Goal: Task Accomplishment & Management: Use online tool/utility

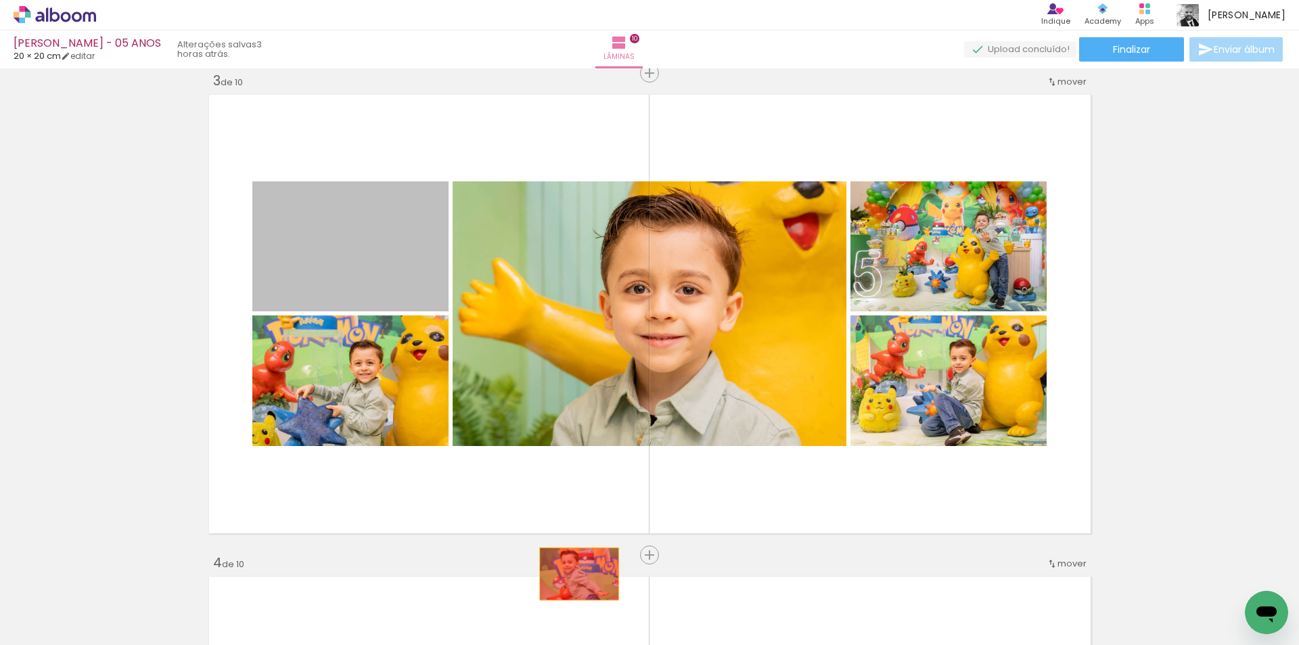
drag, startPoint x: 380, startPoint y: 269, endPoint x: 572, endPoint y: 575, distance: 361.6
click at [572, 575] on quentale-workspace at bounding box center [649, 322] width 1299 height 645
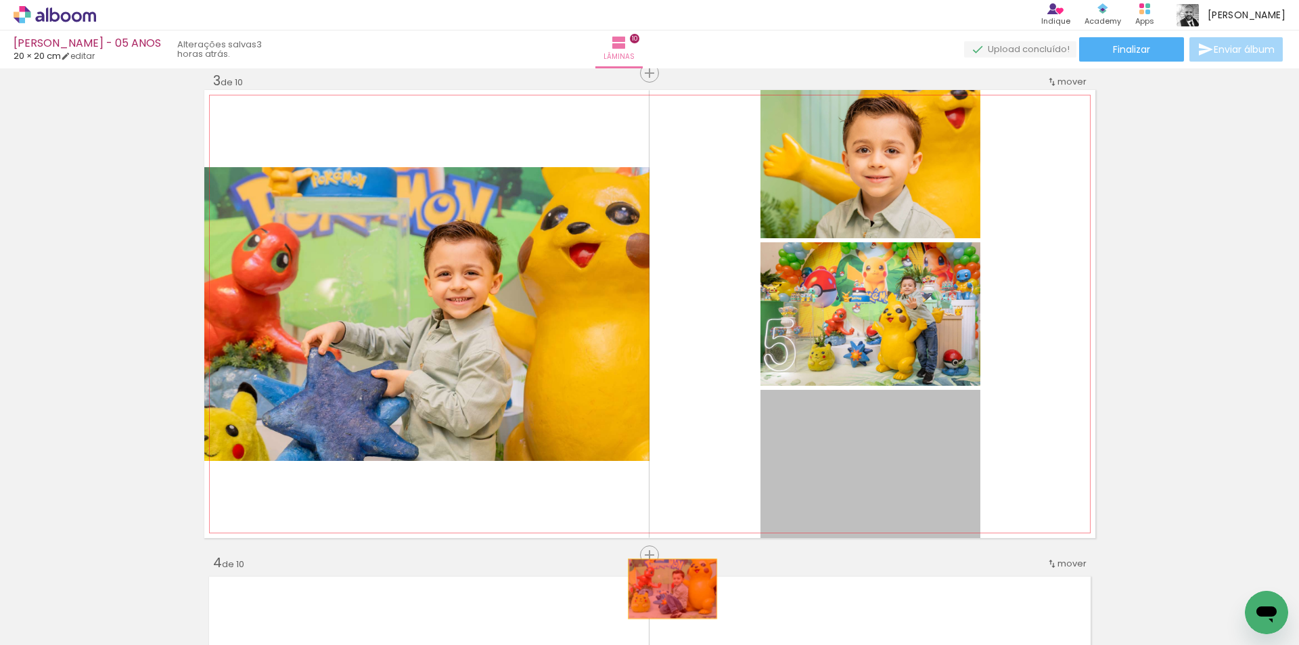
drag, startPoint x: 878, startPoint y: 449, endPoint x: 667, endPoint y: 589, distance: 253.7
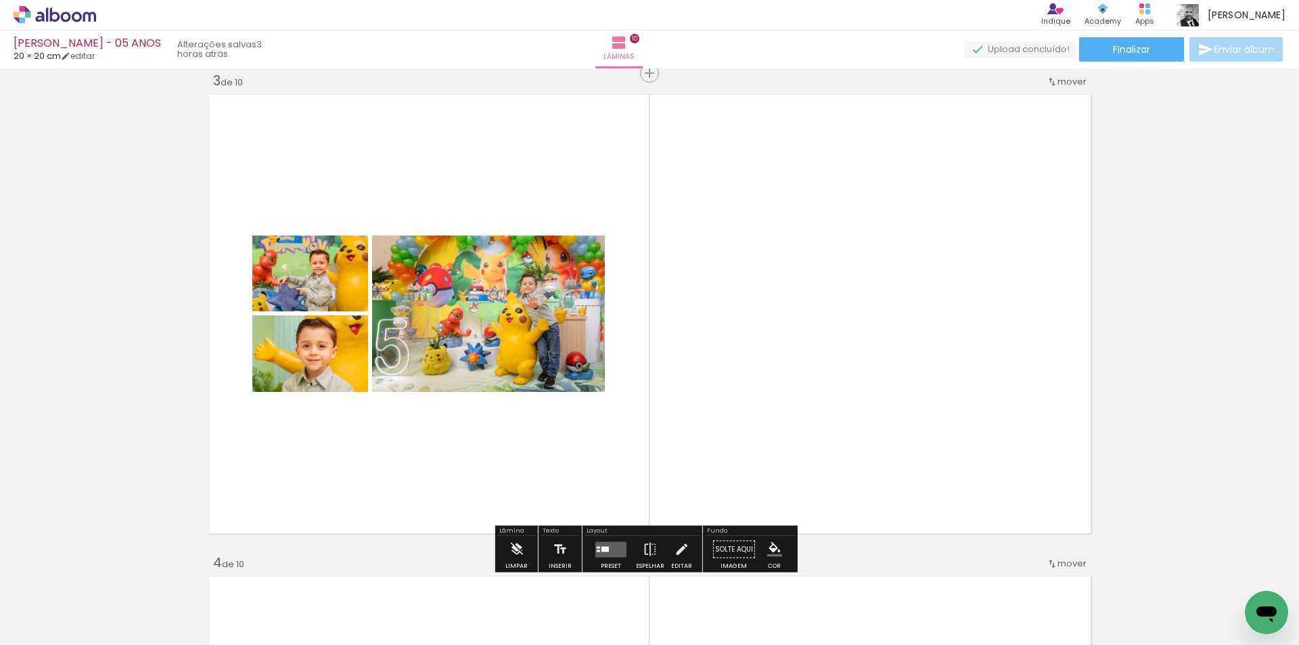
click at [716, 575] on iron-icon at bounding box center [712, 572] width 14 height 14
click at [798, 581] on div at bounding box center [817, 599] width 67 height 45
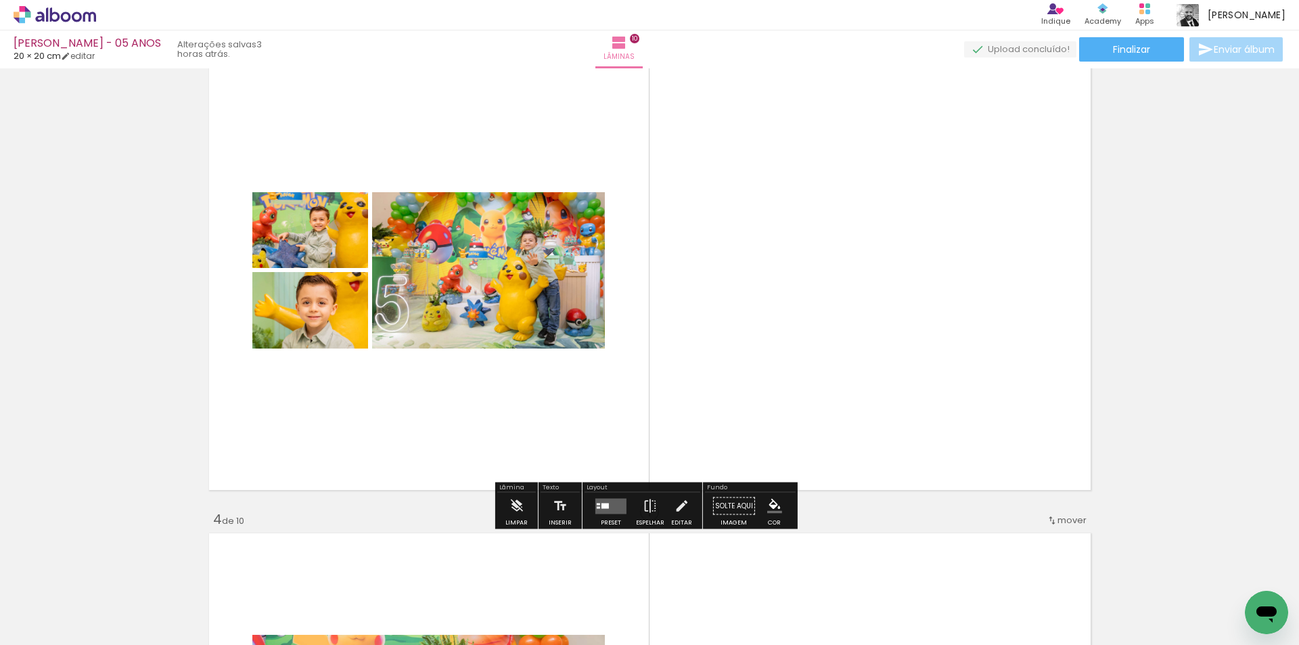
scroll to position [1049, 0]
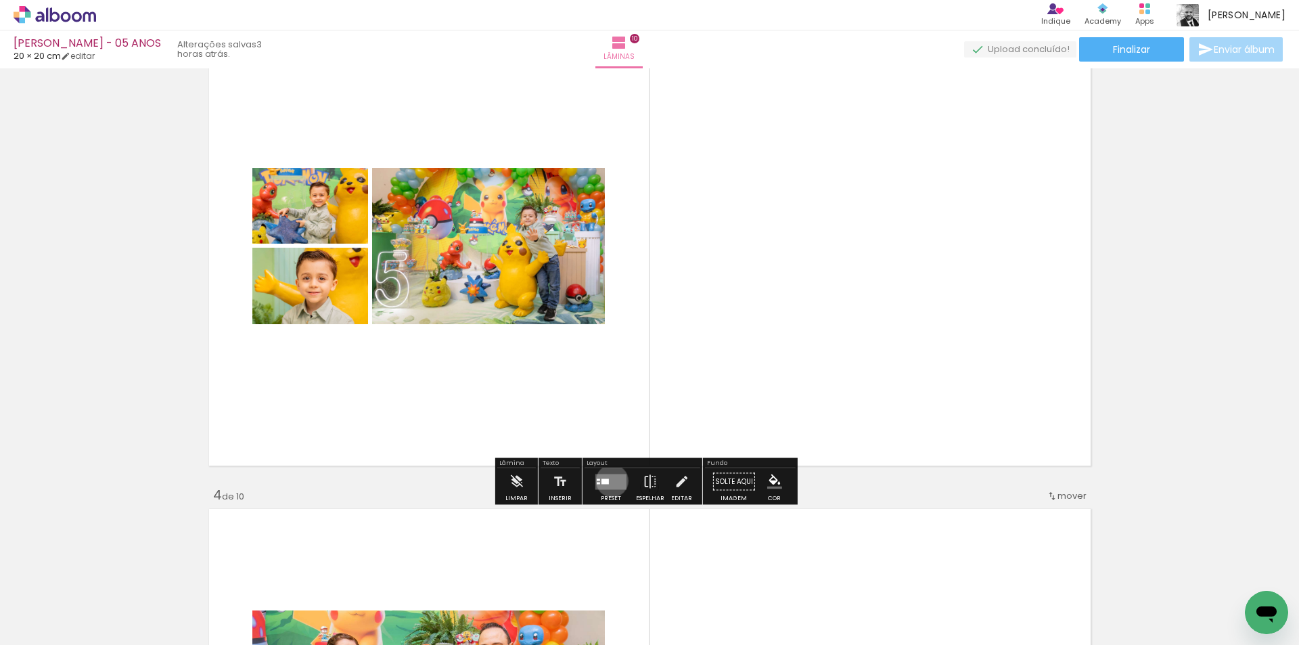
click at [609, 480] on quentale-layouter at bounding box center [610, 482] width 31 height 16
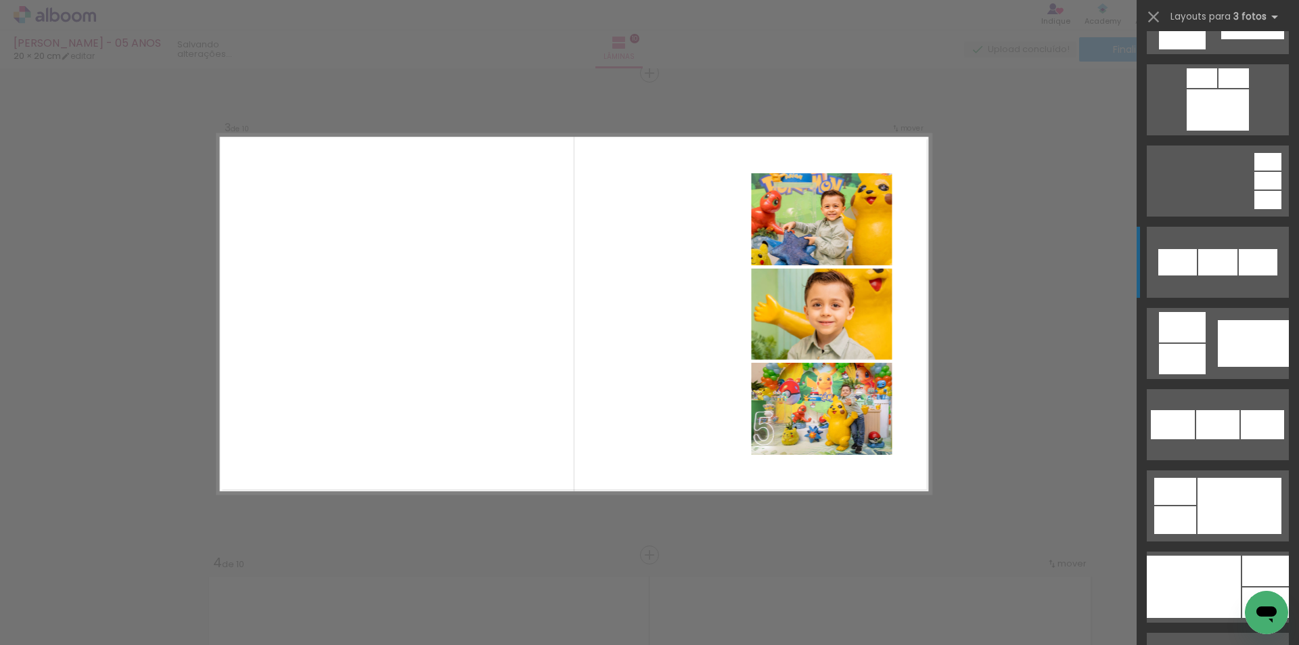
scroll to position [1083, 0]
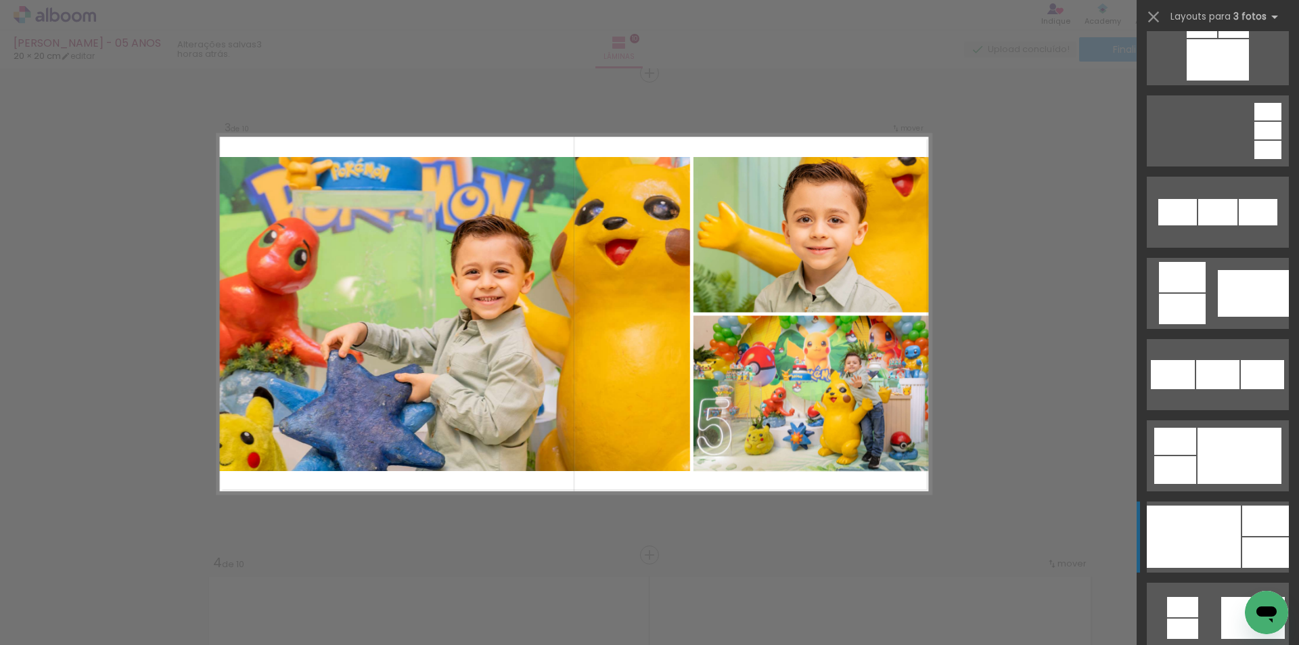
click at [1173, 520] on div at bounding box center [1194, 536] width 94 height 62
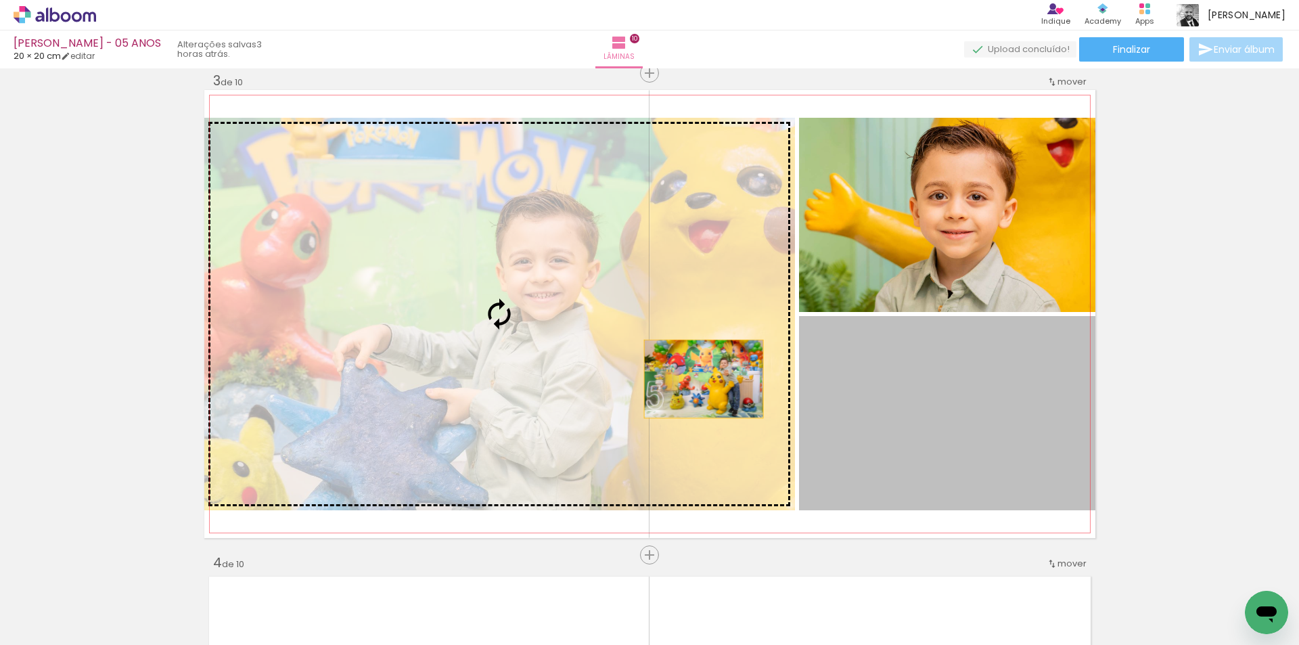
drag, startPoint x: 968, startPoint y: 419, endPoint x: 698, endPoint y: 378, distance: 273.7
click at [0, 0] on slot at bounding box center [0, 0] width 0 height 0
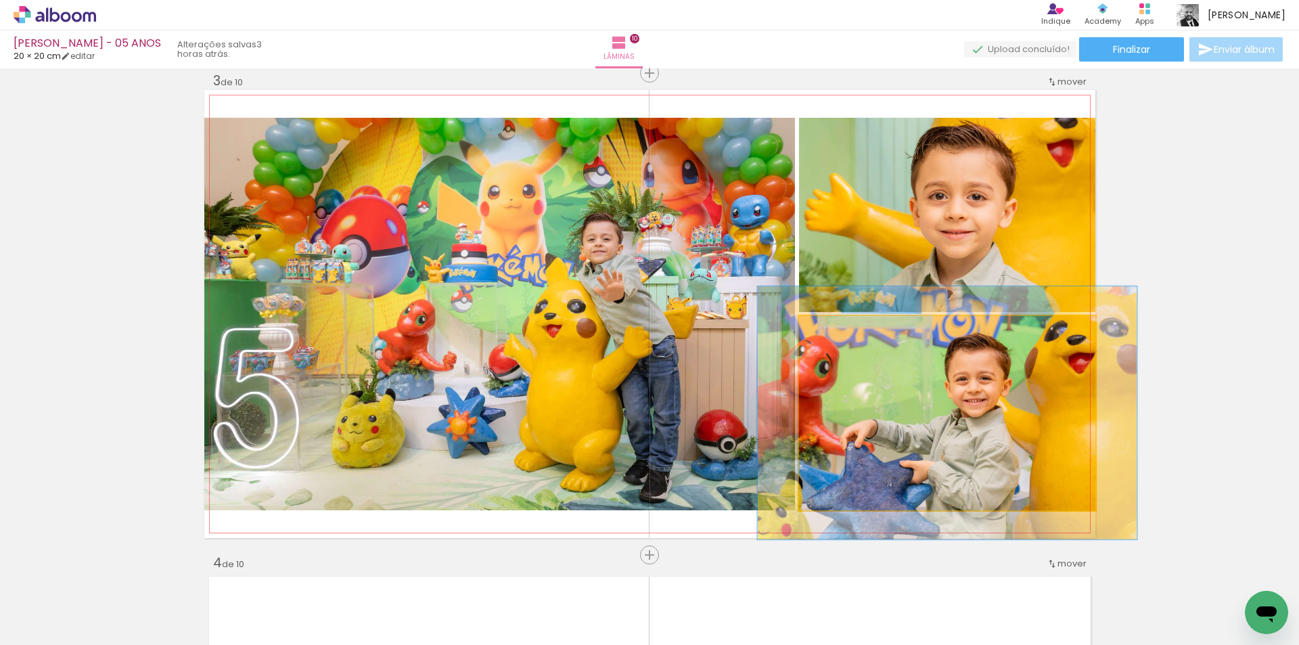
drag, startPoint x: 829, startPoint y: 327, endPoint x: 842, endPoint y: 328, distance: 12.9
click at [842, 328] on div at bounding box center [844, 330] width 12 height 12
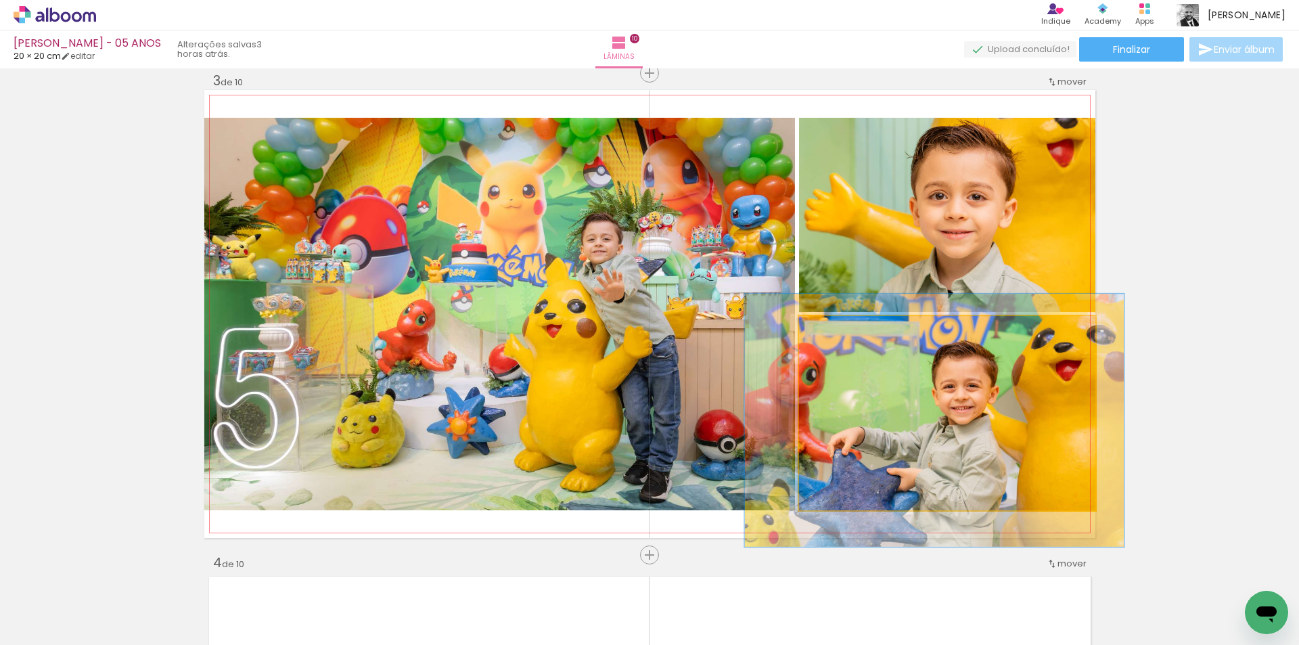
drag, startPoint x: 941, startPoint y: 405, endPoint x: 932, endPoint y: 409, distance: 9.1
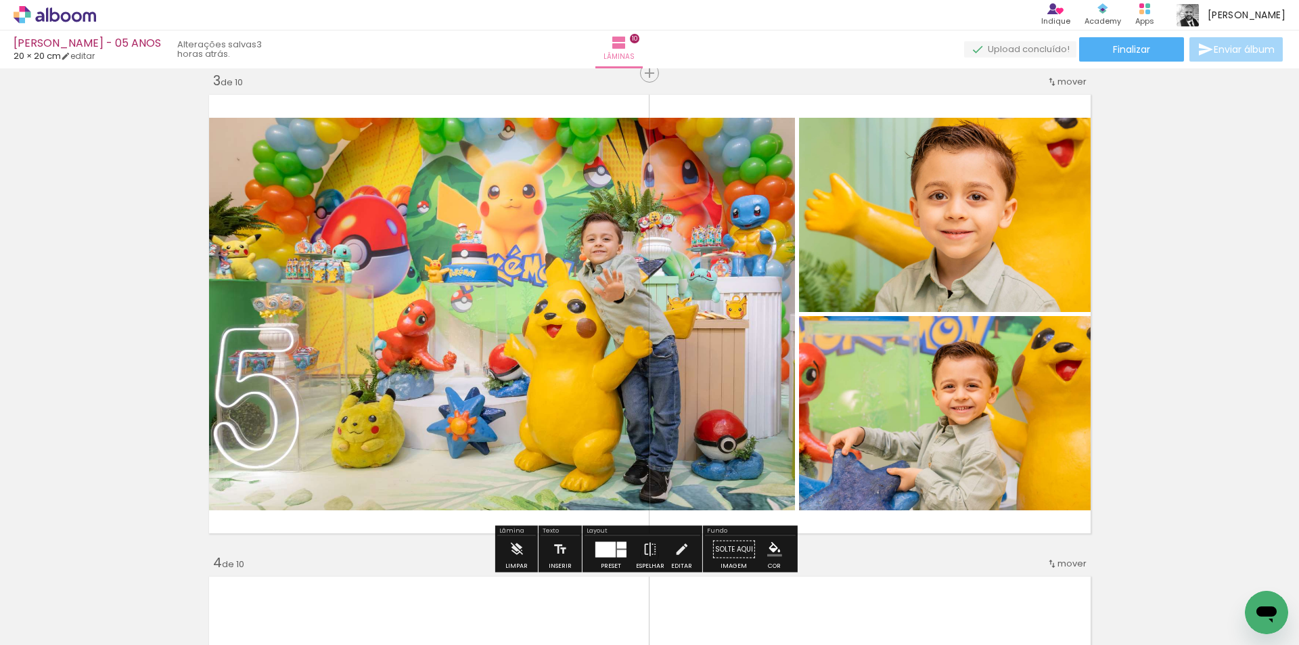
click at [619, 555] on div at bounding box center [621, 552] width 9 height 7
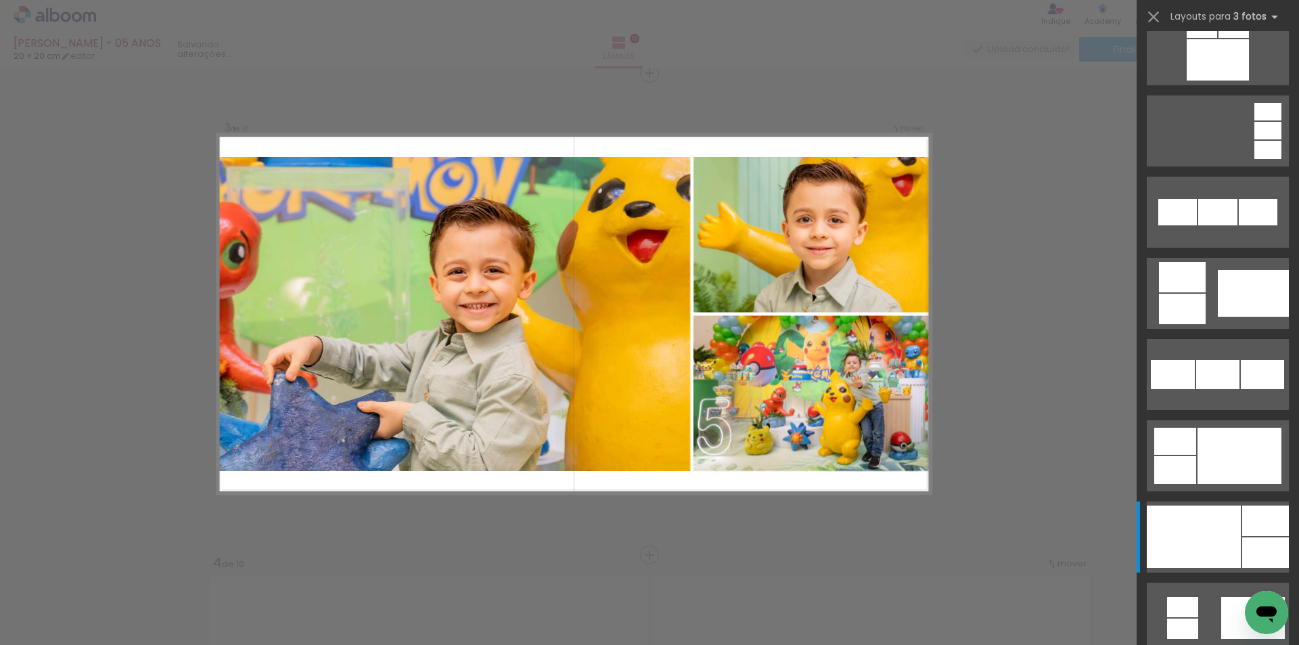
scroll to position [1543, 0]
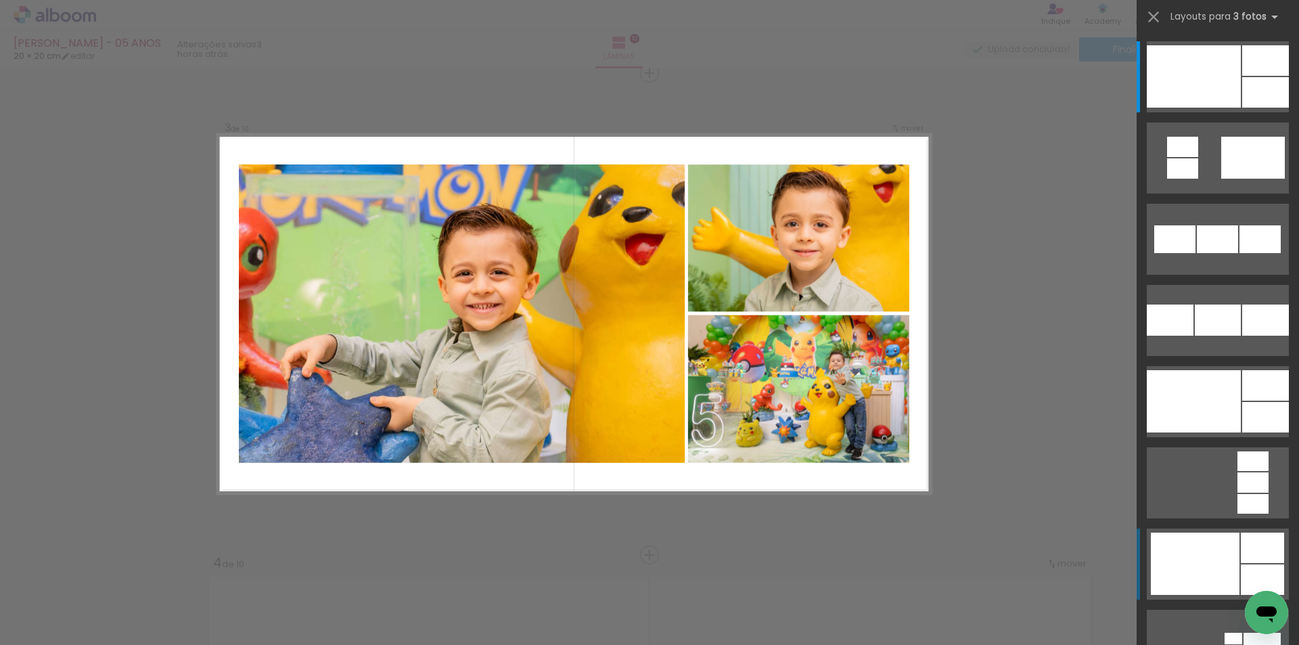
click at [1171, 556] on div at bounding box center [1195, 563] width 89 height 62
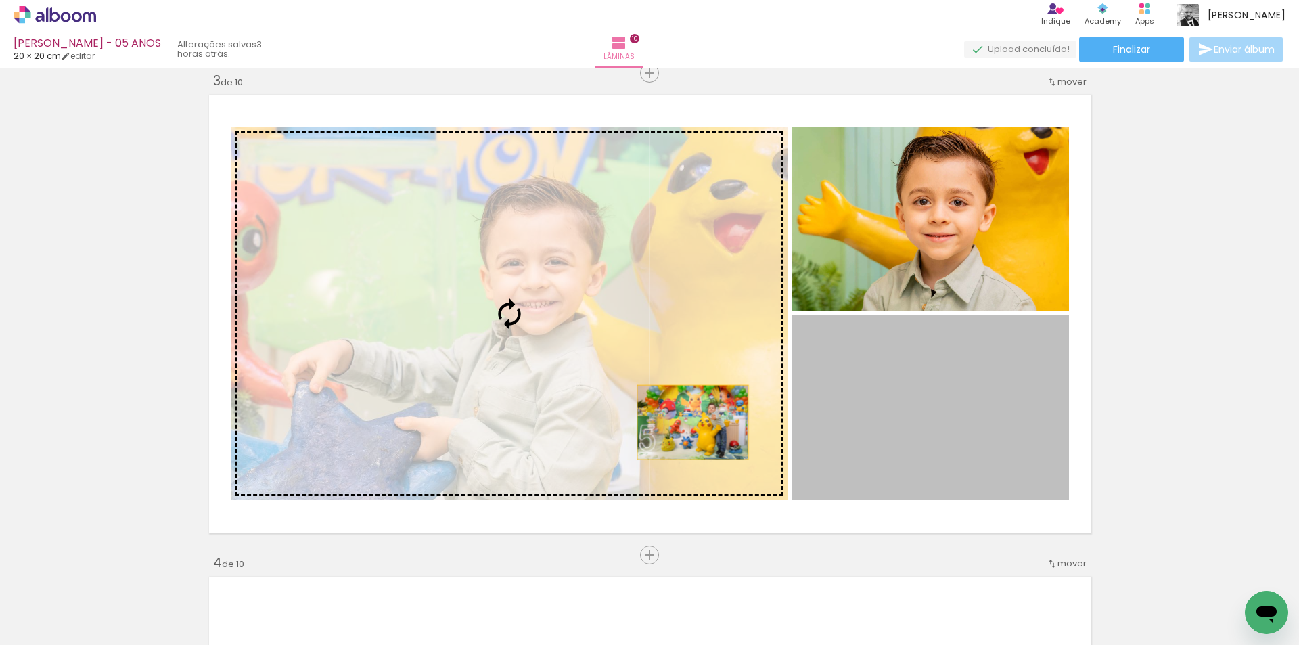
drag, startPoint x: 889, startPoint y: 451, endPoint x: 686, endPoint y: 422, distance: 205.0
click at [0, 0] on slot at bounding box center [0, 0] width 0 height 0
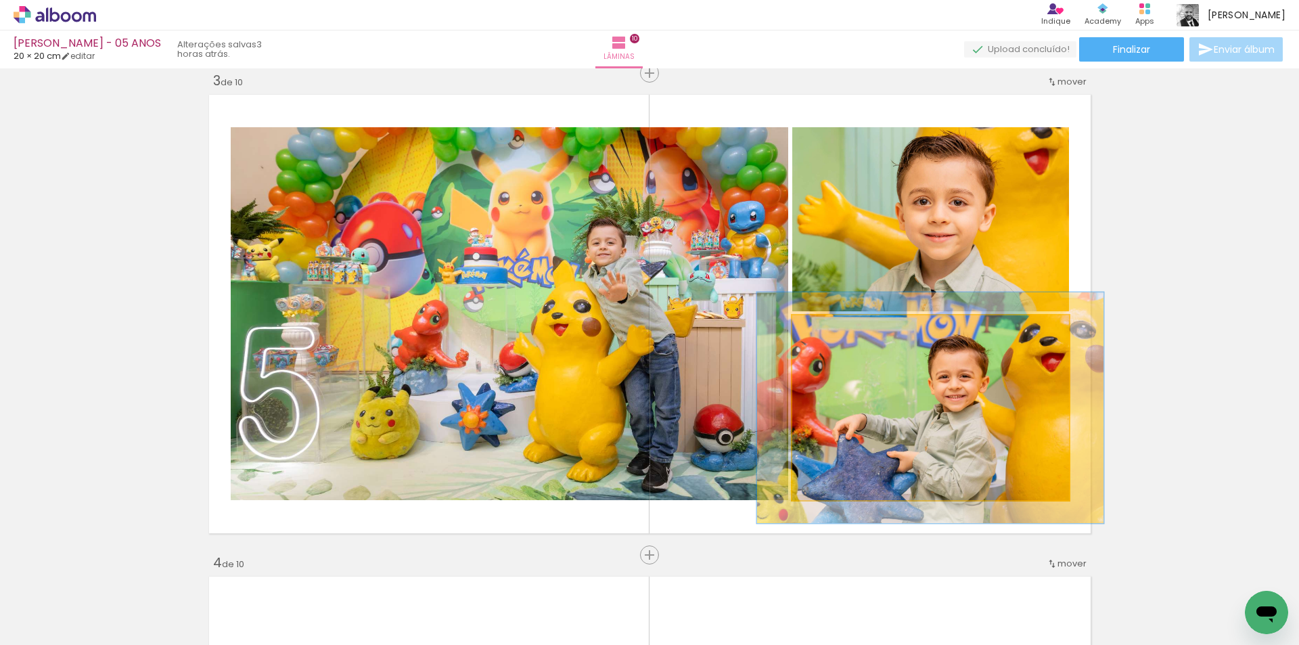
drag, startPoint x: 816, startPoint y: 326, endPoint x: 828, endPoint y: 327, distance: 11.5
type paper-slider "125"
click at [830, 327] on div at bounding box center [836, 329] width 12 height 12
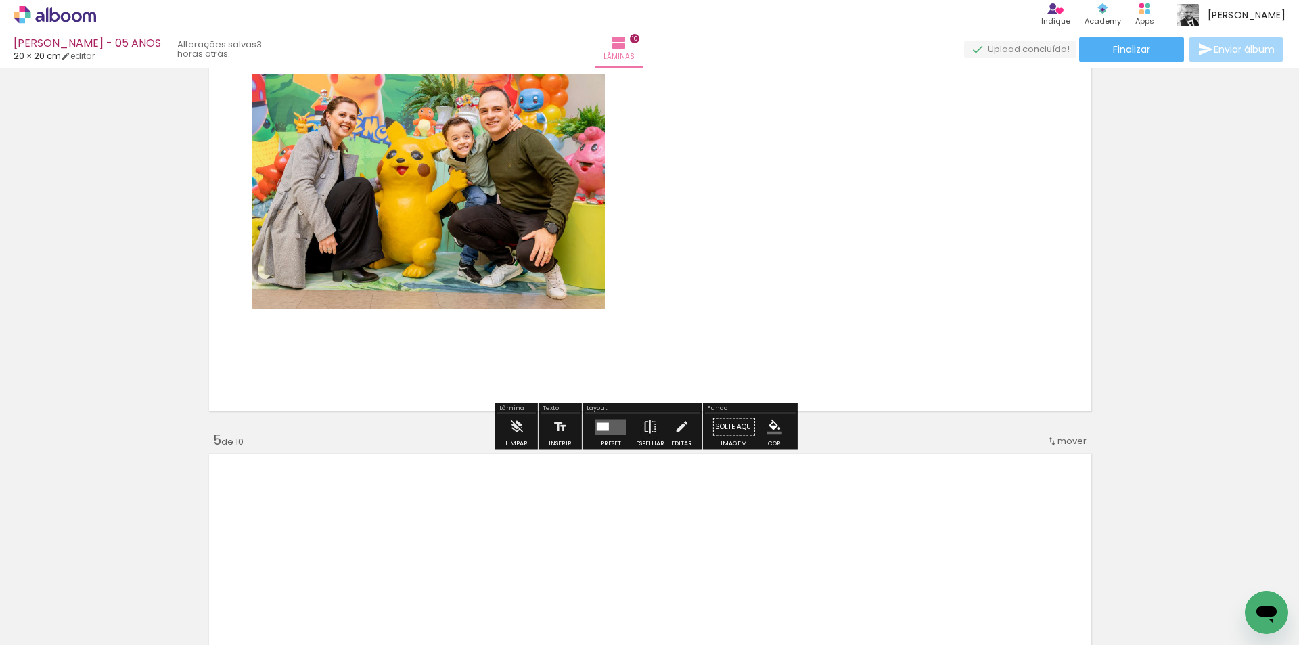
scroll to position [1590, 0]
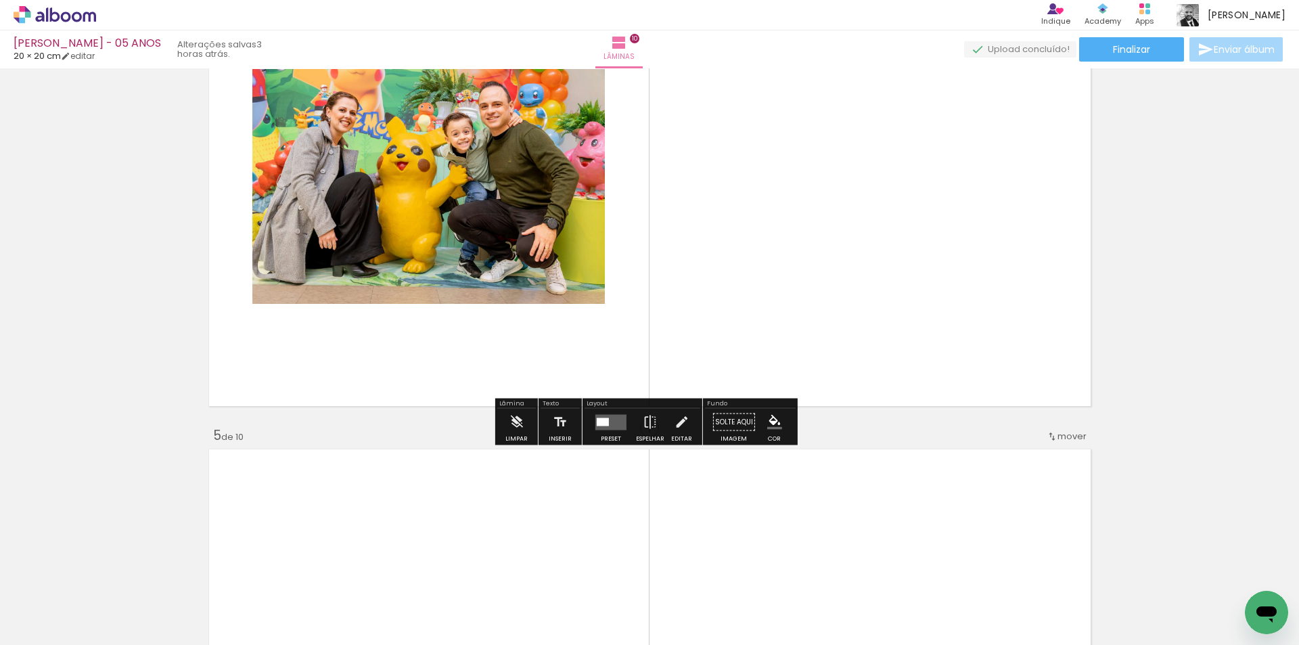
click at [615, 425] on quentale-layouter at bounding box center [610, 422] width 31 height 16
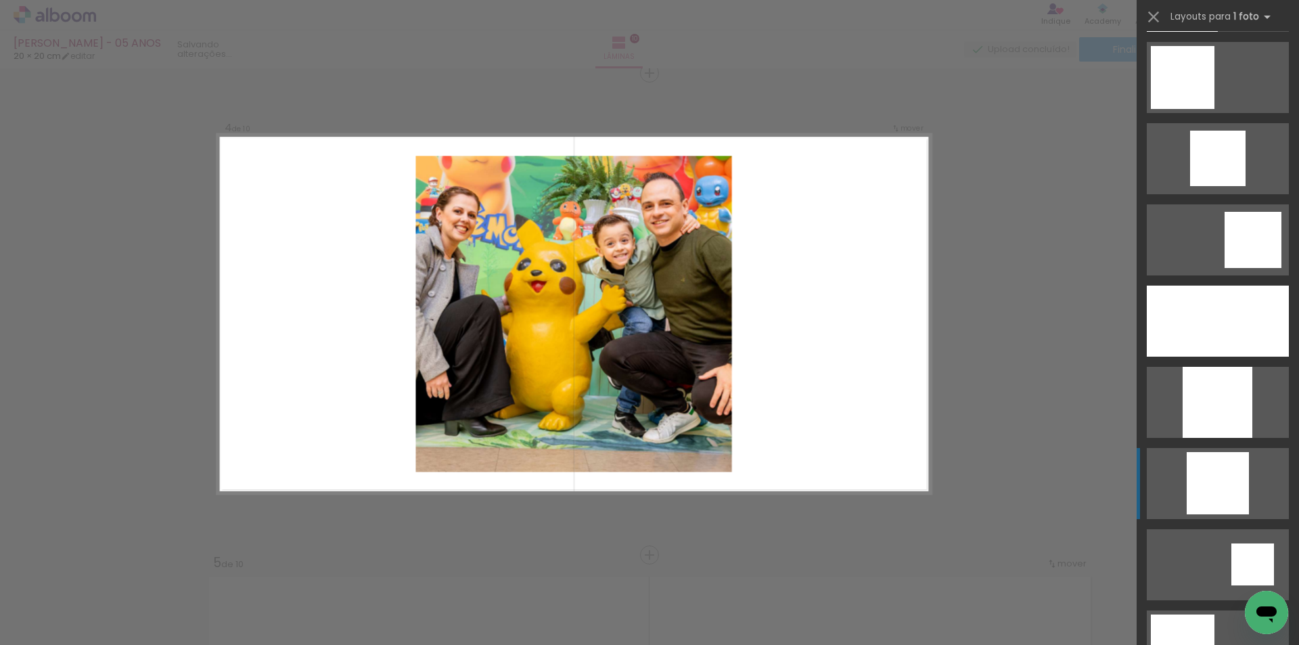
scroll to position [1218, 0]
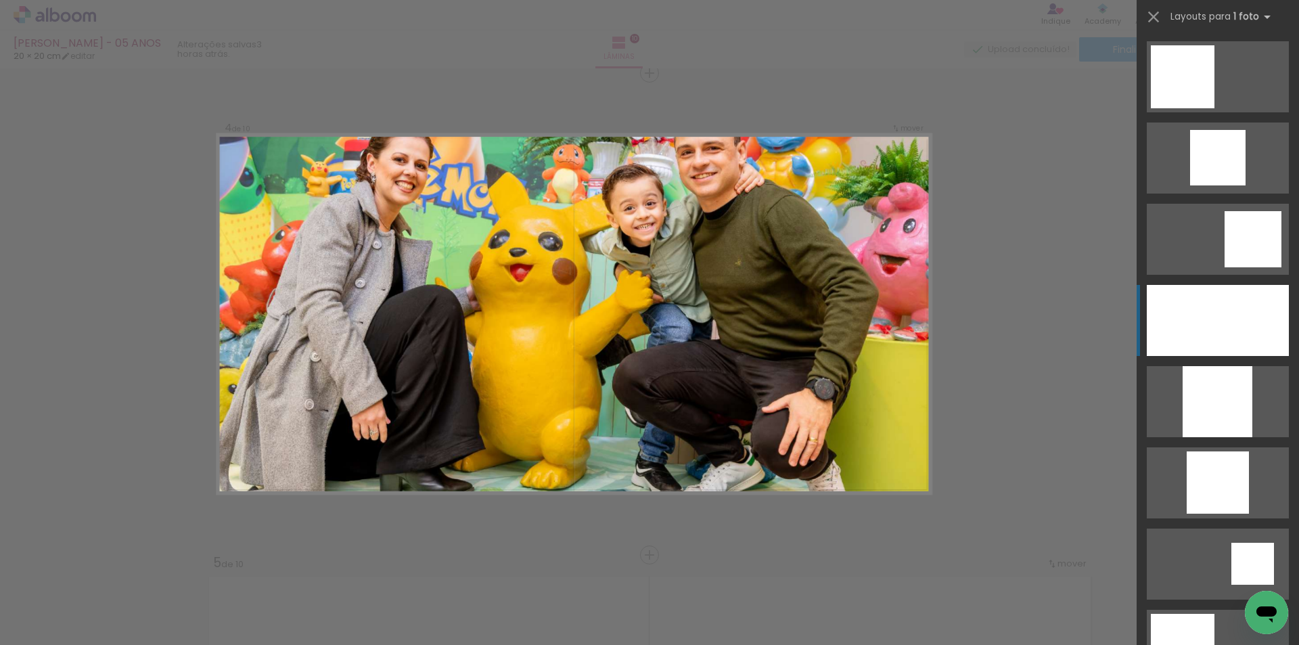
click at [1194, 321] on div at bounding box center [1218, 320] width 142 height 71
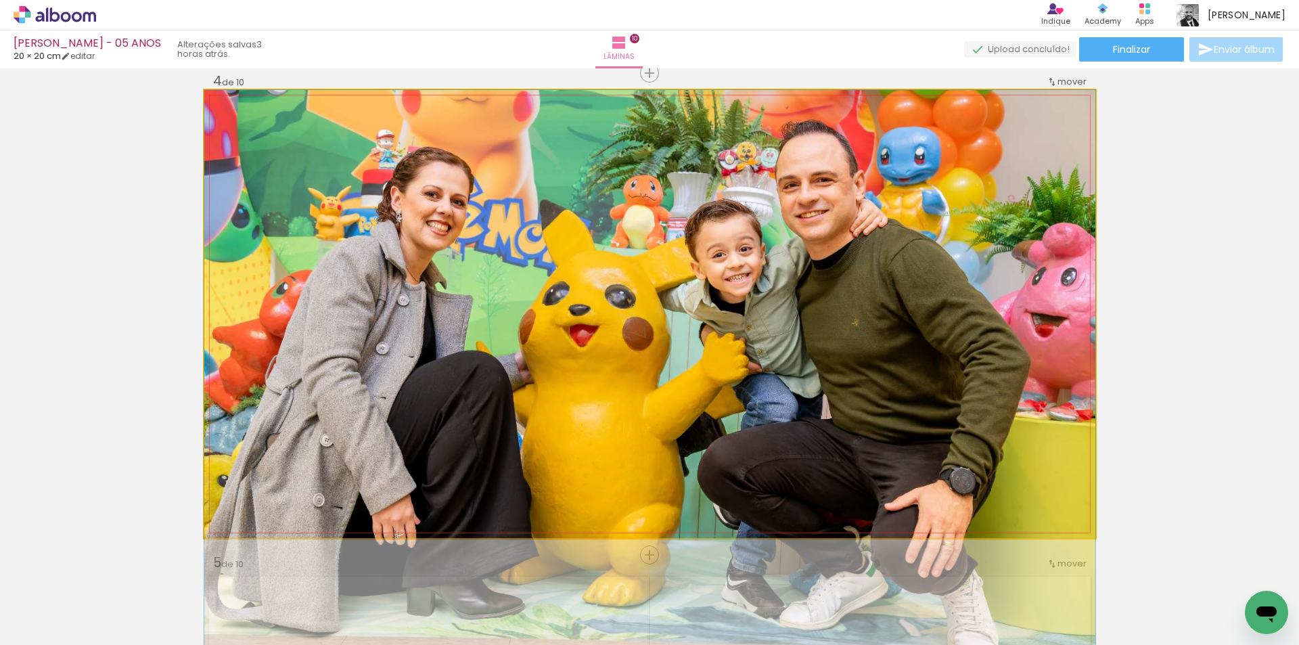
drag, startPoint x: 874, startPoint y: 278, endPoint x: 873, endPoint y: 396, distance: 118.4
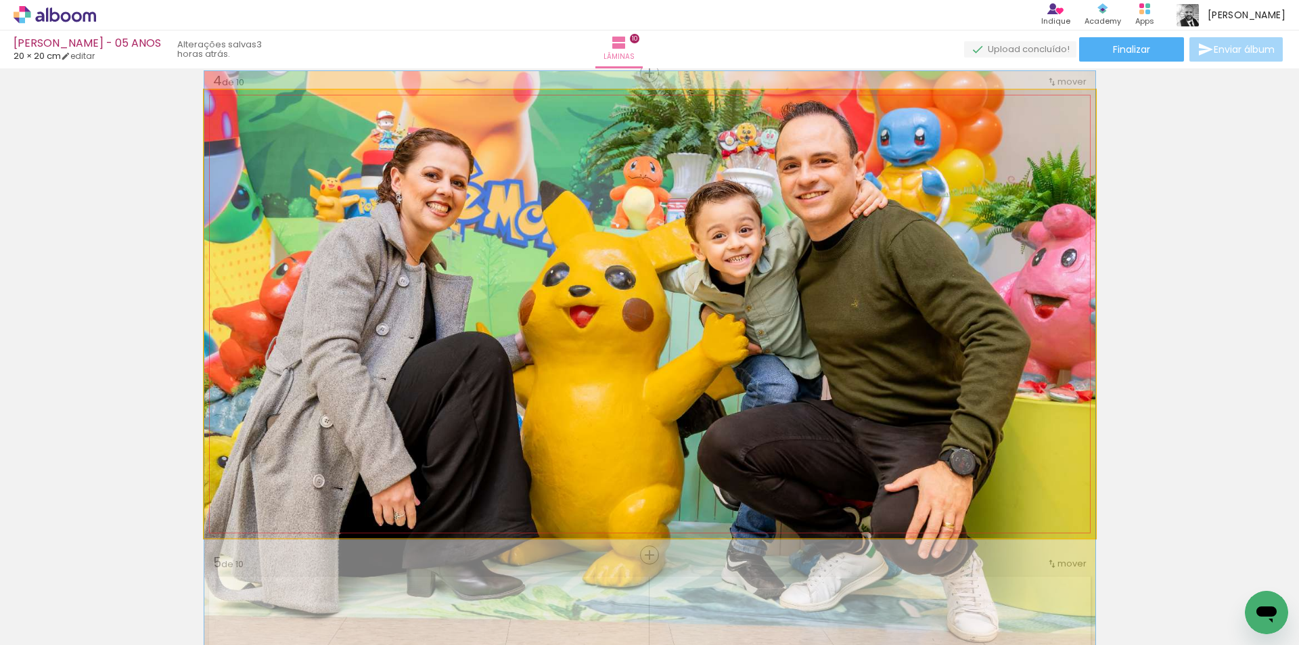
drag, startPoint x: 933, startPoint y: 338, endPoint x: 932, endPoint y: 320, distance: 17.6
click at [920, 233] on quentale-photo at bounding box center [649, 314] width 891 height 448
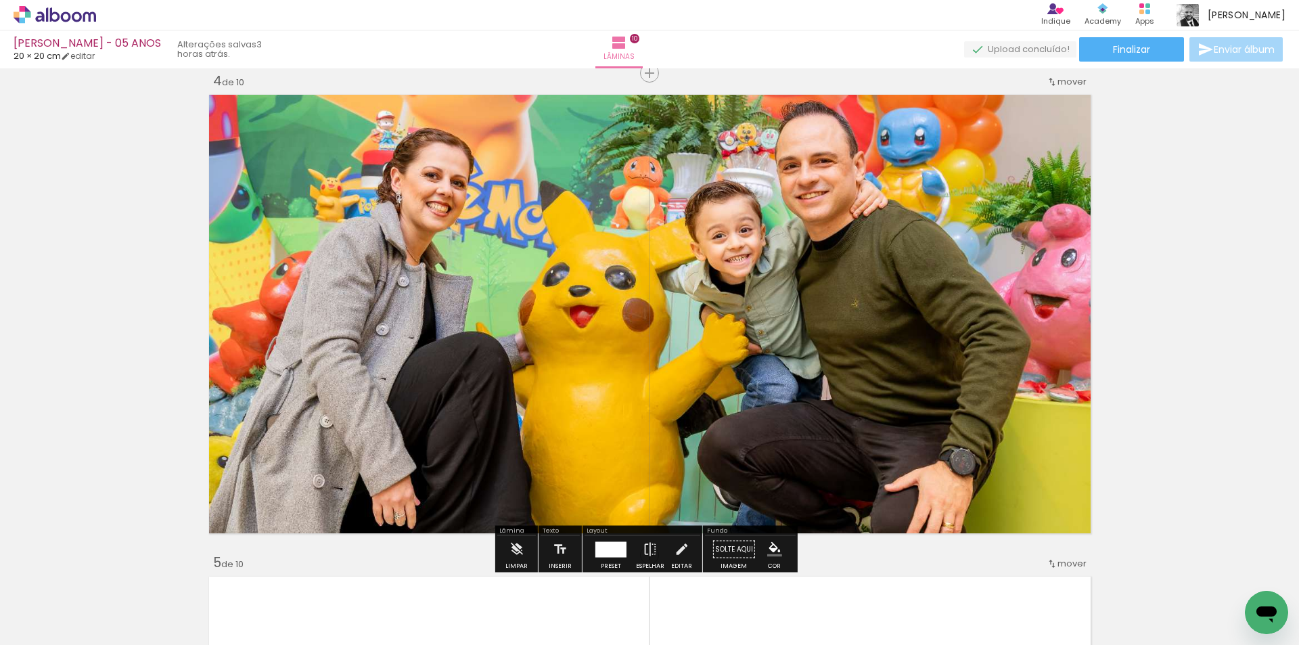
click at [610, 551] on div at bounding box center [610, 549] width 31 height 16
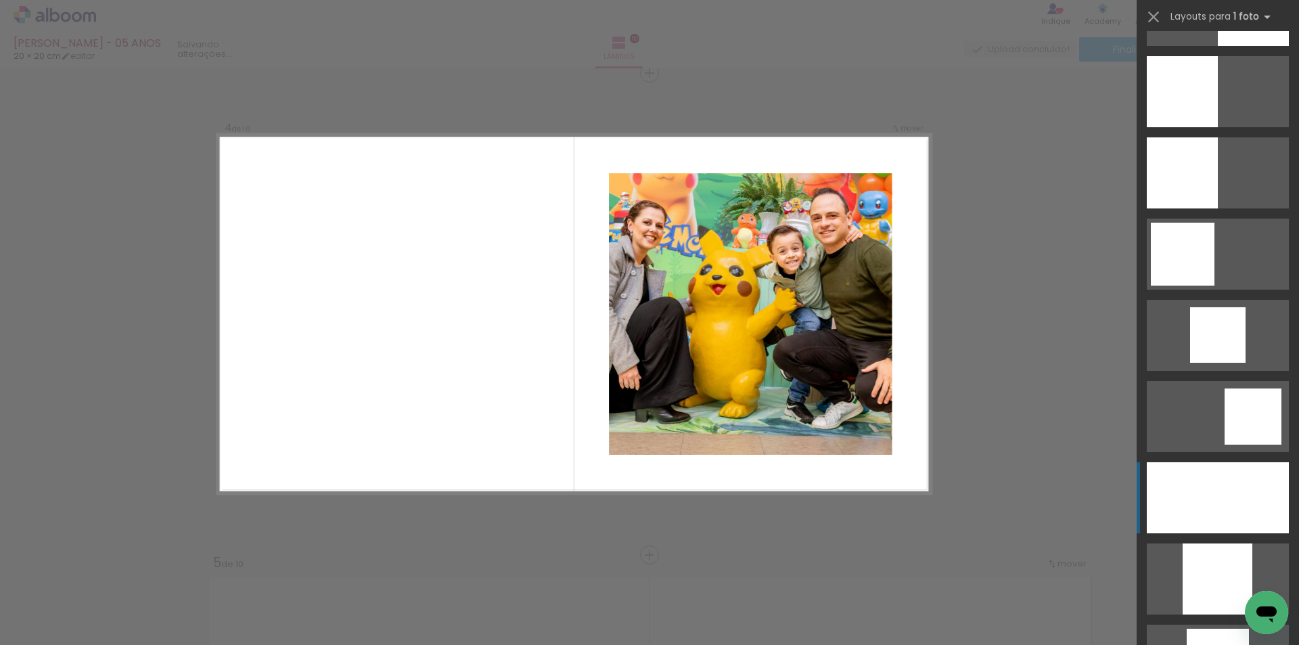
scroll to position [1083, 0]
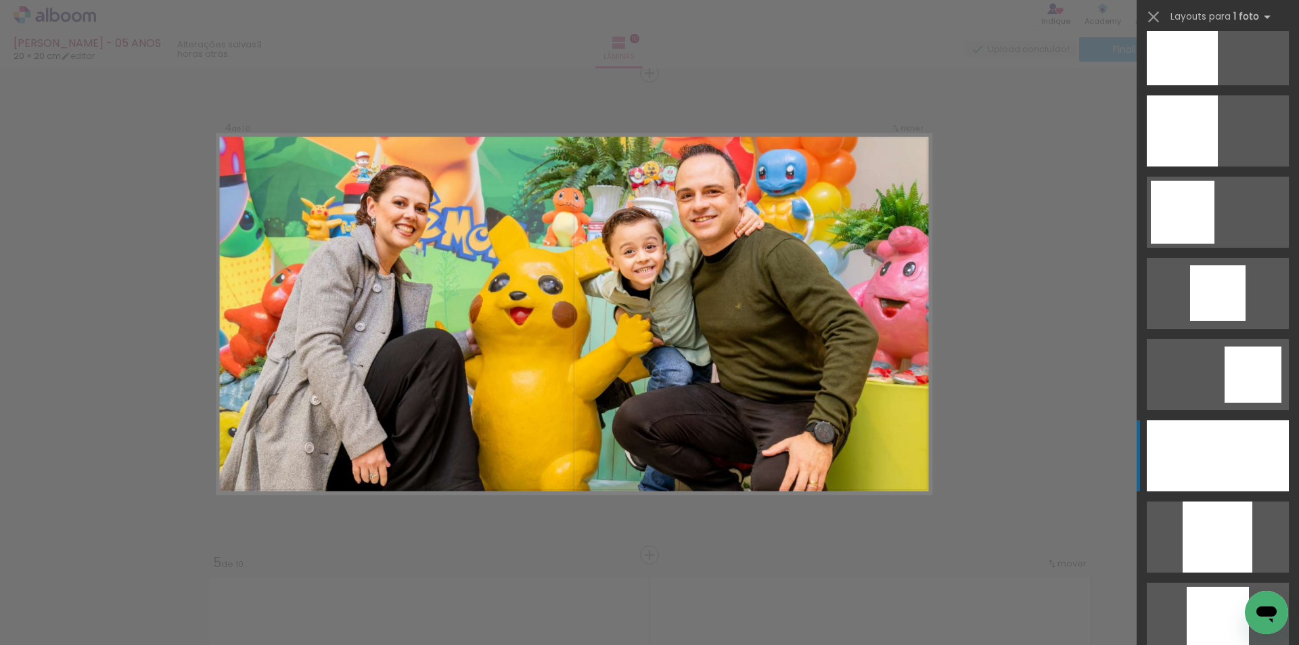
click at [1203, 451] on div at bounding box center [1218, 455] width 142 height 71
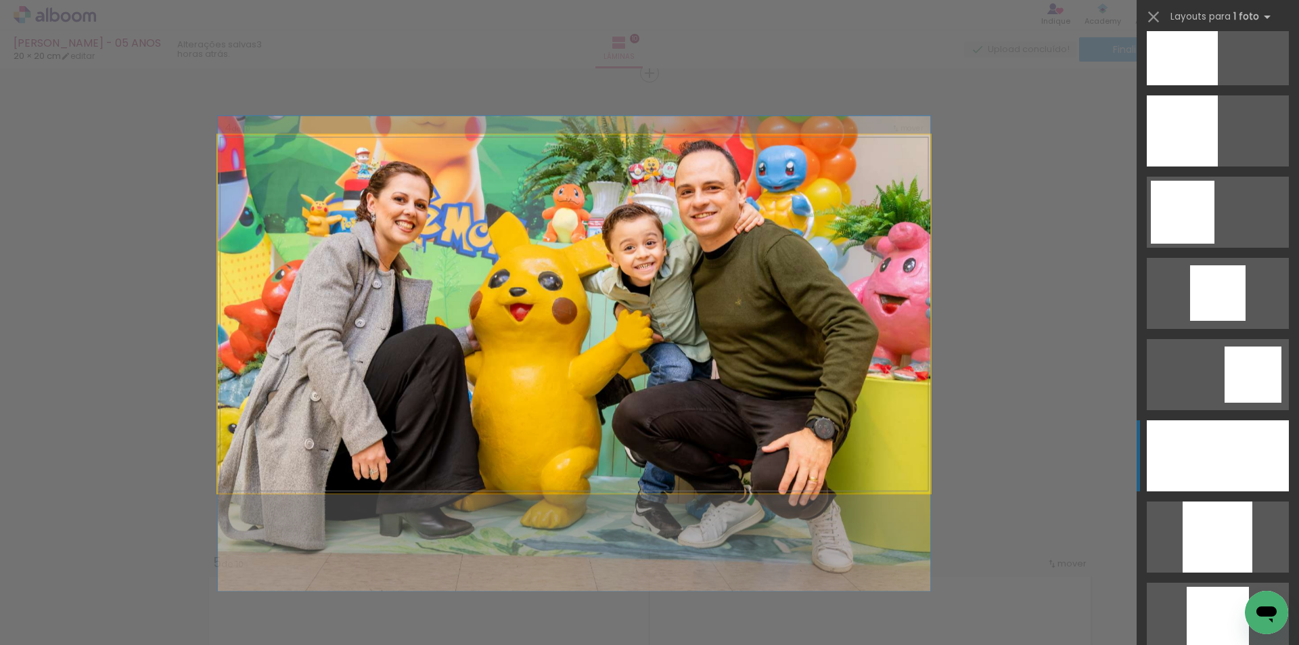
scroll to position [1461, 0]
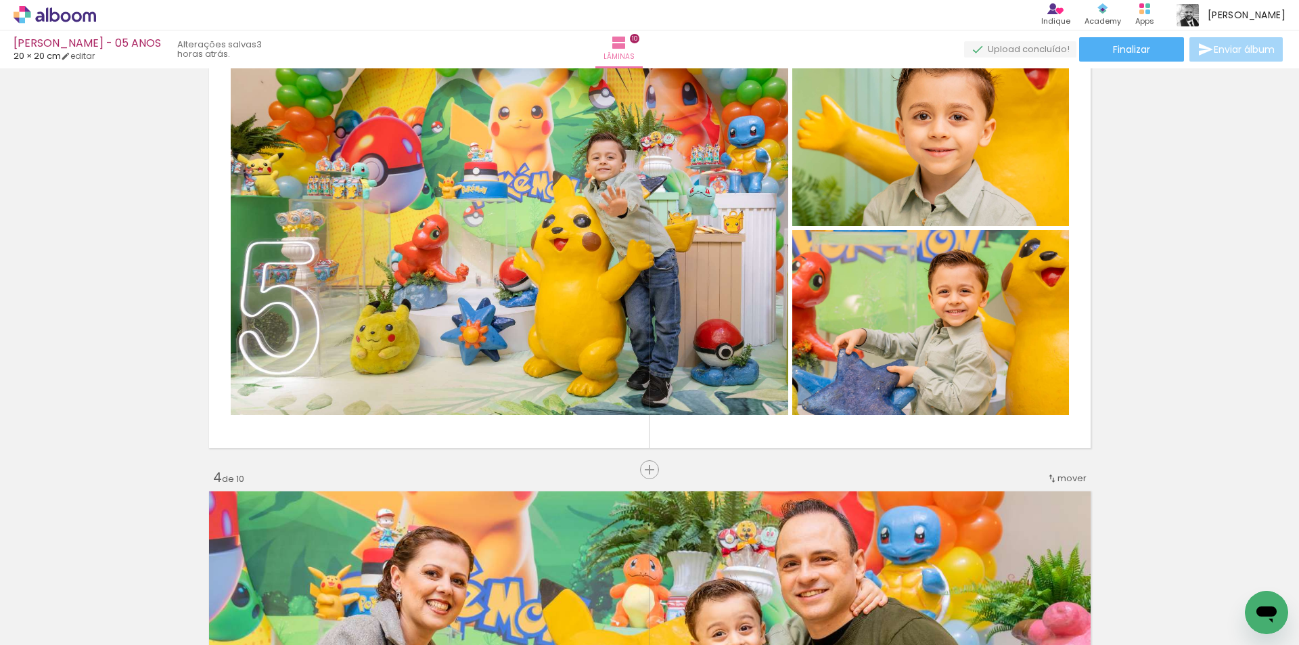
scroll to position [1057, 0]
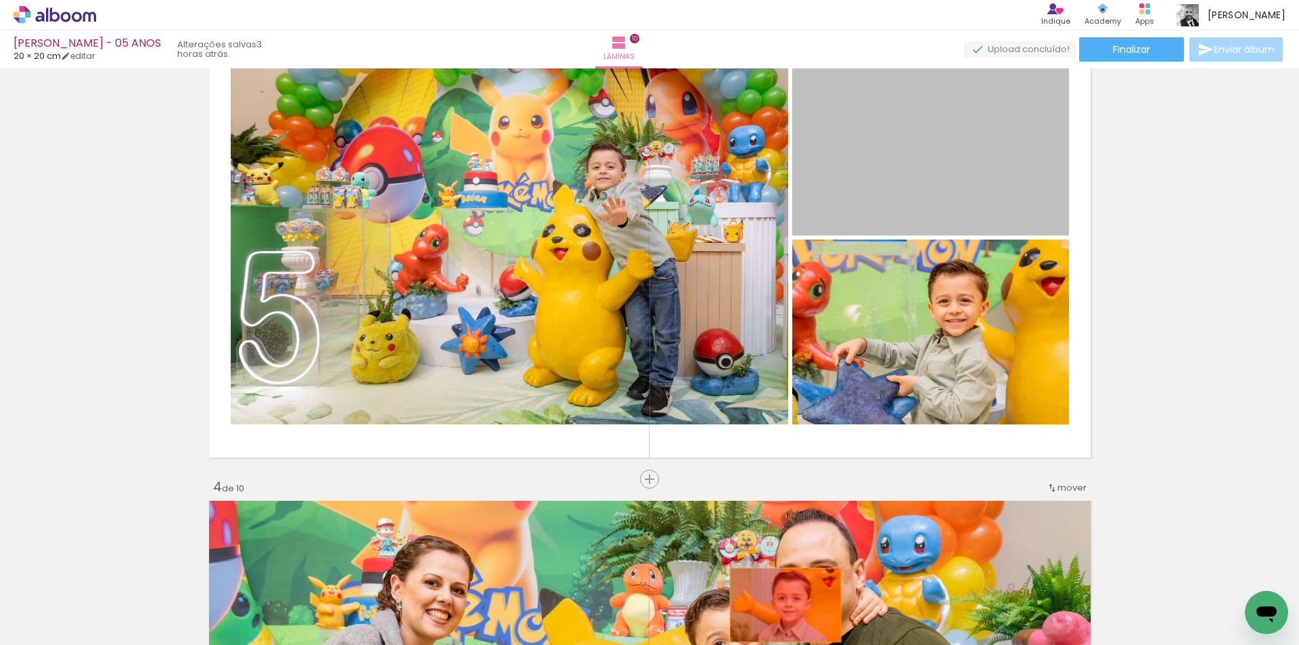
drag, startPoint x: 934, startPoint y: 177, endPoint x: 780, endPoint y: 606, distance: 455.2
click at [780, 606] on quentale-workspace at bounding box center [649, 322] width 1299 height 645
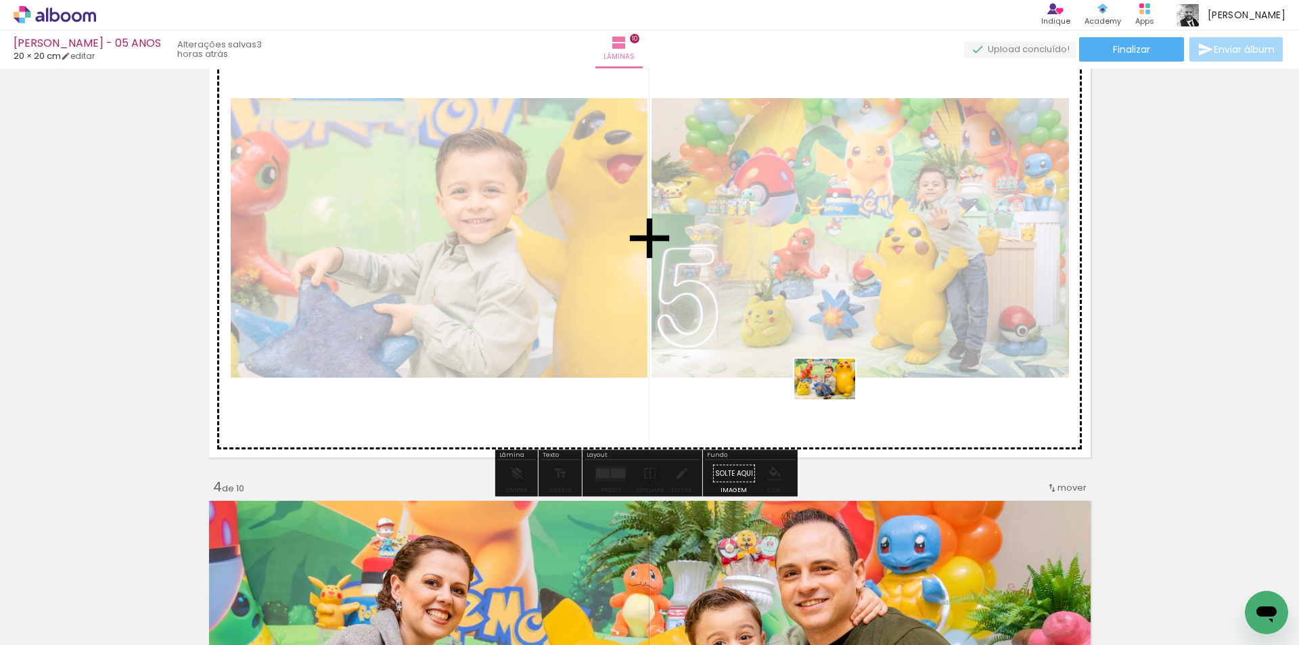
drag, startPoint x: 830, startPoint y: 615, endPoint x: 835, endPoint y: 399, distance: 215.9
click at [835, 399] on quentale-workspace at bounding box center [649, 322] width 1299 height 645
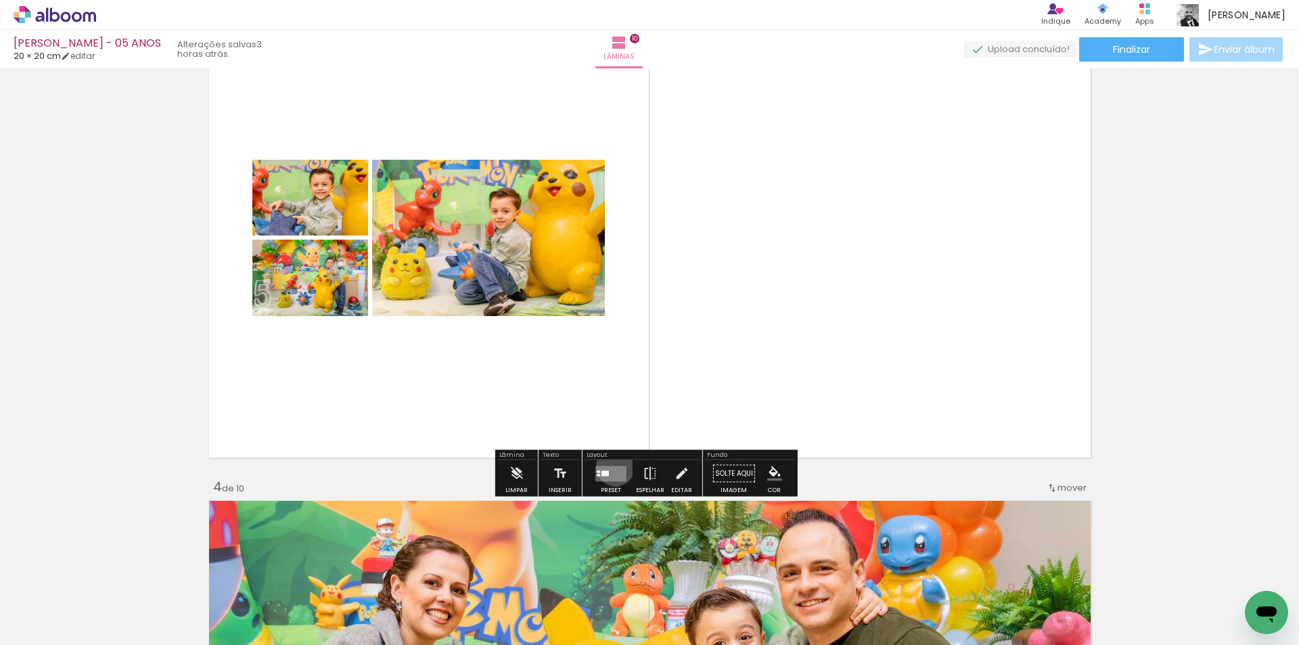
click at [612, 466] on quentale-layouter at bounding box center [610, 474] width 31 height 16
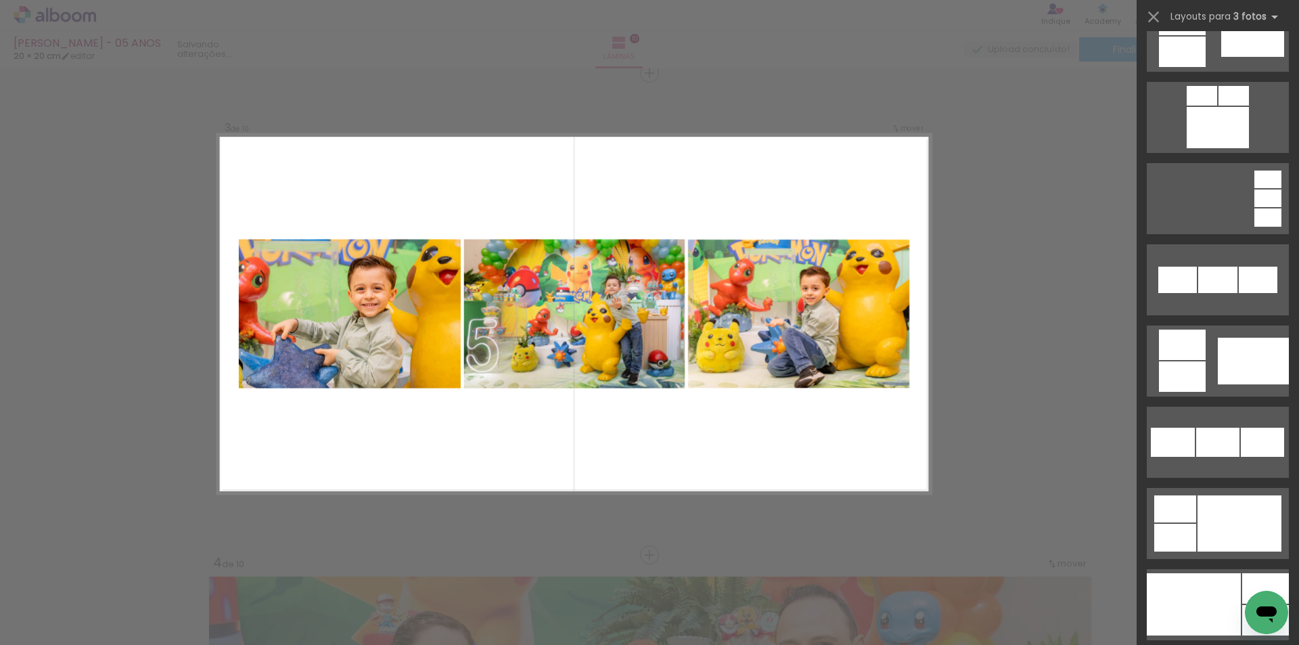
scroll to position [1083, 0]
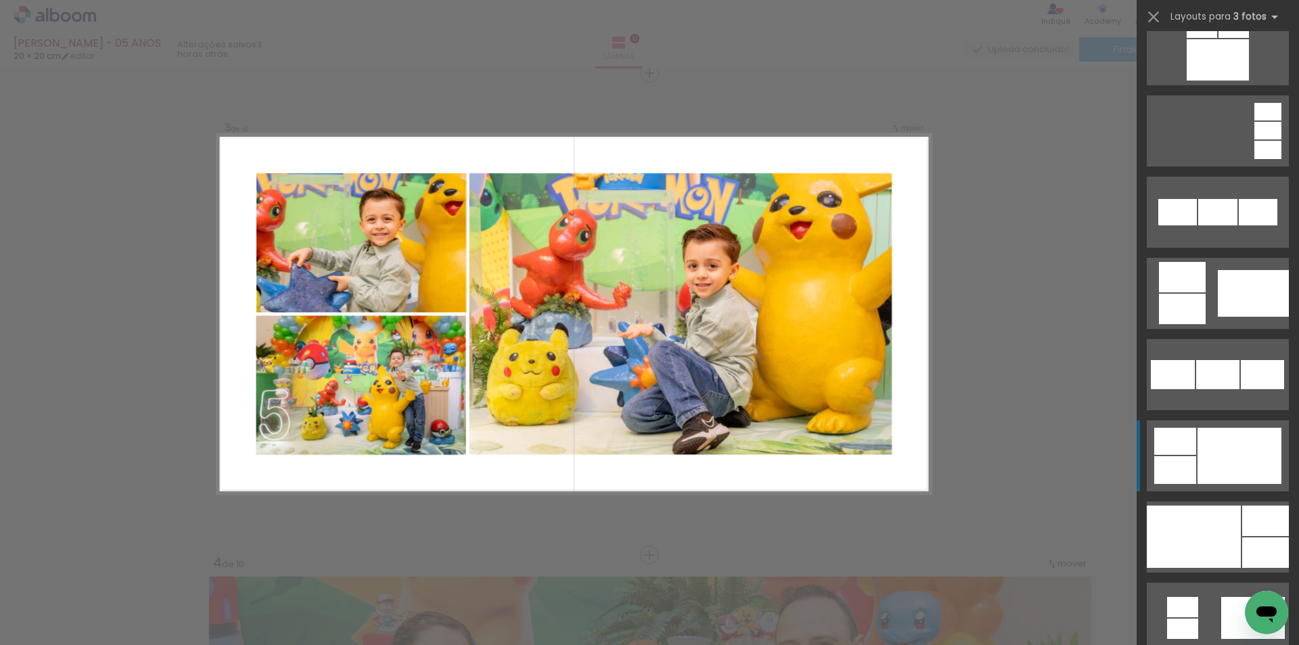
click at [1177, 457] on div at bounding box center [1175, 470] width 42 height 28
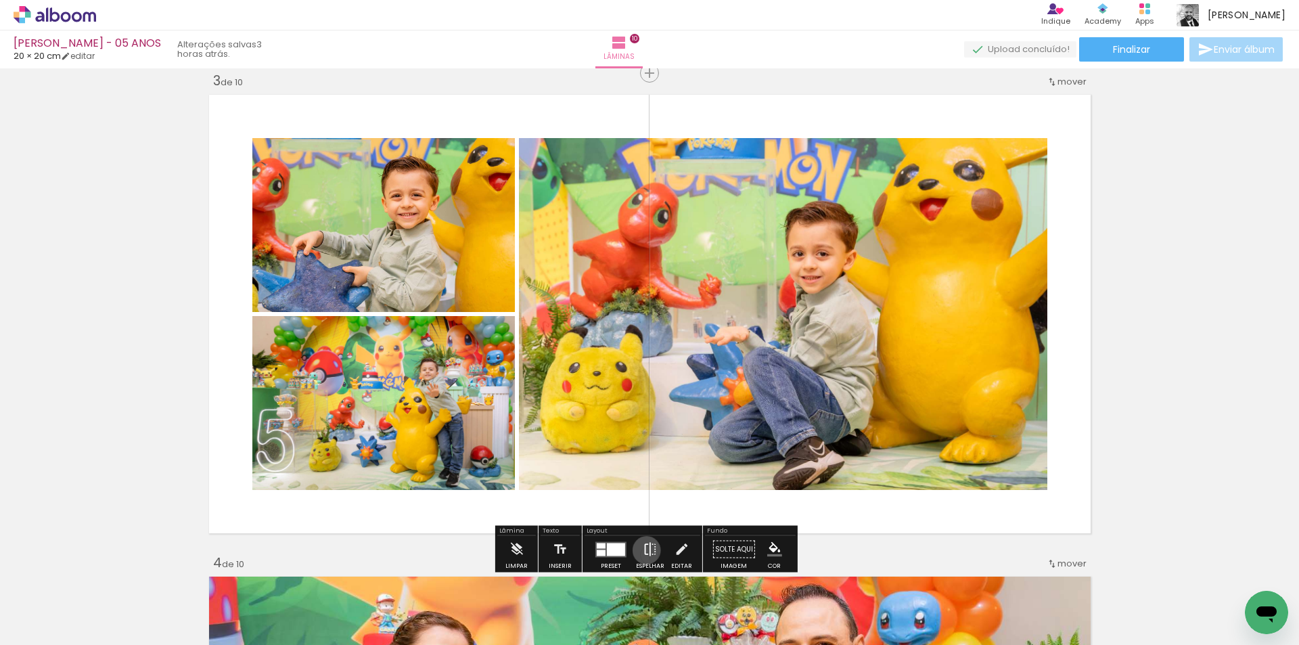
click at [643, 550] on iron-icon at bounding box center [650, 549] width 15 height 27
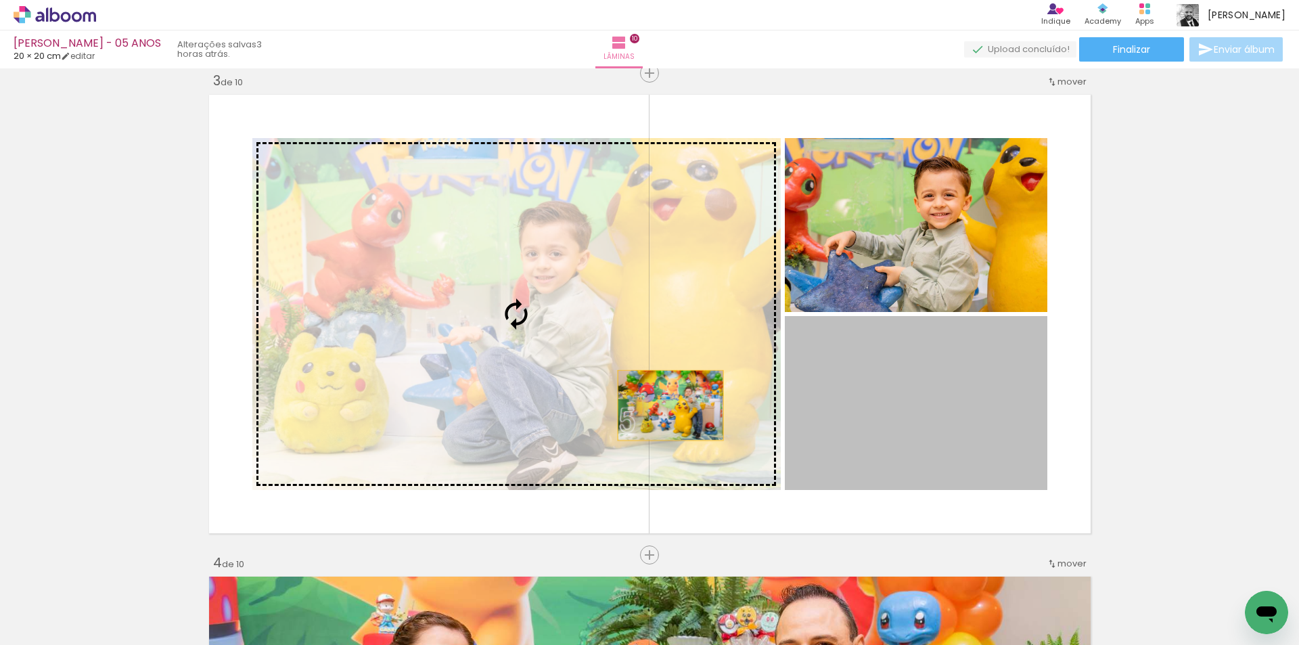
drag, startPoint x: 844, startPoint y: 429, endPoint x: 665, endPoint y: 405, distance: 180.9
click at [0, 0] on slot at bounding box center [0, 0] width 0 height 0
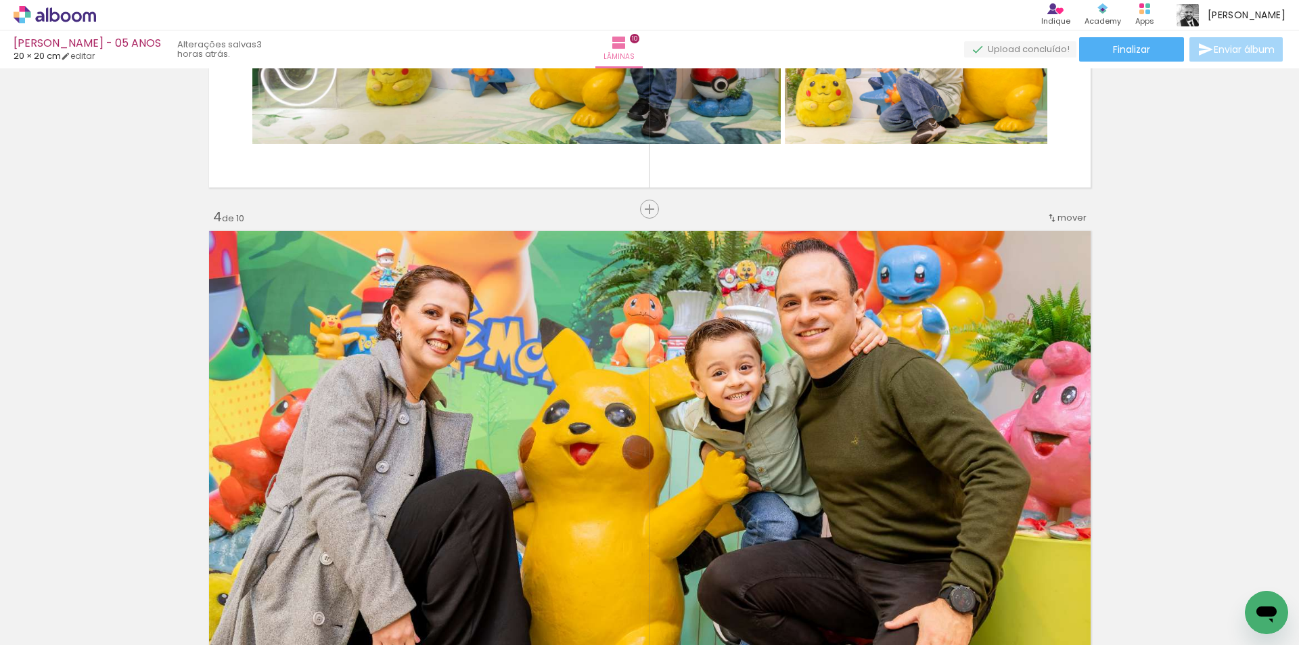
scroll to position [1455, 0]
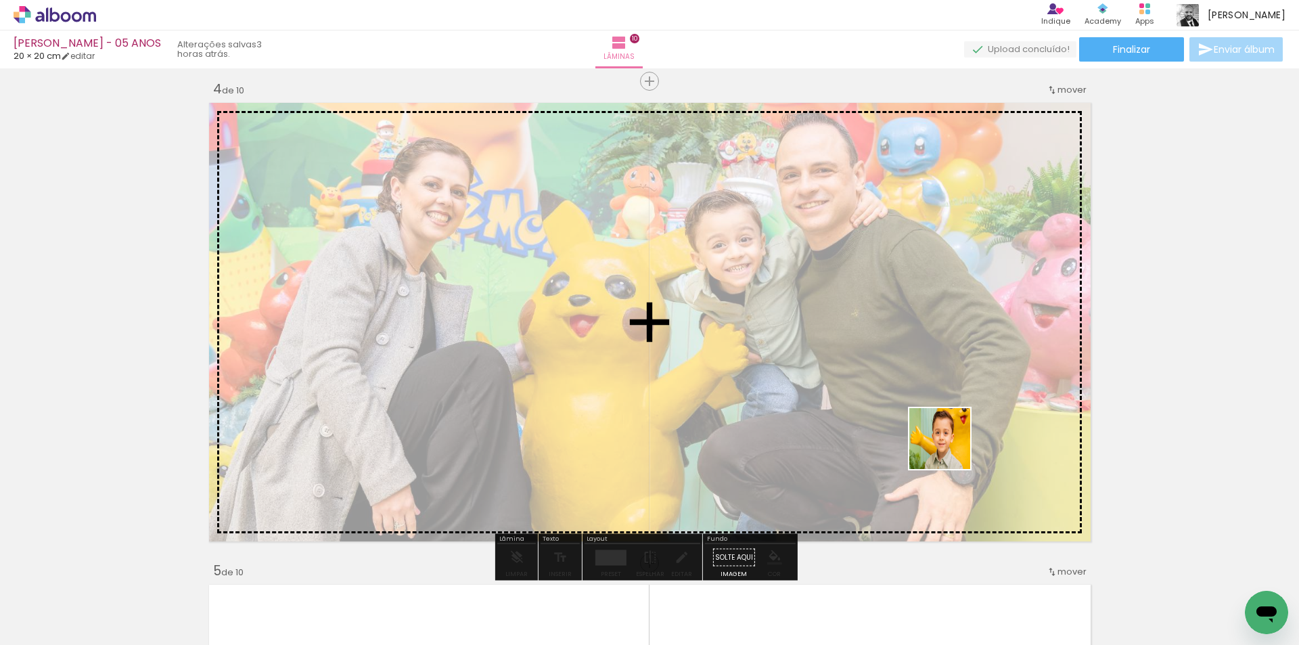
drag, startPoint x: 910, startPoint y: 606, endPoint x: 950, endPoint y: 449, distance: 162.0
click at [950, 449] on quentale-workspace at bounding box center [649, 322] width 1299 height 645
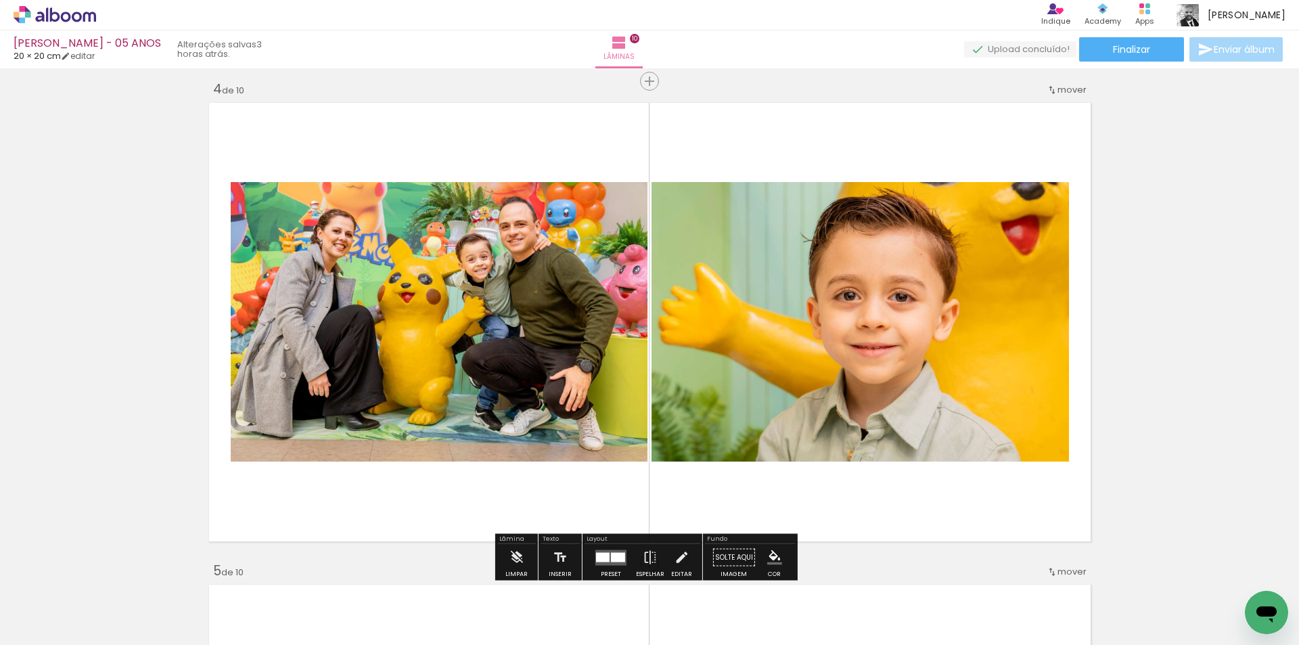
click at [606, 553] on div at bounding box center [603, 556] width 14 height 9
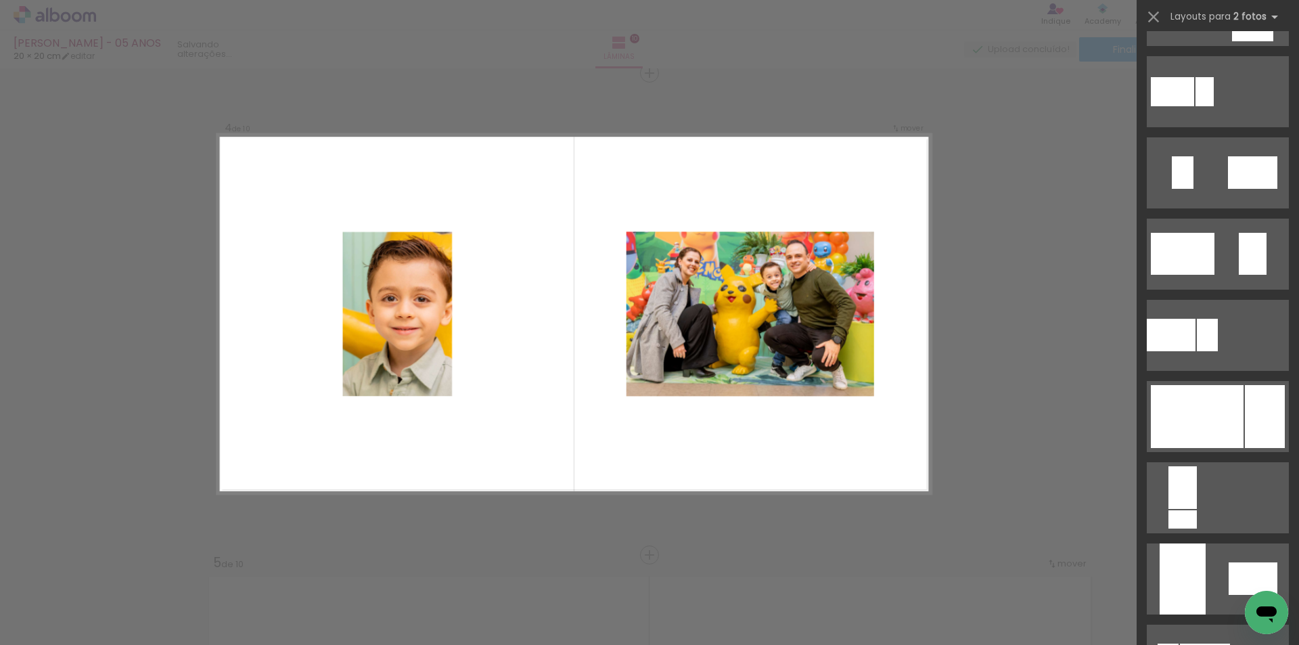
scroll to position [2503, 0]
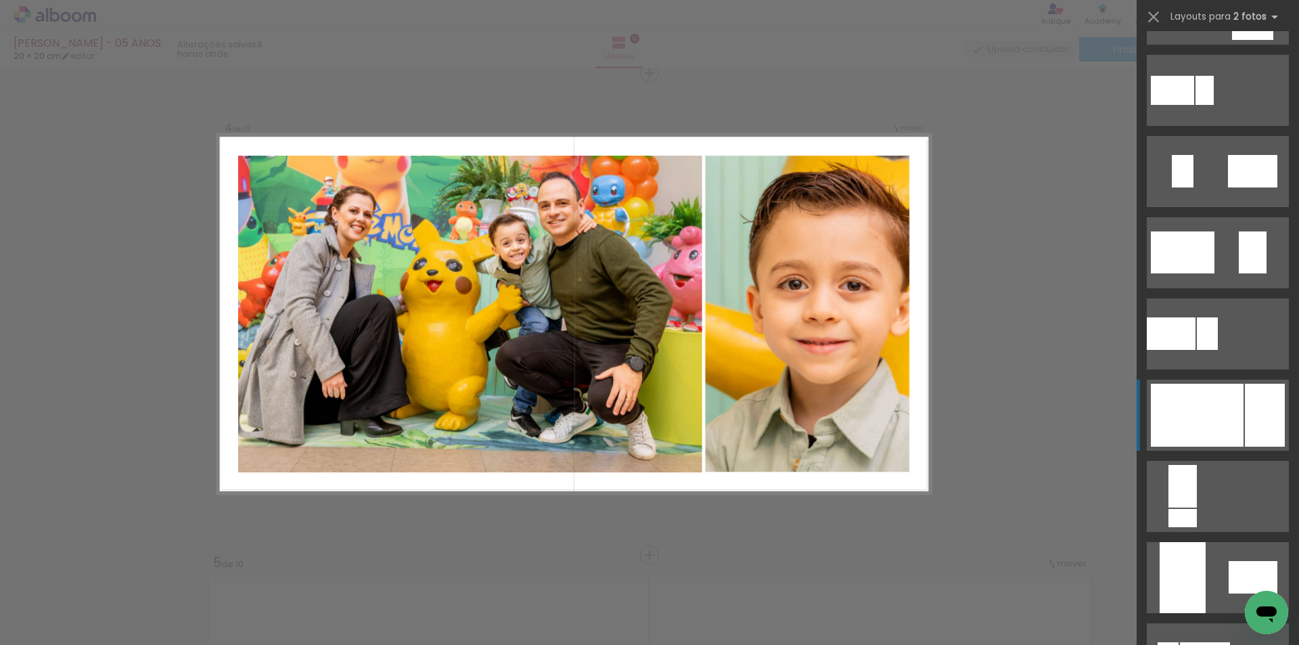
click at [1200, 411] on div at bounding box center [1197, 415] width 93 height 63
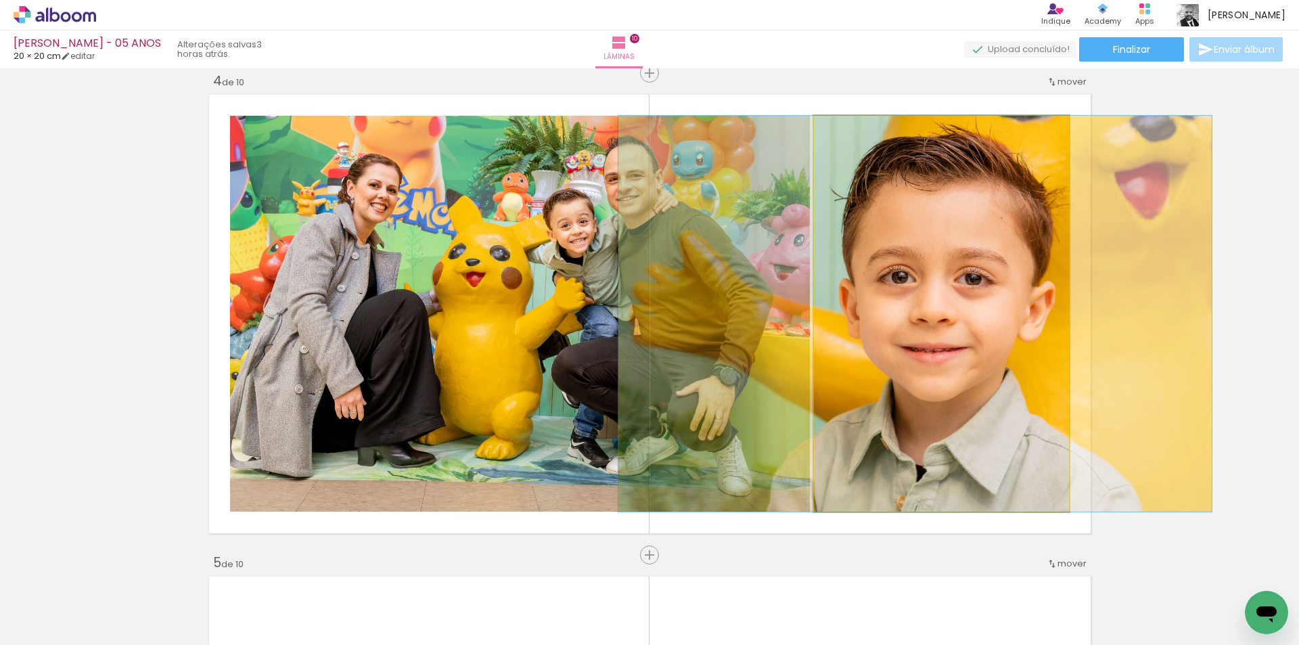
drag, startPoint x: 922, startPoint y: 395, endPoint x: 894, endPoint y: 397, distance: 27.1
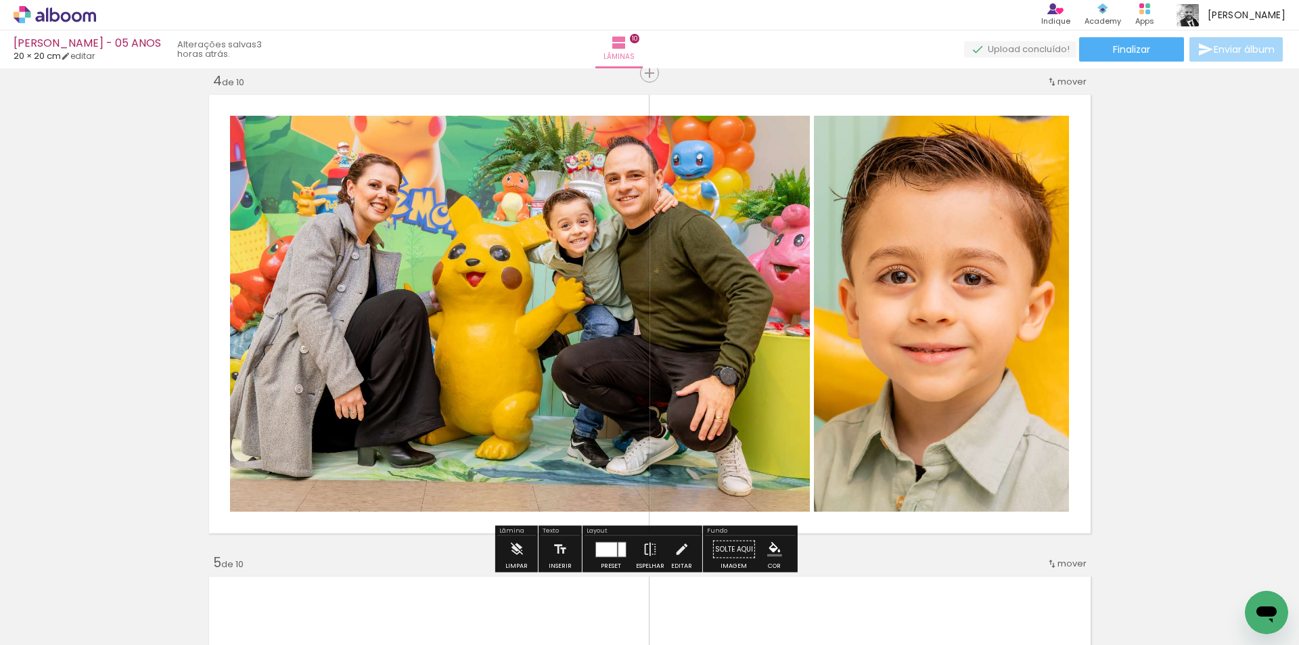
click at [649, 552] on iron-icon at bounding box center [650, 549] width 15 height 27
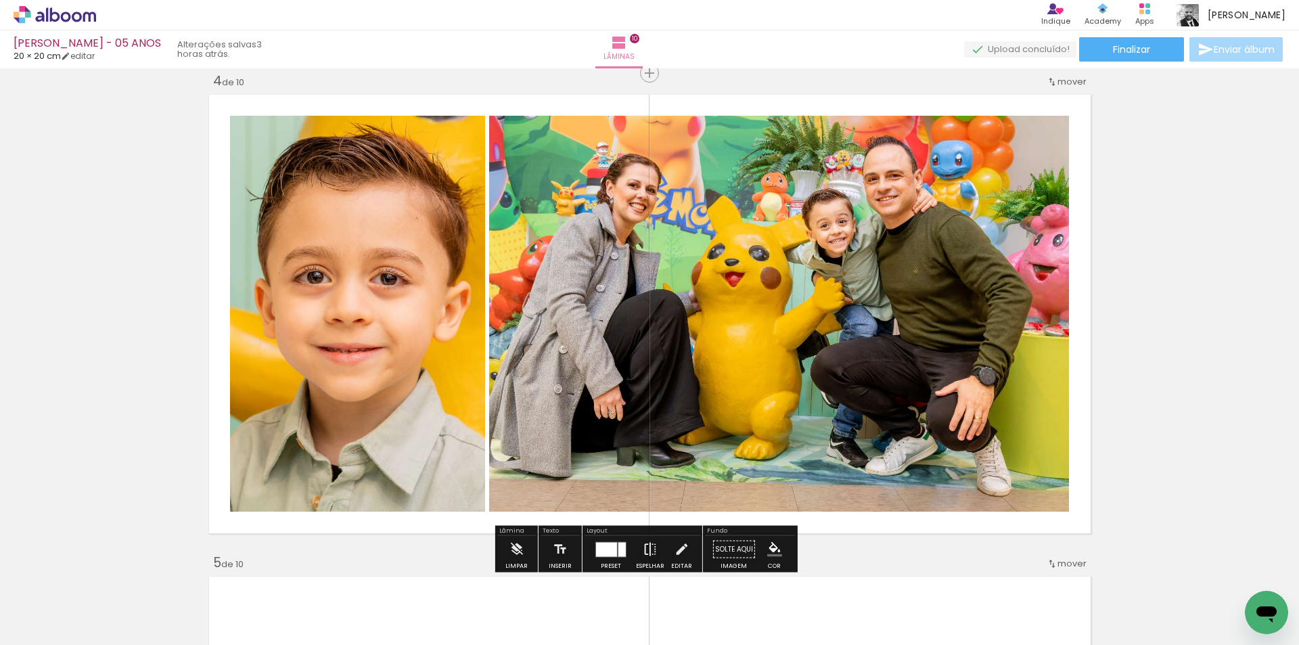
click at [648, 547] on iron-icon at bounding box center [650, 549] width 15 height 27
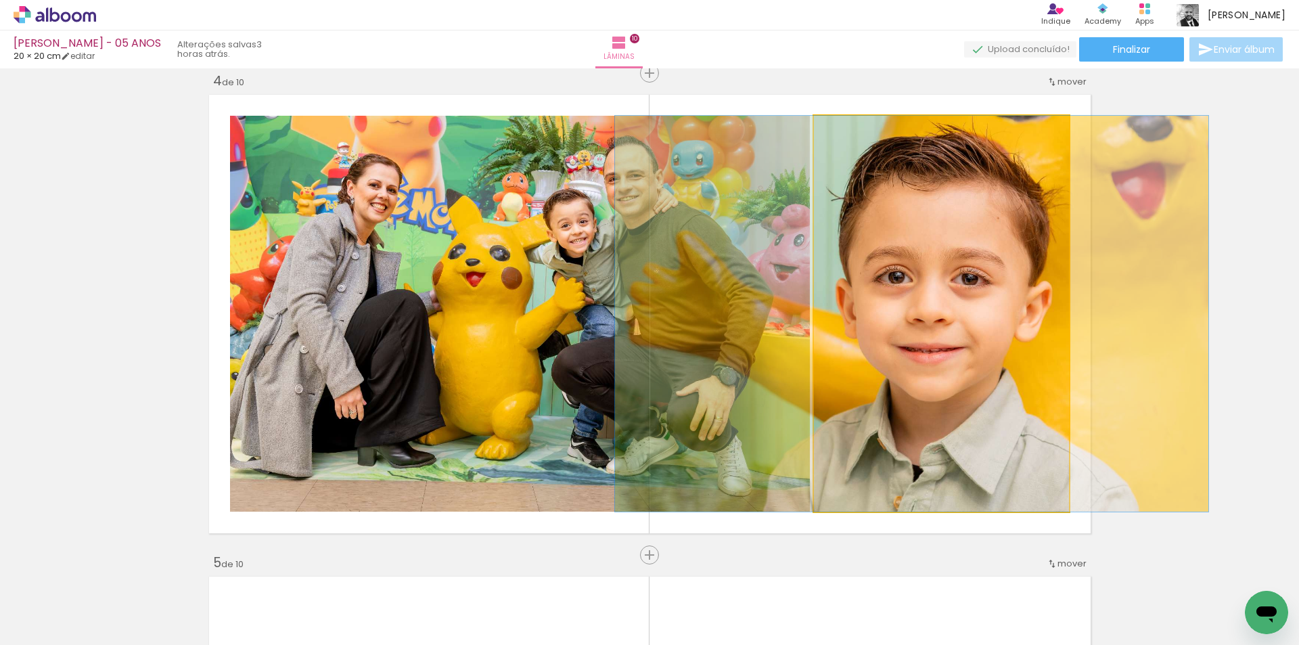
drag, startPoint x: 995, startPoint y: 309, endPoint x: 992, endPoint y: 299, distance: 9.9
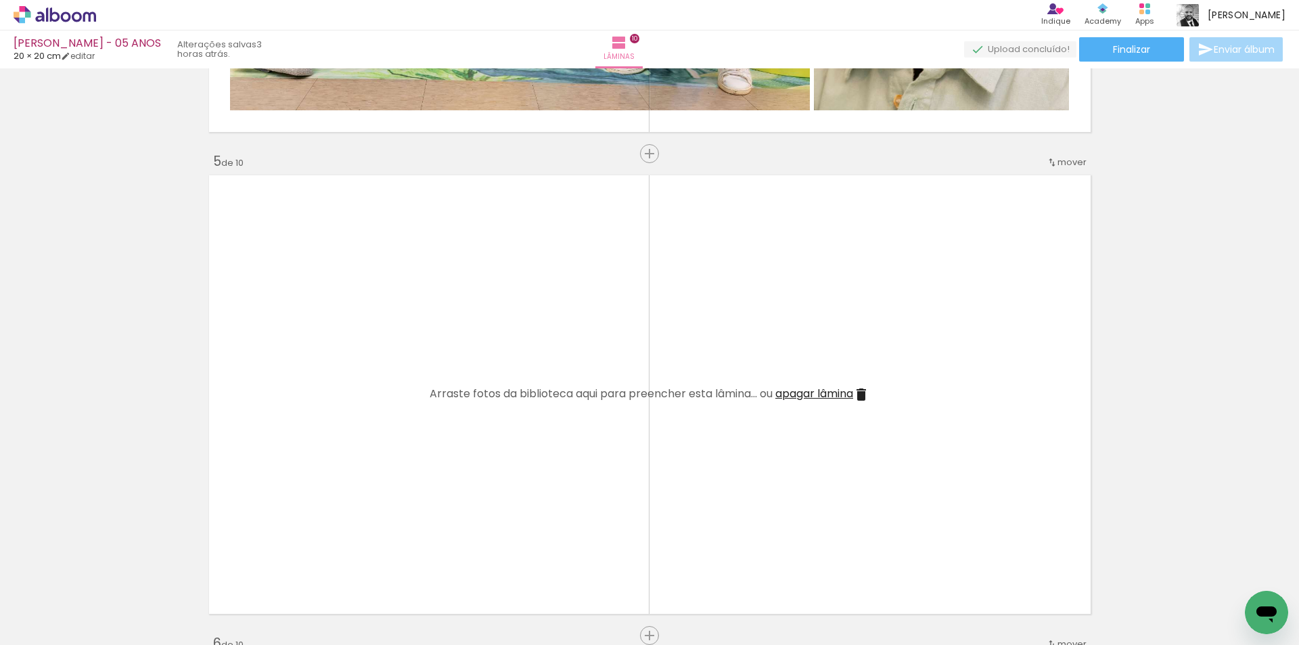
scroll to position [1869, 0]
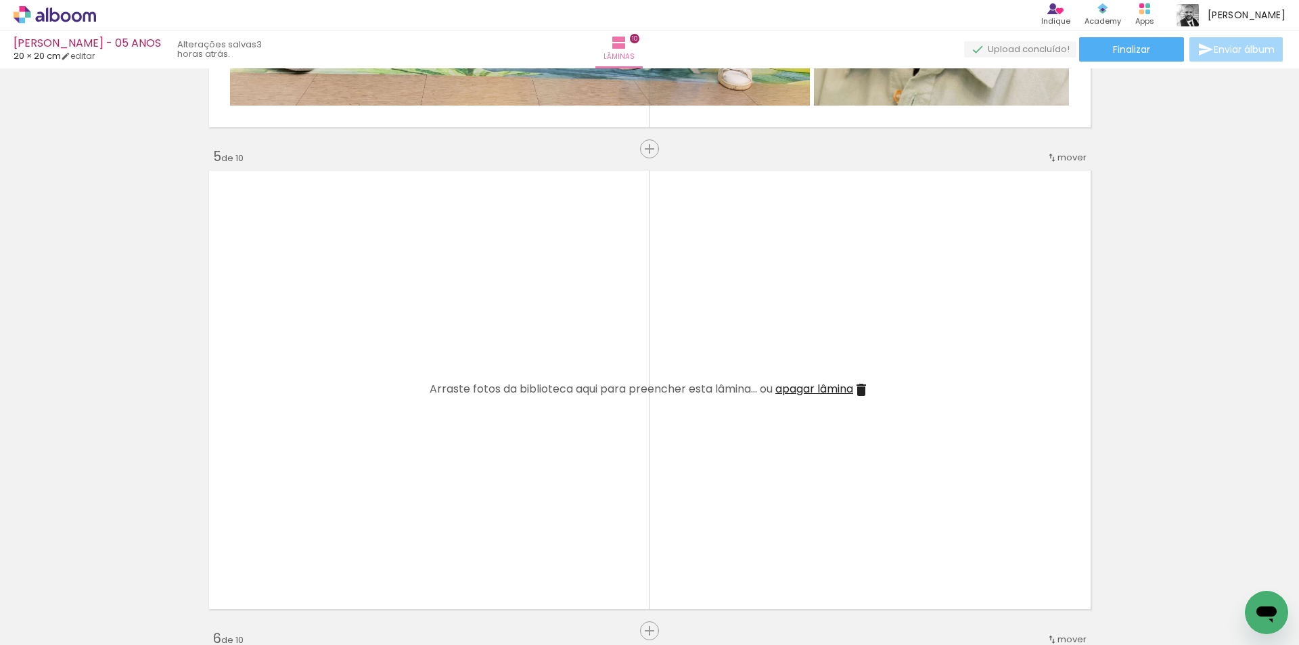
click at [64, 622] on span "Adicionar Fotos" at bounding box center [48, 626] width 41 height 15
click at [0, 0] on input "file" at bounding box center [0, 0] width 0 height 0
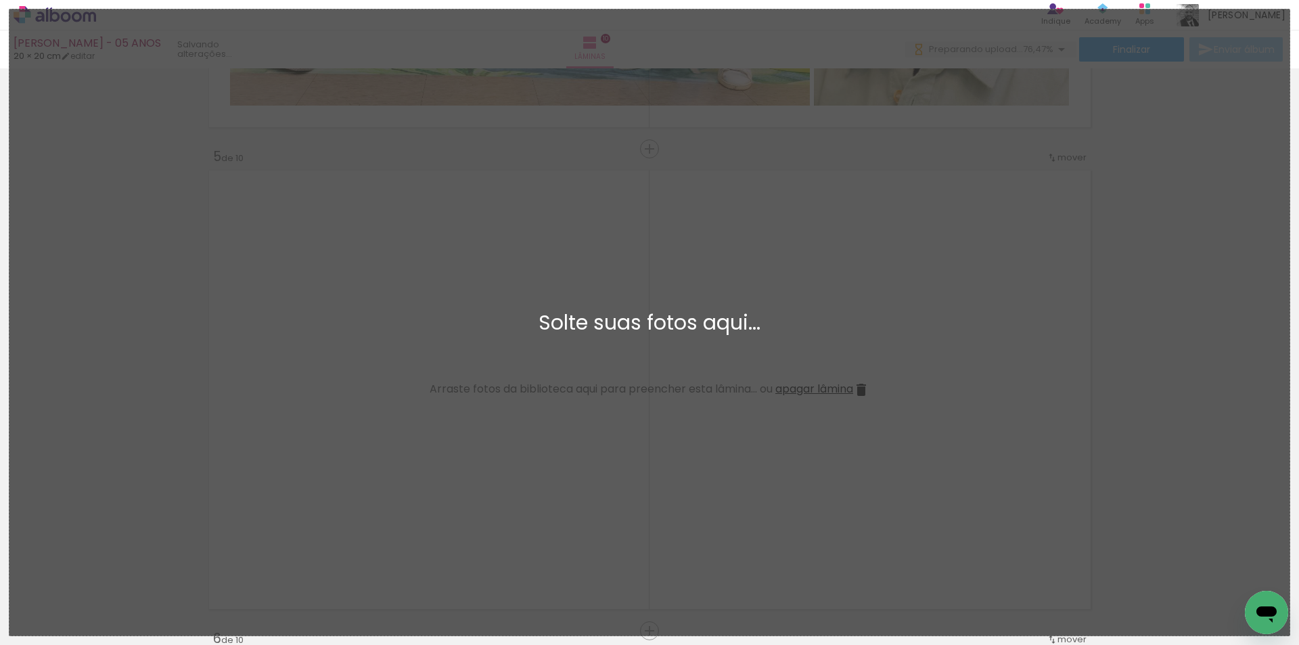
scroll to position [0, 104]
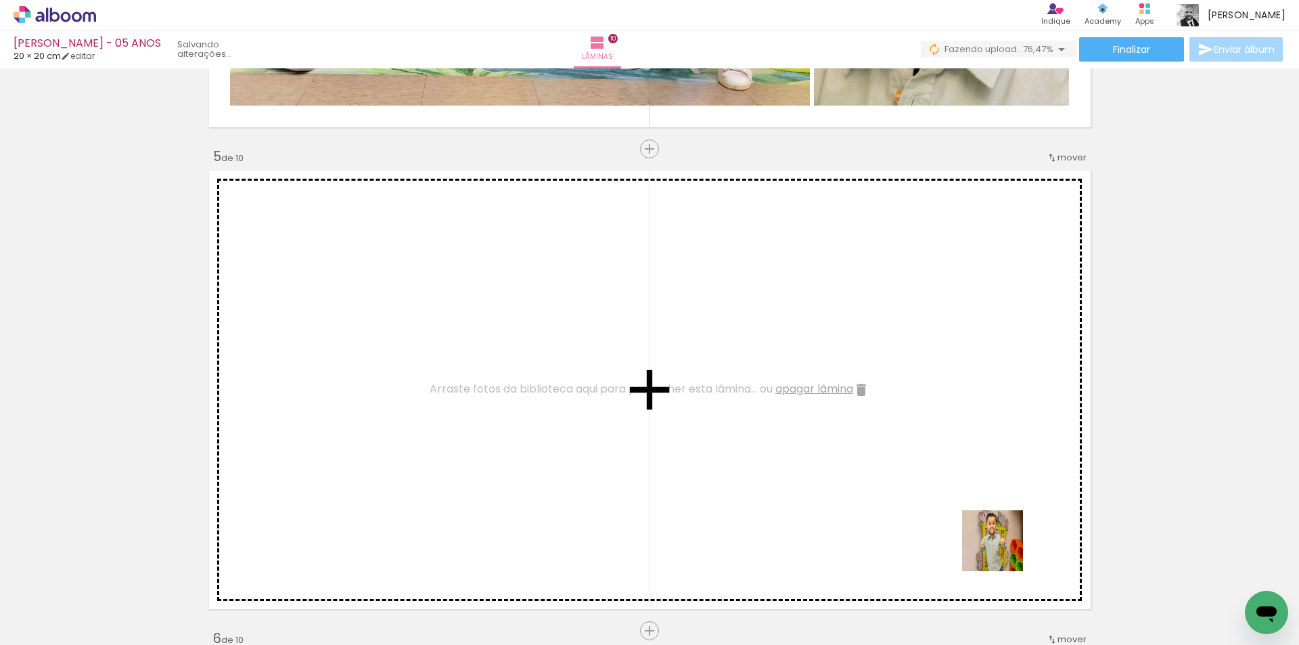
drag, startPoint x: 1033, startPoint y: 607, endPoint x: 1026, endPoint y: 552, distance: 55.2
click at [846, 443] on quentale-workspace at bounding box center [649, 322] width 1299 height 645
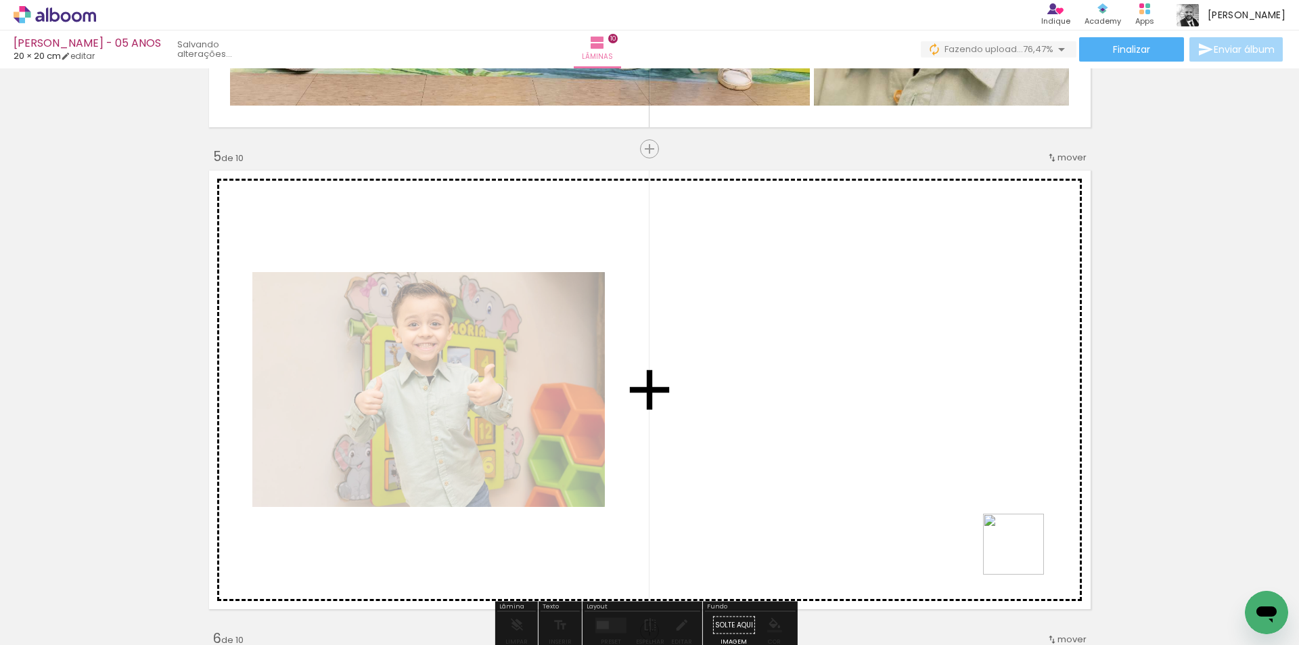
drag, startPoint x: 1103, startPoint y: 610, endPoint x: 1077, endPoint y: 546, distance: 68.6
click at [843, 460] on quentale-workspace at bounding box center [649, 322] width 1299 height 645
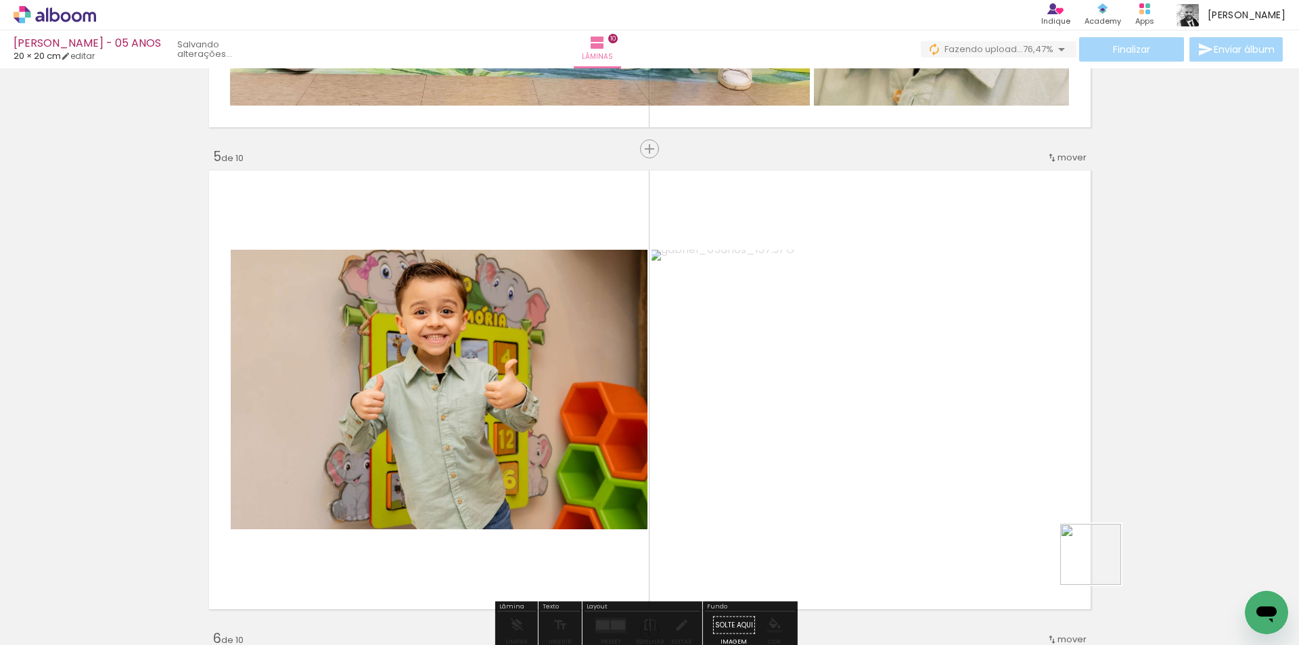
drag, startPoint x: 1144, startPoint y: 595, endPoint x: 1129, endPoint y: 532, distance: 64.7
click at [938, 466] on quentale-workspace at bounding box center [649, 322] width 1299 height 645
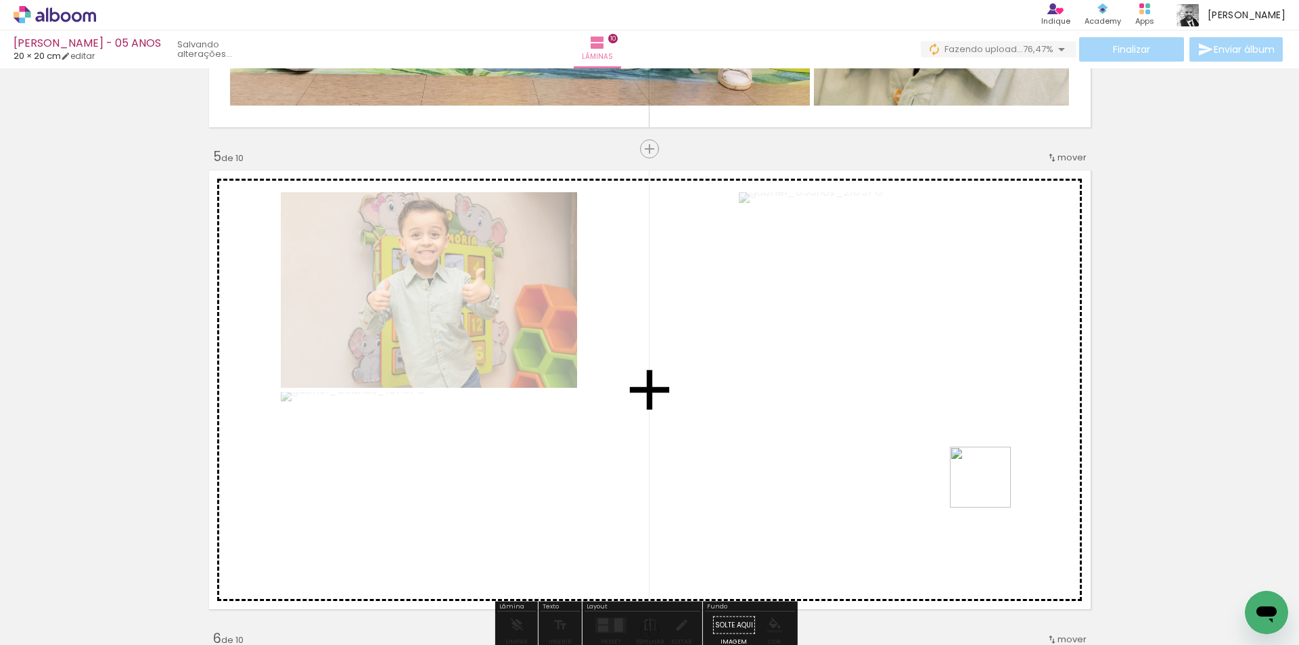
drag, startPoint x: 1224, startPoint y: 590, endPoint x: 961, endPoint y: 472, distance: 287.7
click at [961, 472] on quentale-workspace at bounding box center [649, 322] width 1299 height 645
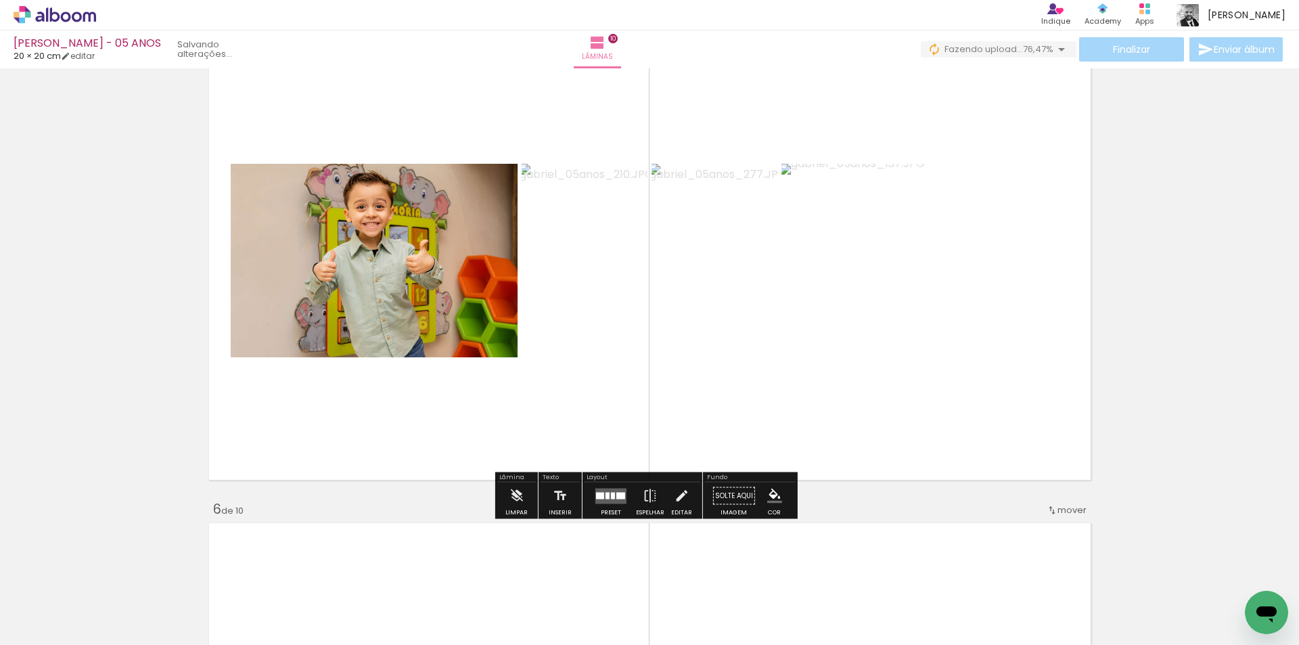
scroll to position [2004, 0]
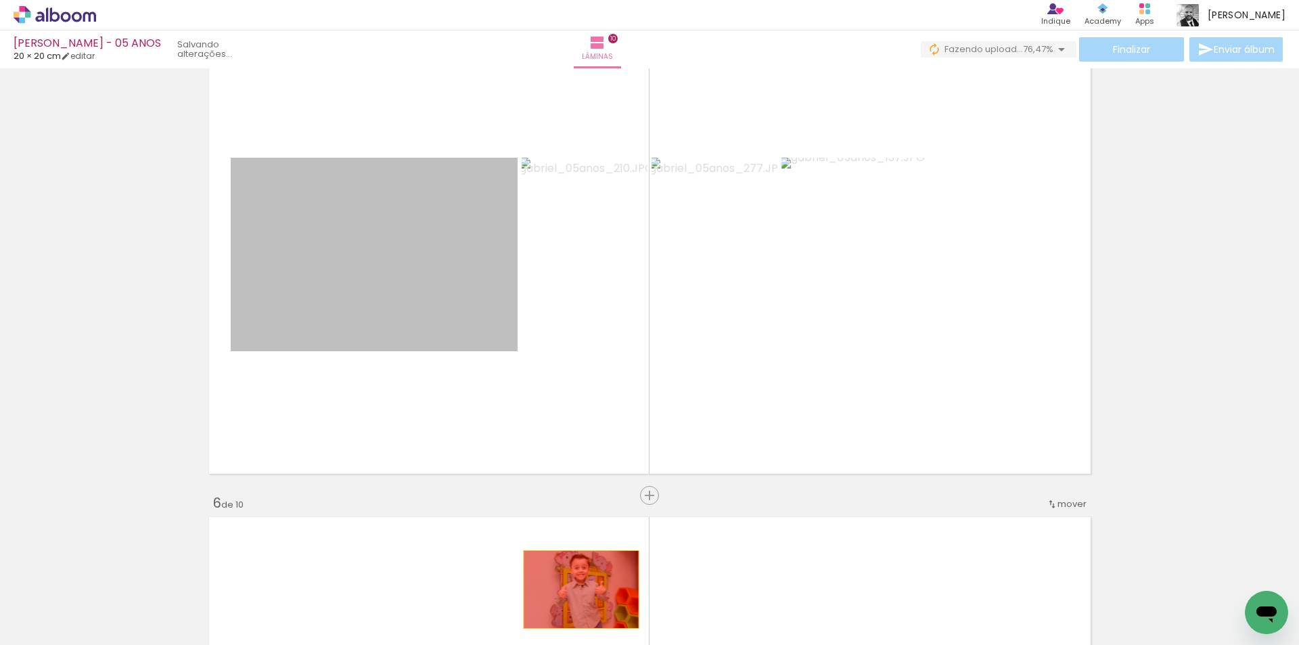
drag, startPoint x: 444, startPoint y: 276, endPoint x: 575, endPoint y: 594, distance: 344.0
click at [575, 594] on quentale-workspace at bounding box center [649, 322] width 1299 height 645
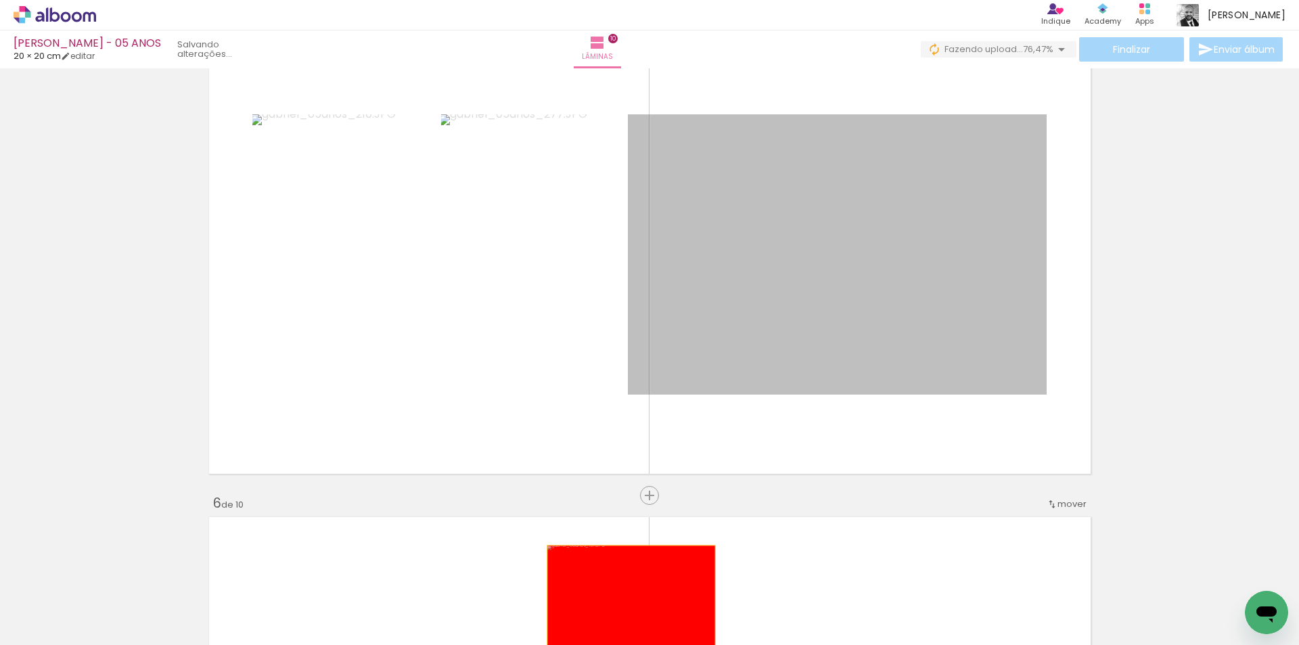
drag, startPoint x: 698, startPoint y: 338, endPoint x: 626, endPoint y: 604, distance: 276.2
click at [626, 604] on quentale-workspace at bounding box center [649, 322] width 1299 height 645
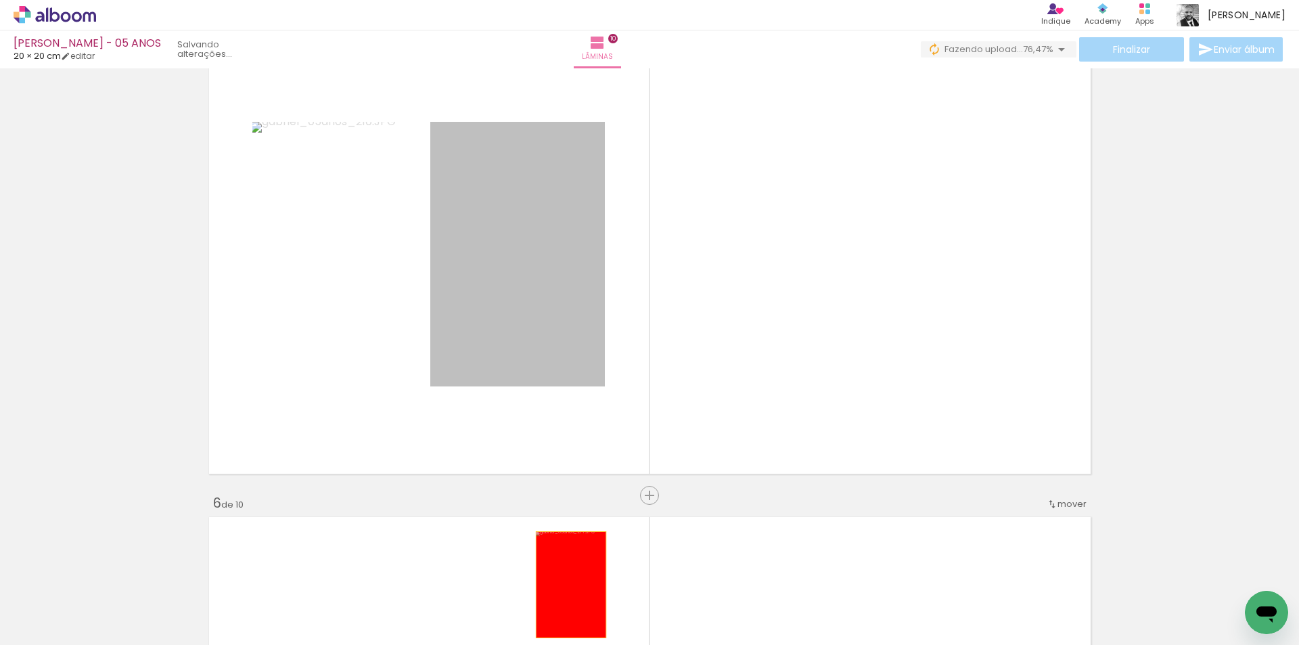
drag, startPoint x: 570, startPoint y: 329, endPoint x: 566, endPoint y: 585, distance: 255.8
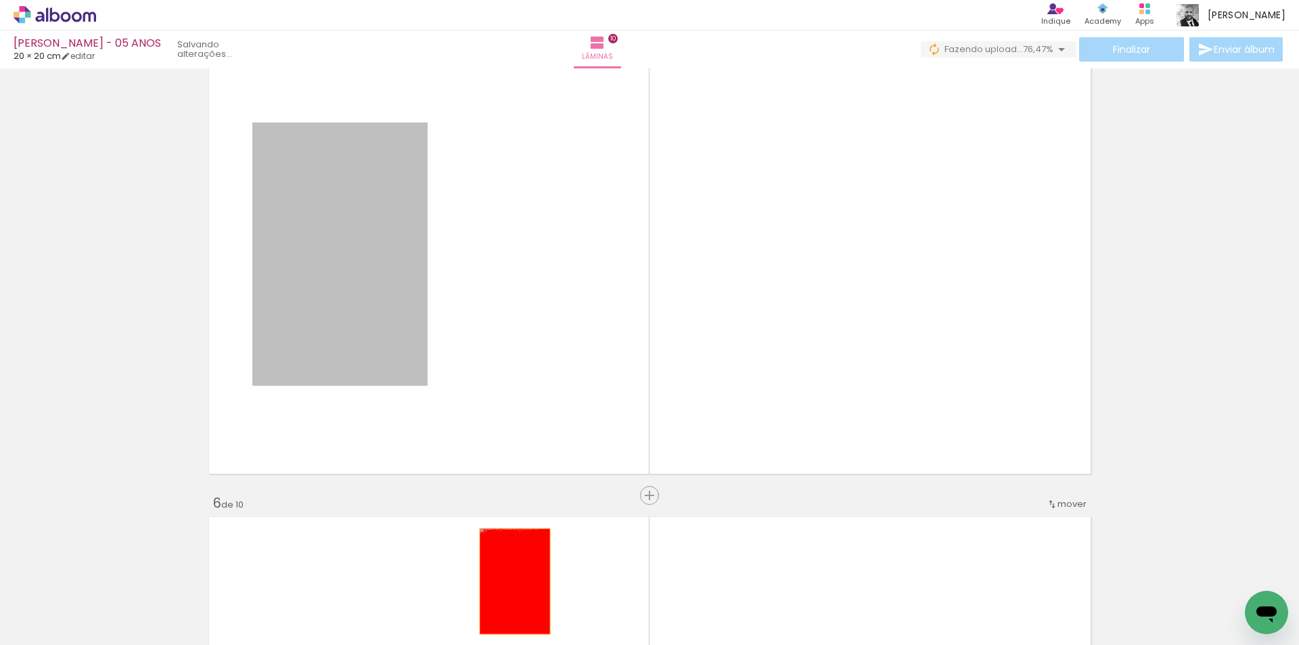
drag, startPoint x: 385, startPoint y: 303, endPoint x: 509, endPoint y: 581, distance: 304.7
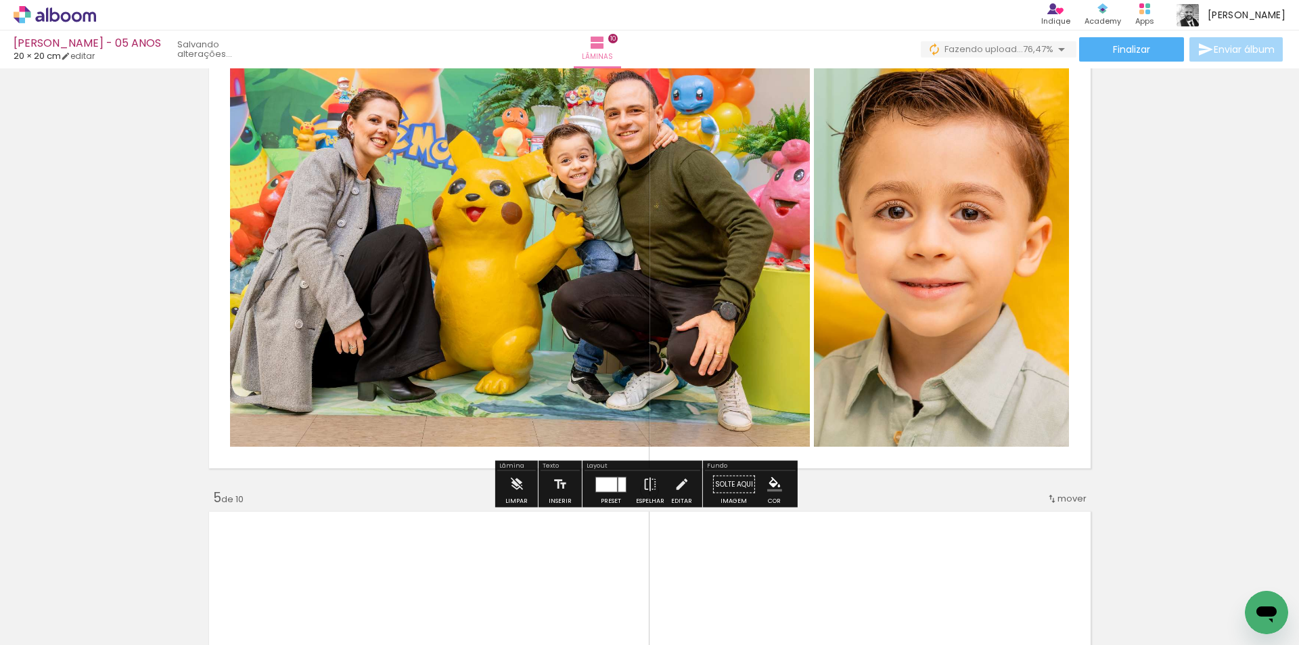
scroll to position [1666, 0]
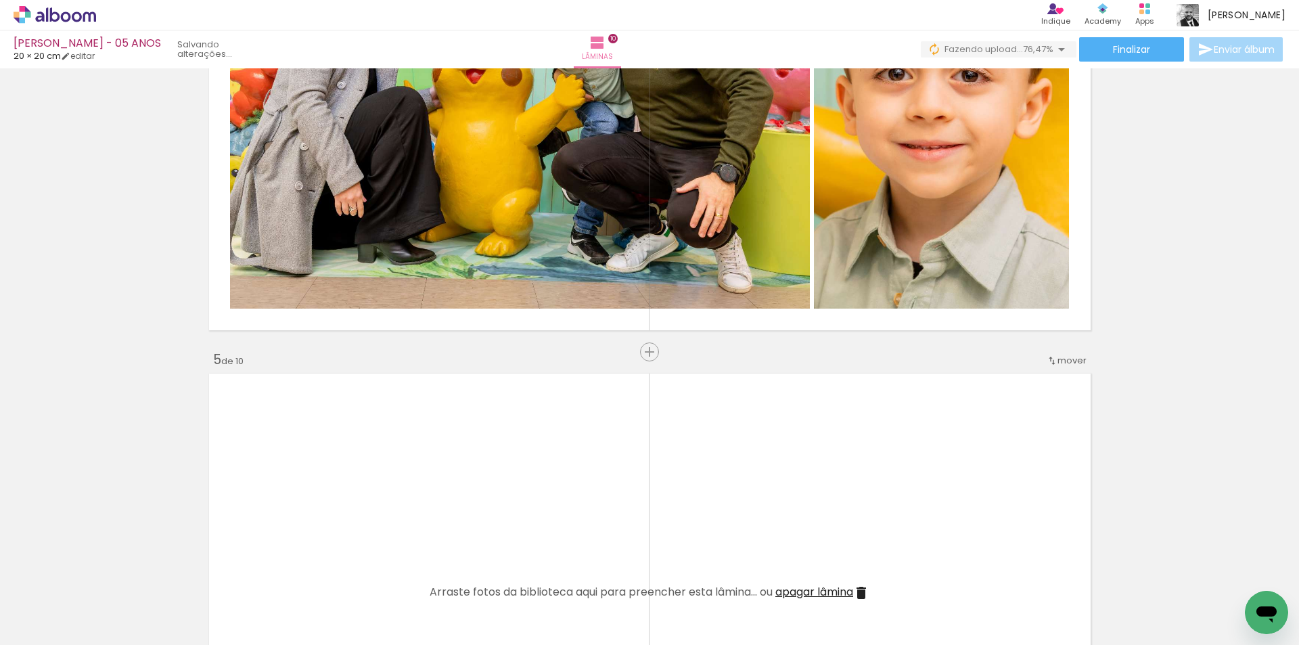
click at [43, 625] on span "Adicionar Fotos" at bounding box center [48, 626] width 41 height 15
click at [0, 0] on input "file" at bounding box center [0, 0] width 0 height 0
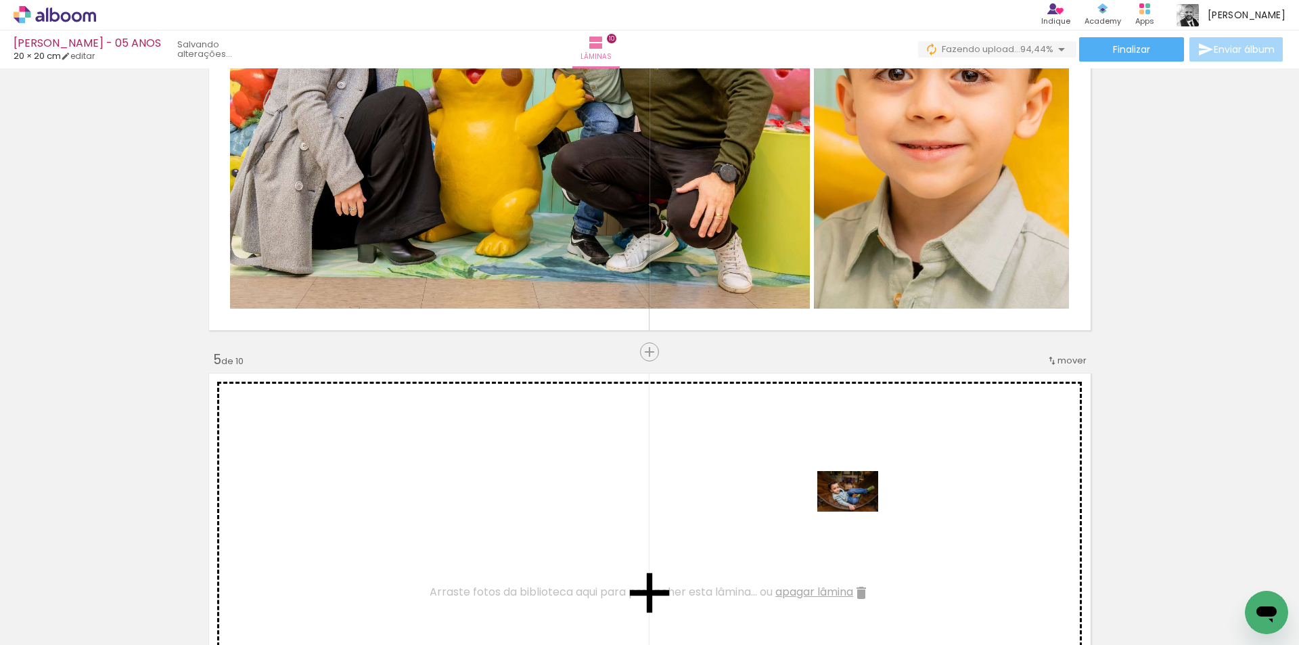
drag, startPoint x: 1231, startPoint y: 606, endPoint x: 831, endPoint y: 507, distance: 412.6
click at [831, 507] on quentale-workspace at bounding box center [649, 322] width 1299 height 645
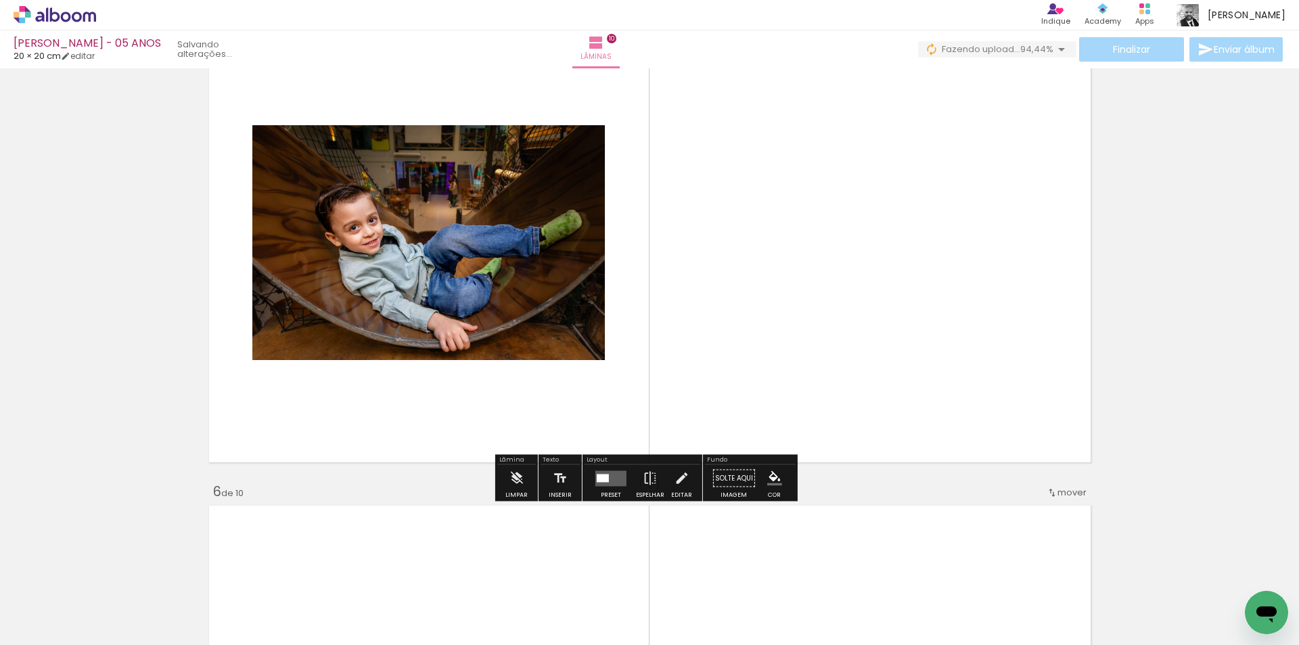
scroll to position [2004, 0]
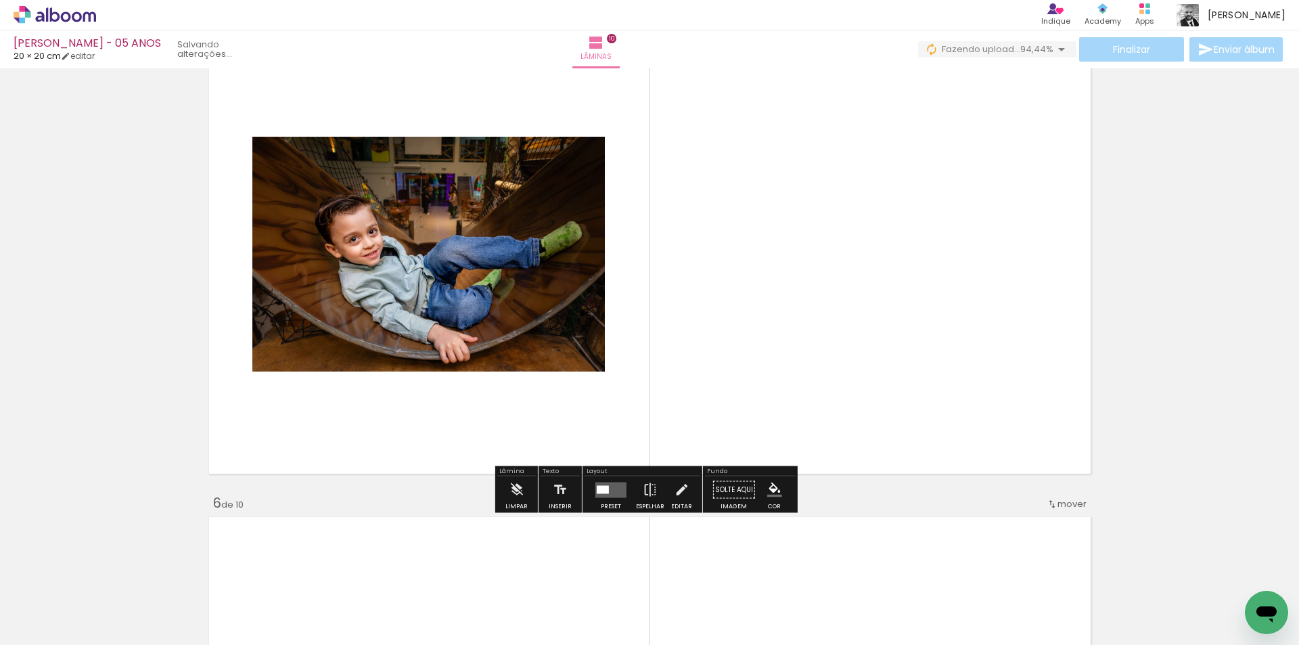
click at [620, 492] on quentale-layouter at bounding box center [610, 490] width 31 height 16
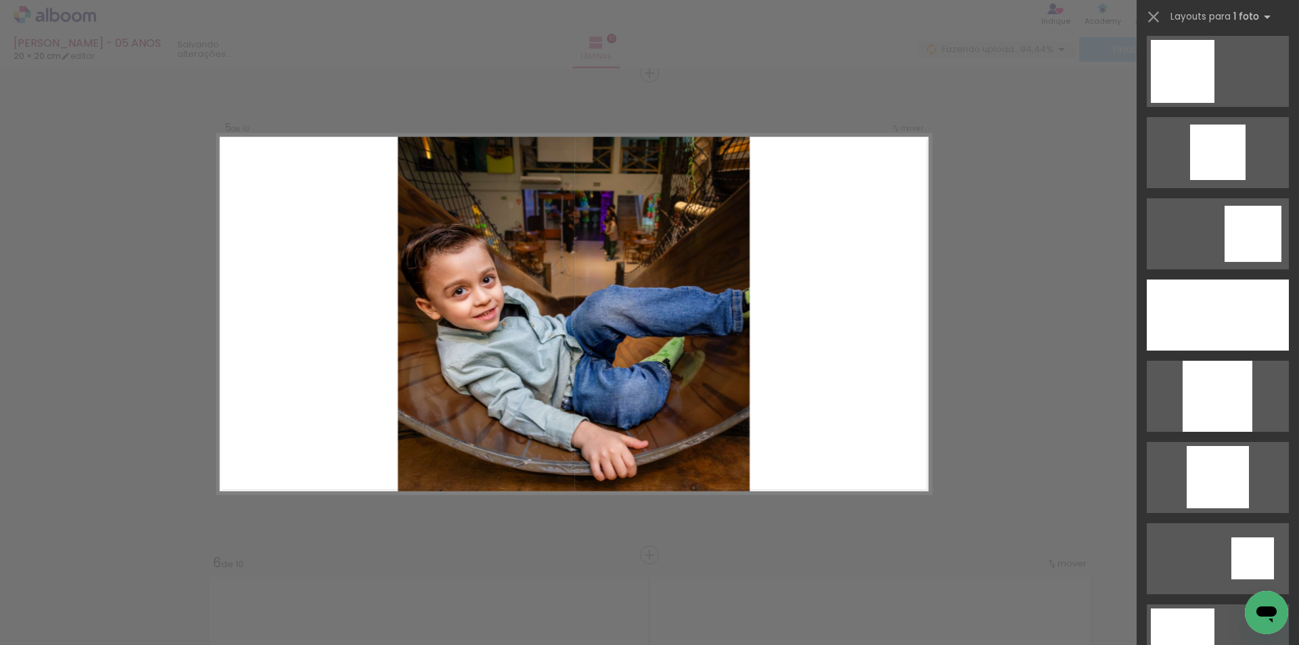
scroll to position [1608, 0]
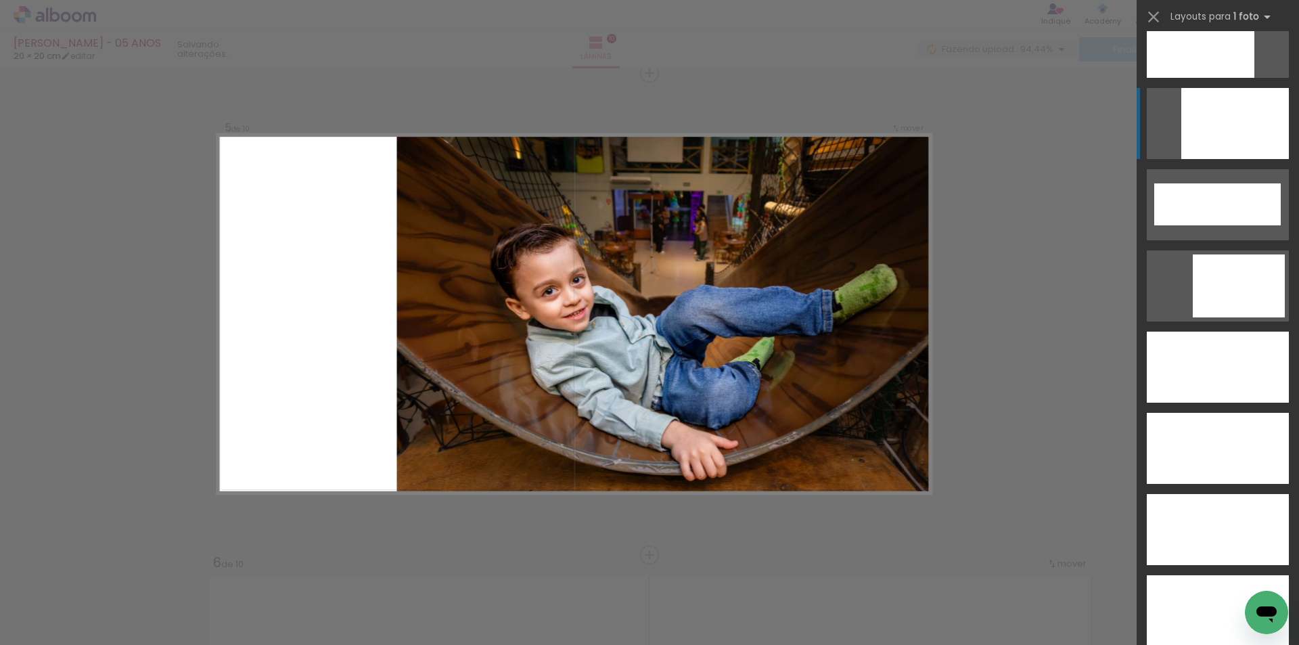
scroll to position [3654, 0]
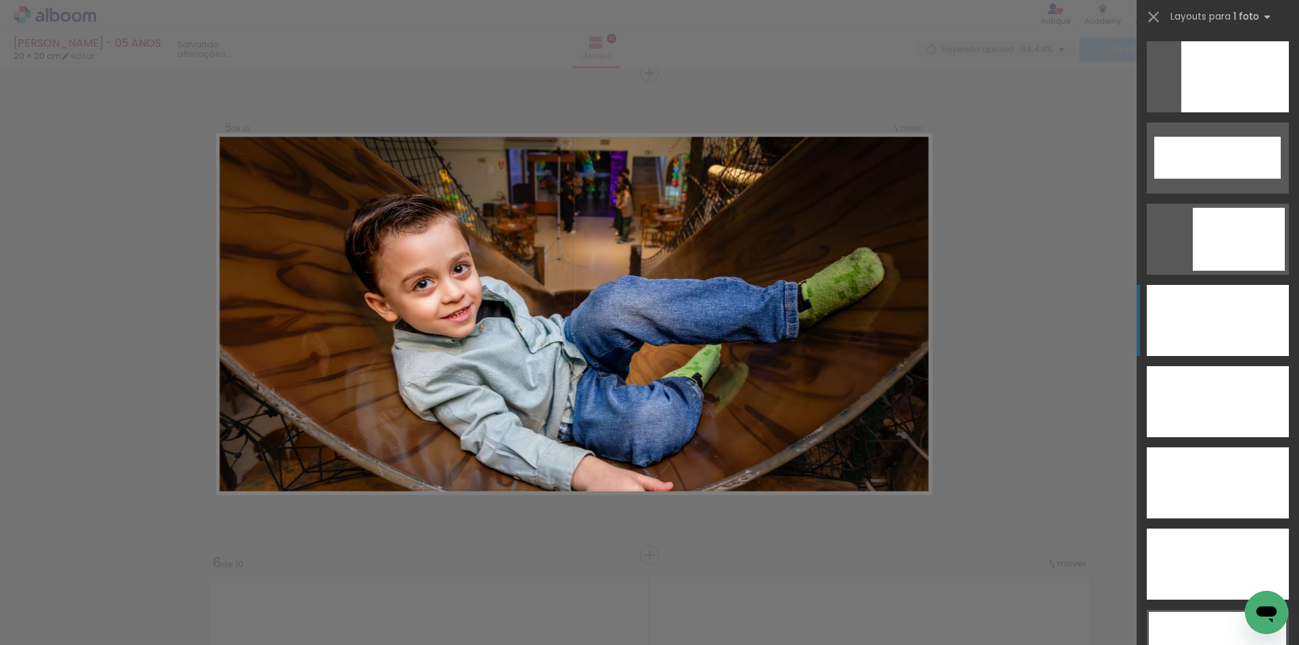
click at [1209, 326] on div at bounding box center [1218, 320] width 142 height 71
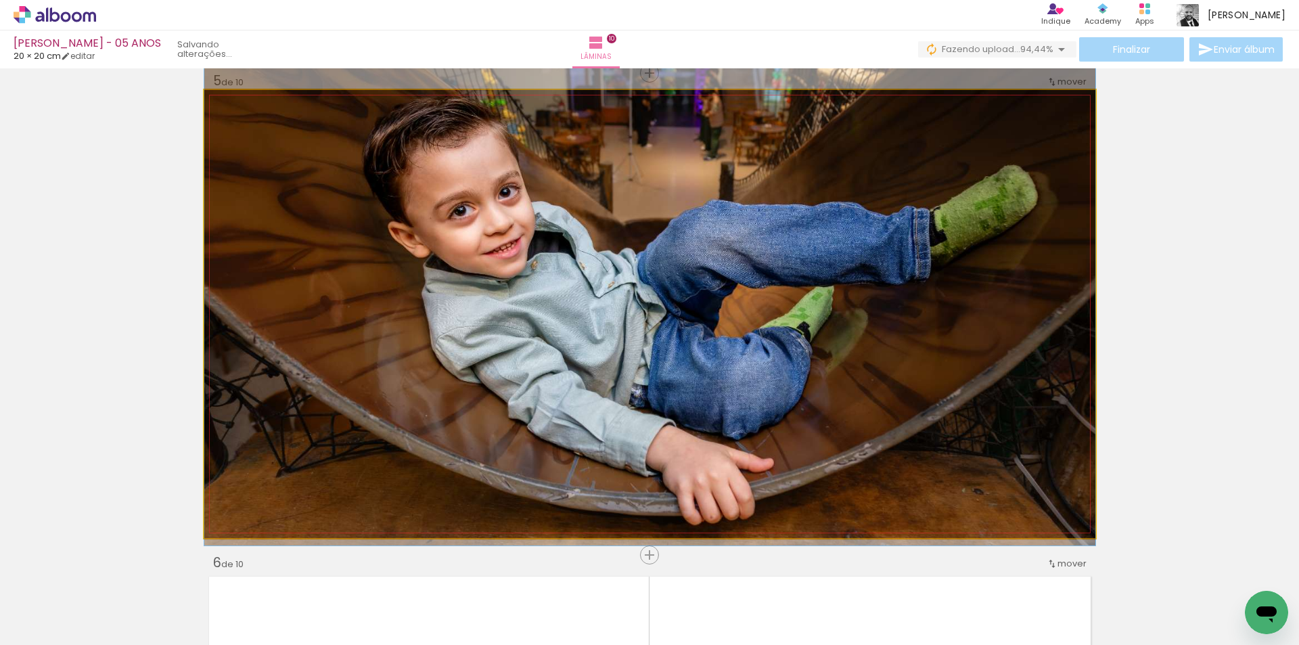
drag, startPoint x: 813, startPoint y: 366, endPoint x: 811, endPoint y: 300, distance: 65.7
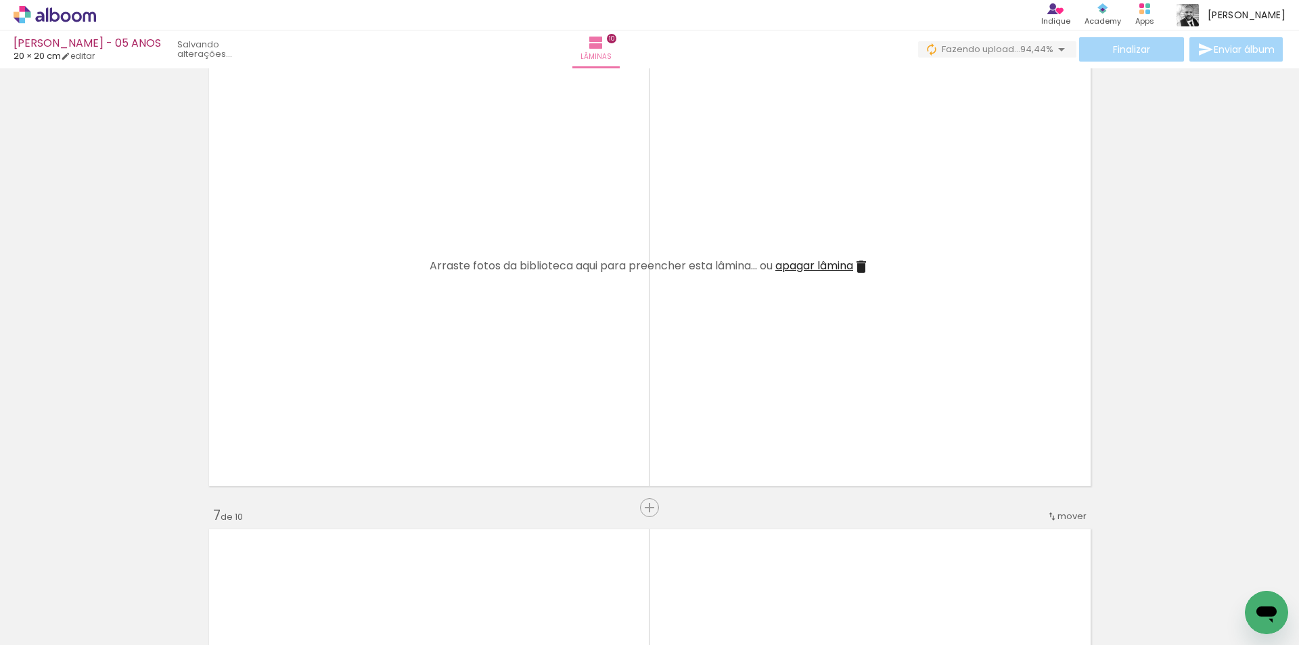
scroll to position [2486, 0]
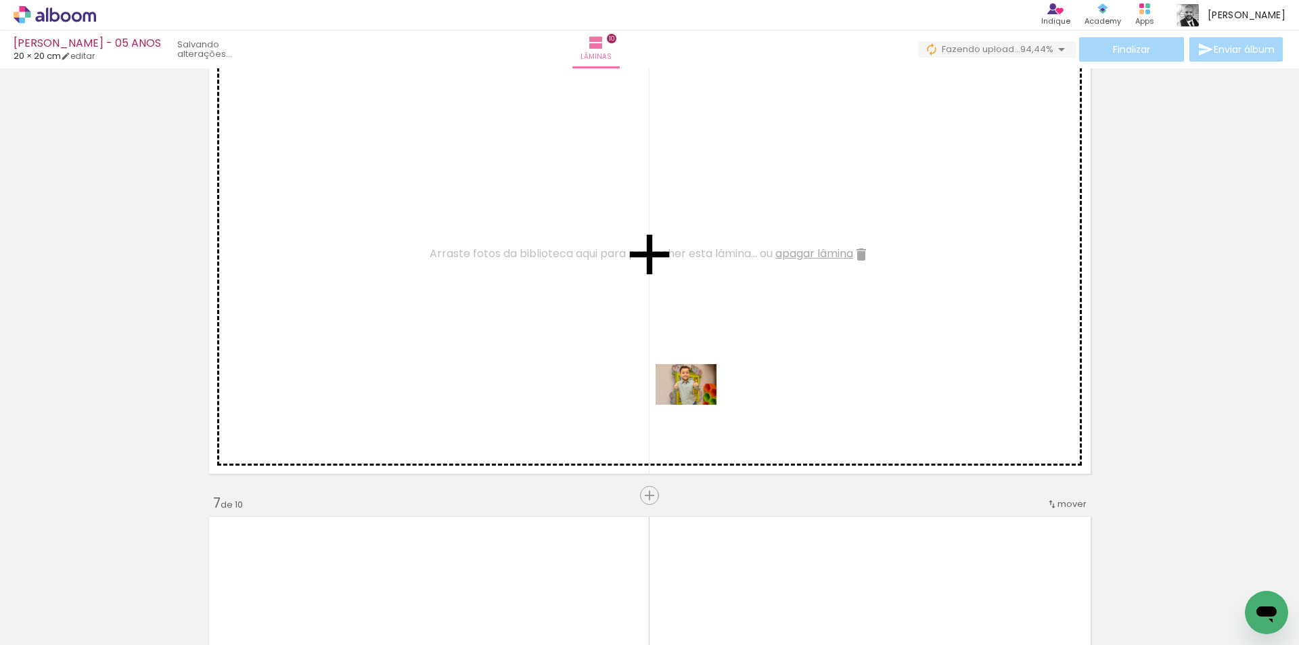
drag, startPoint x: 961, startPoint y: 604, endPoint x: 686, endPoint y: 397, distance: 344.0
click at [686, 397] on quentale-workspace at bounding box center [649, 322] width 1299 height 645
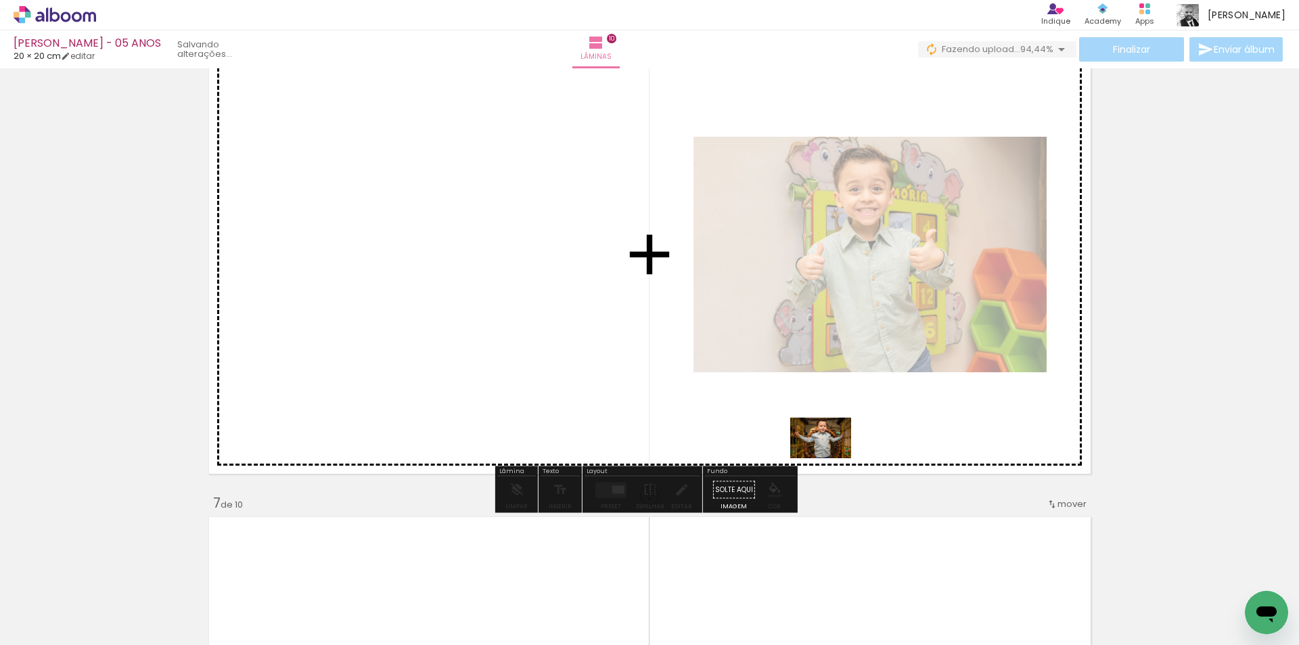
drag, startPoint x: 1023, startPoint y: 589, endPoint x: 831, endPoint y: 458, distance: 232.3
click at [831, 458] on quentale-workspace at bounding box center [649, 322] width 1299 height 645
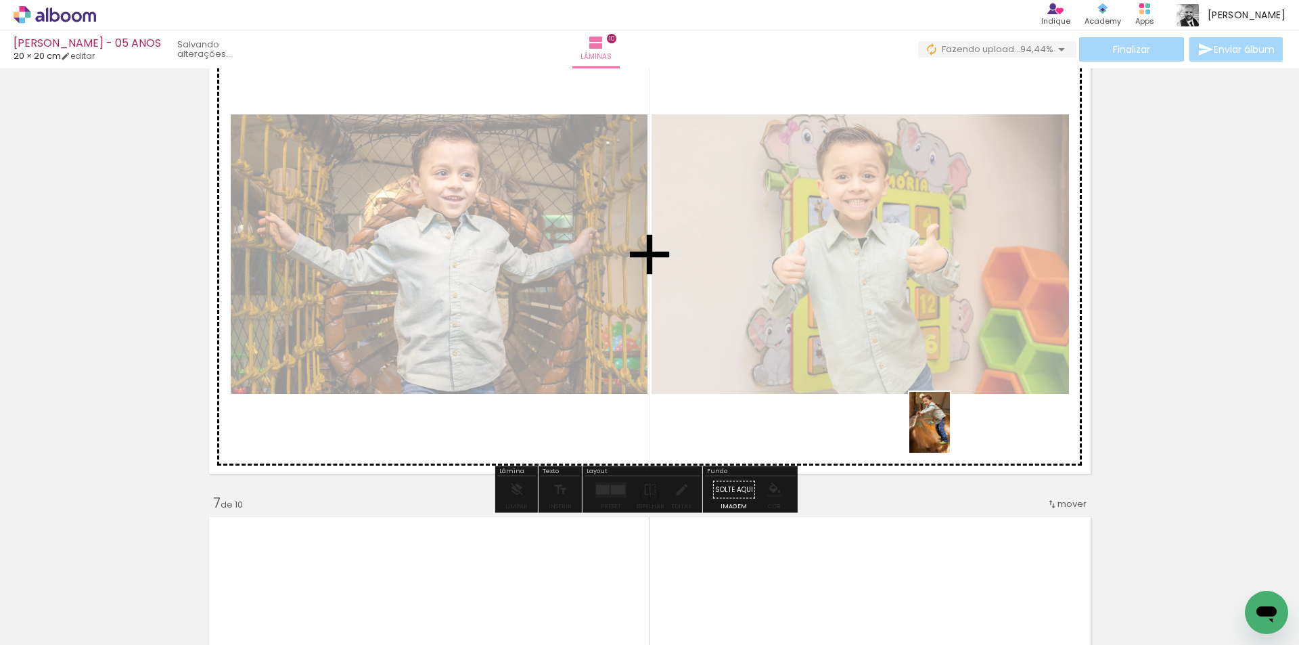
drag, startPoint x: 1167, startPoint y: 600, endPoint x: 950, endPoint y: 432, distance: 274.9
click at [950, 432] on quentale-workspace at bounding box center [649, 322] width 1299 height 645
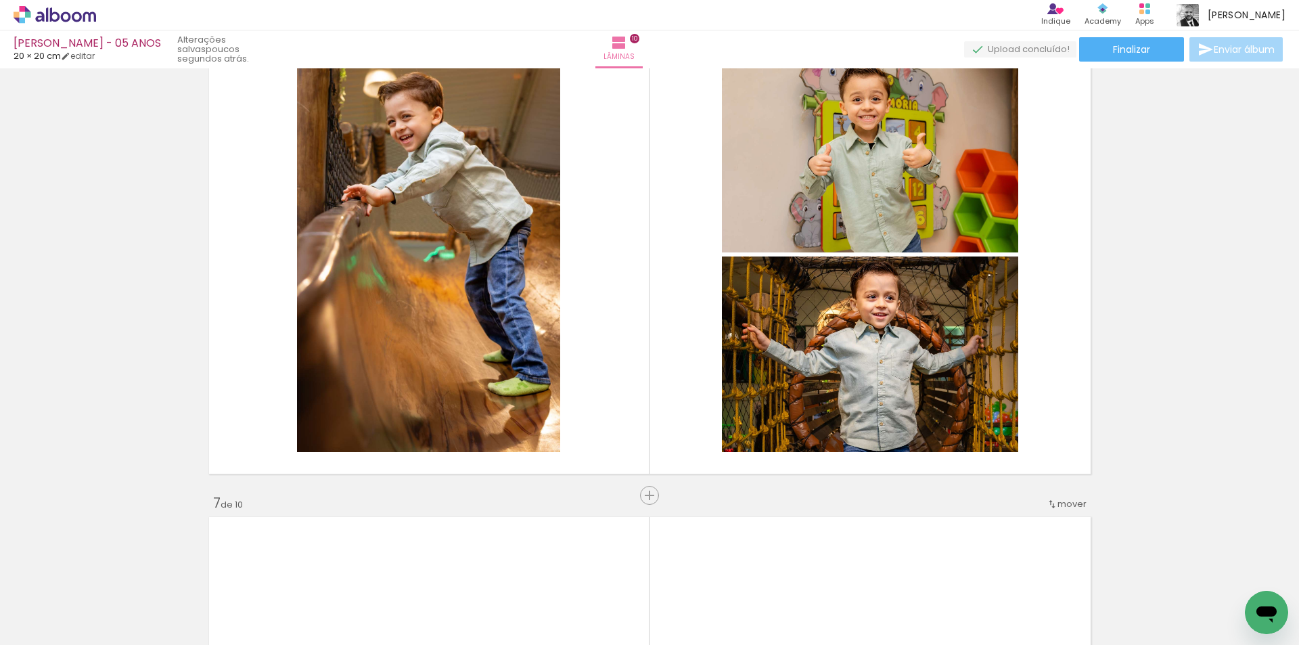
click at [60, 623] on span "Adicionar Fotos" at bounding box center [48, 626] width 41 height 15
click at [0, 0] on input "file" at bounding box center [0, 0] width 0 height 0
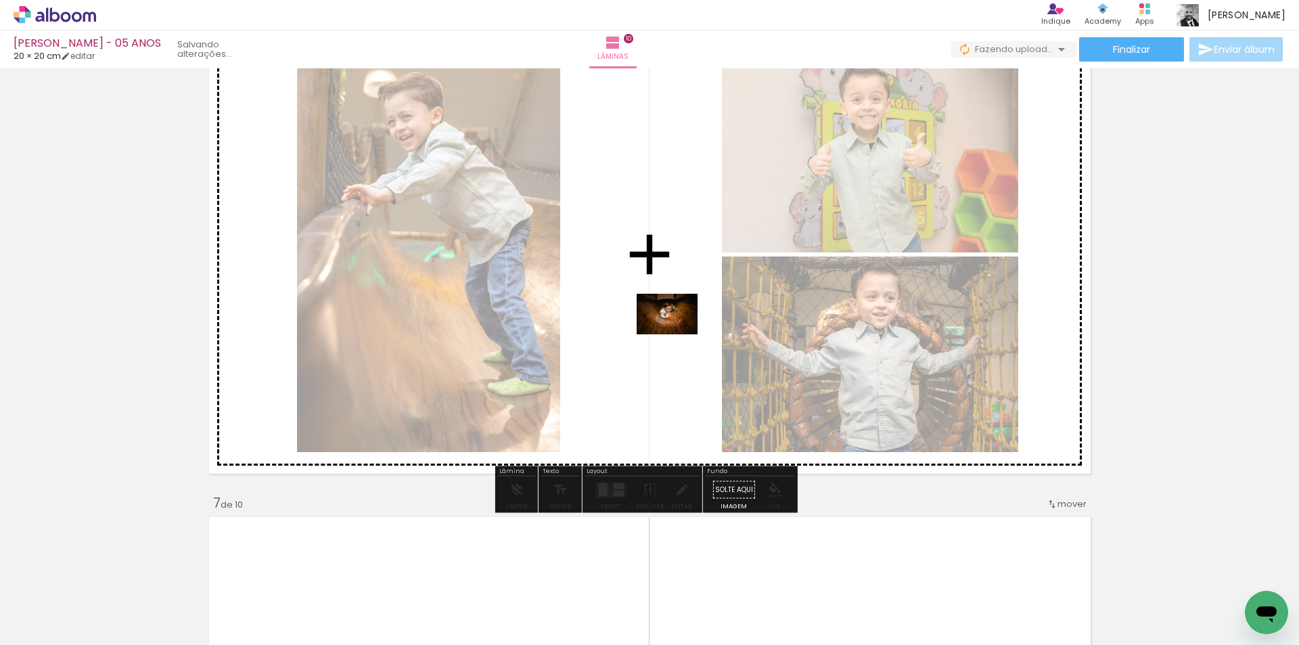
drag, startPoint x: 1226, startPoint y: 602, endPoint x: 677, endPoint y: 334, distance: 610.7
click at [677, 334] on quentale-workspace at bounding box center [649, 322] width 1299 height 645
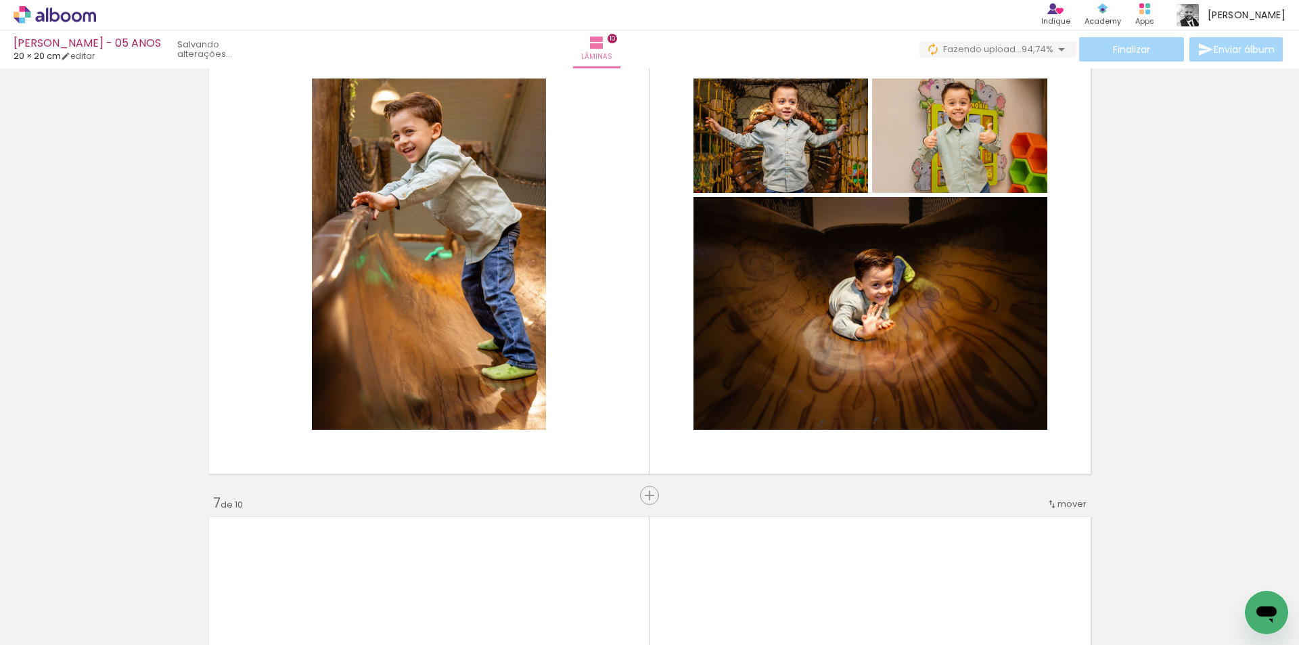
click at [45, 619] on span "Adicionar Fotos" at bounding box center [48, 626] width 41 height 15
click at [0, 0] on input "file" at bounding box center [0, 0] width 0 height 0
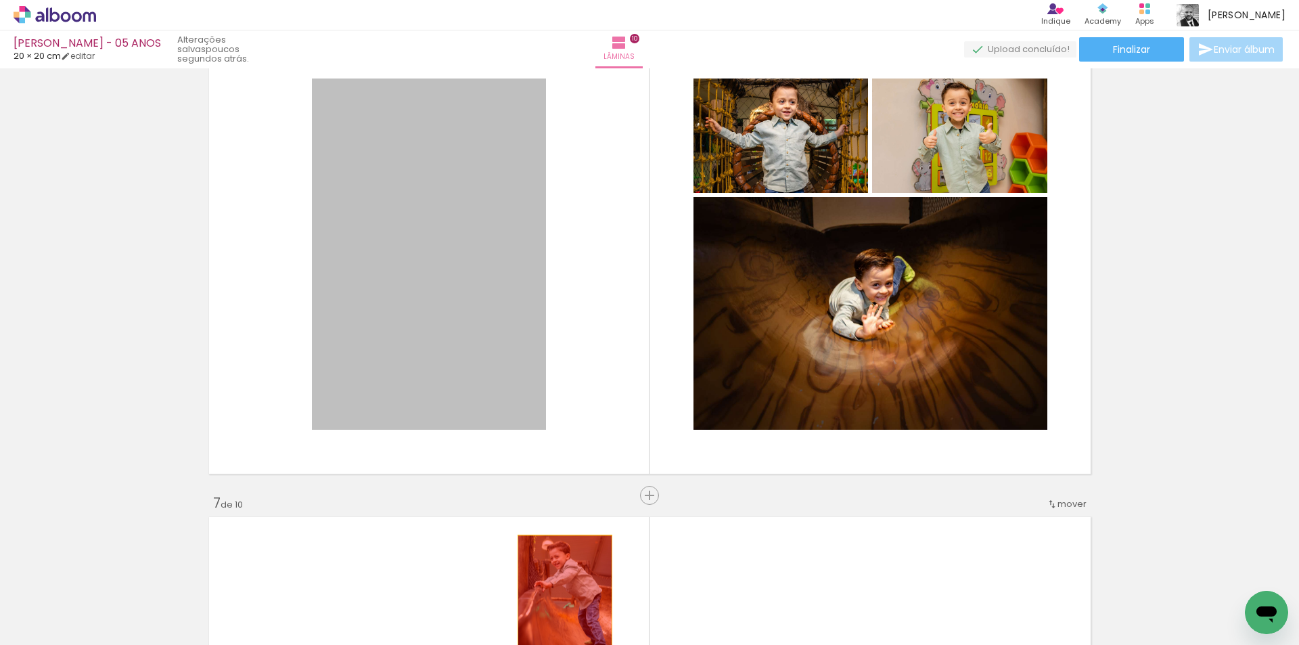
drag, startPoint x: 446, startPoint y: 263, endPoint x: 559, endPoint y: 606, distance: 361.2
click at [559, 606] on quentale-workspace at bounding box center [649, 322] width 1299 height 645
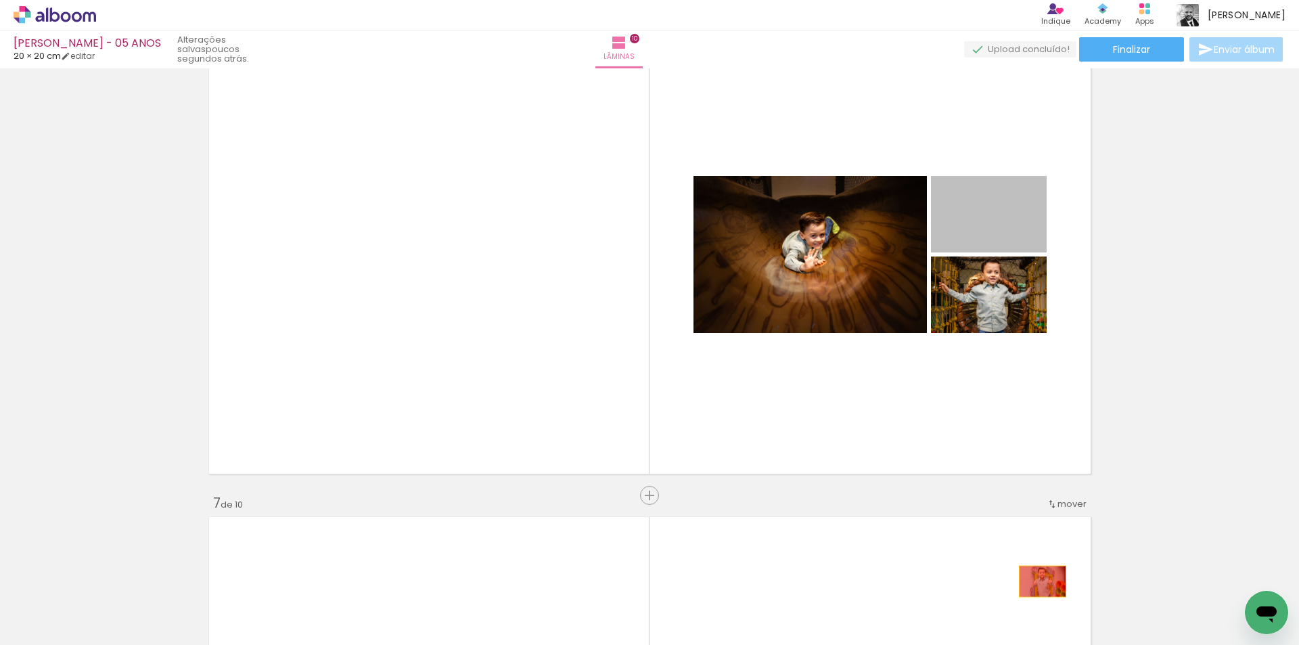
drag, startPoint x: 1004, startPoint y: 218, endPoint x: 1037, endPoint y: 581, distance: 364.9
click at [1037, 581] on quentale-workspace at bounding box center [649, 322] width 1299 height 645
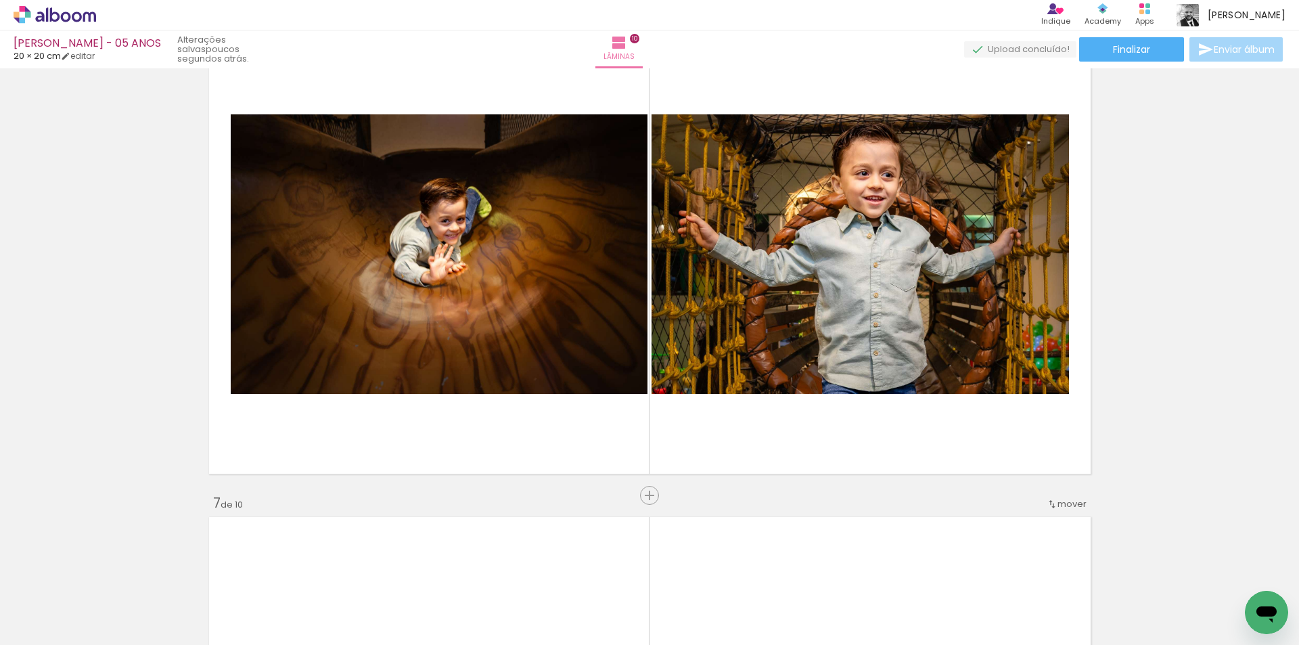
click at [71, 627] on paper-button "Adicionar Fotos" at bounding box center [42, 627] width 66 height 22
click at [0, 0] on input "file" at bounding box center [0, 0] width 0 height 0
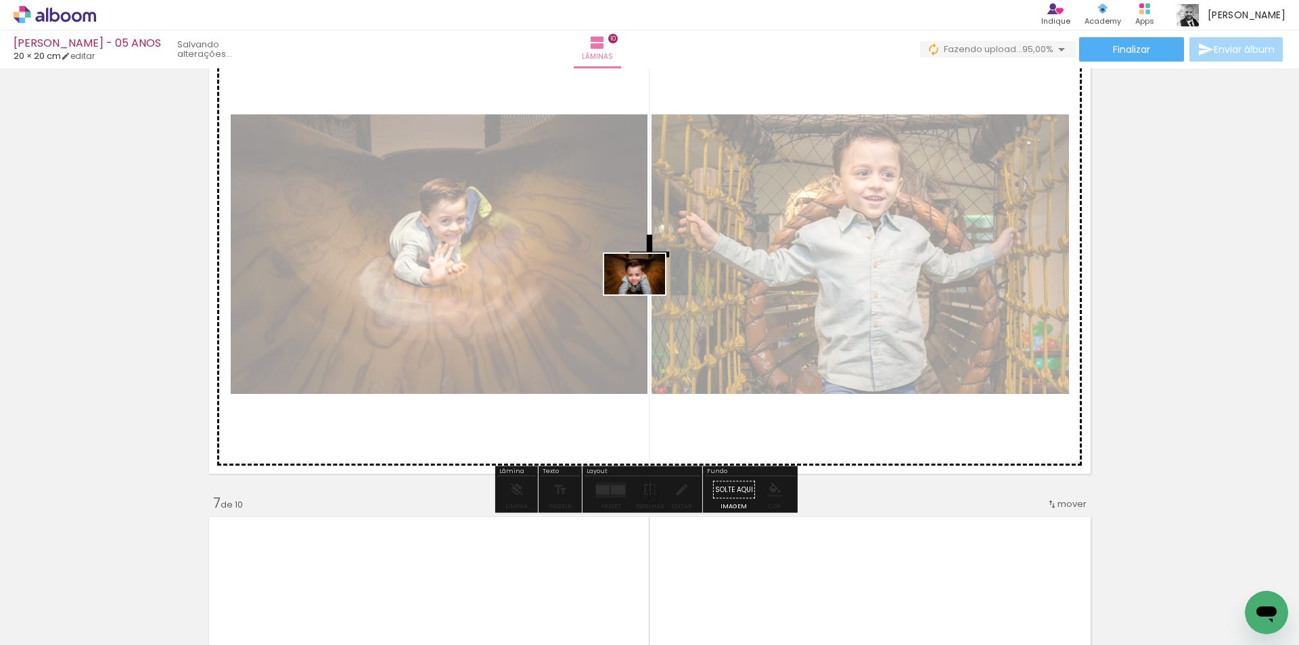
drag, startPoint x: 1222, startPoint y: 604, endPoint x: 645, endPoint y: 294, distance: 655.1
click at [645, 294] on quentale-workspace at bounding box center [649, 322] width 1299 height 645
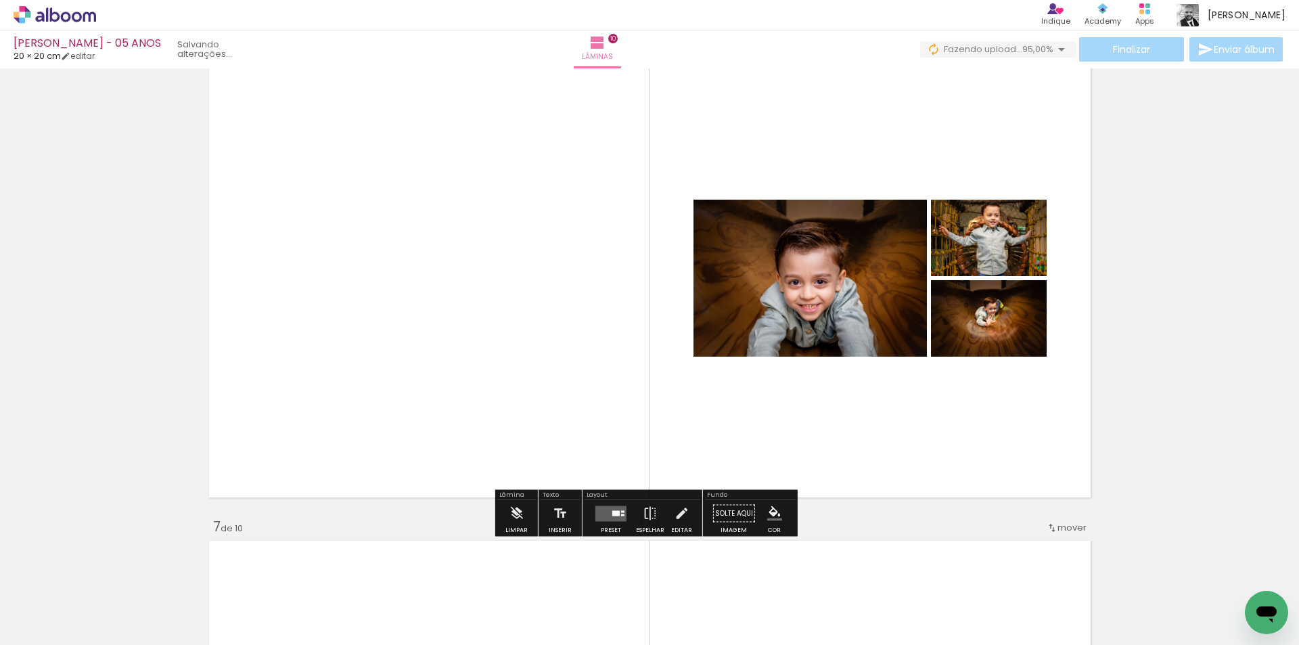
scroll to position [2486, 0]
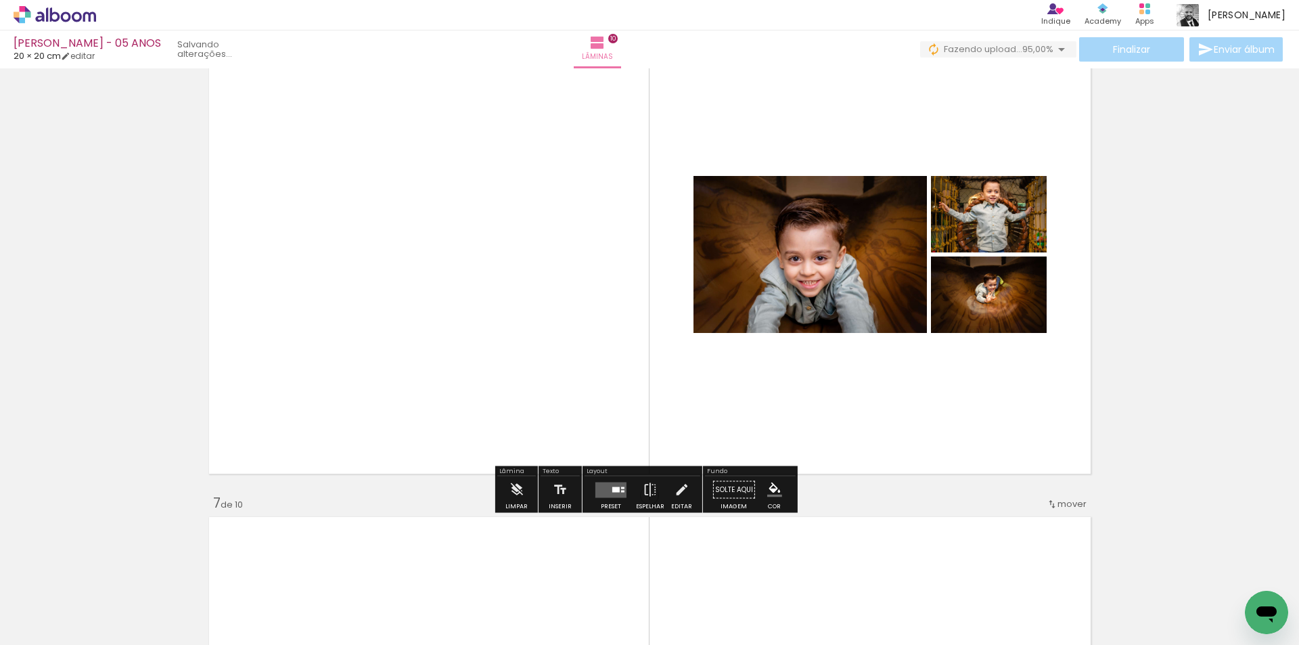
click at [608, 488] on quentale-layouter at bounding box center [610, 490] width 31 height 16
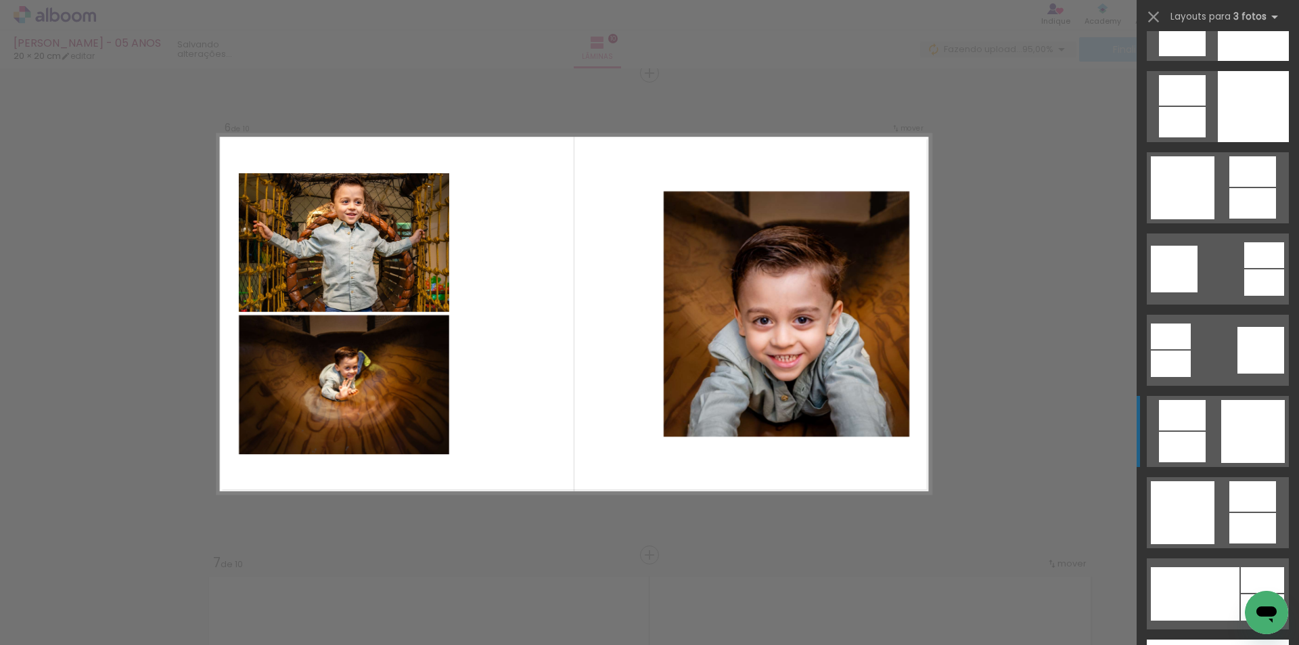
scroll to position [3383, 0]
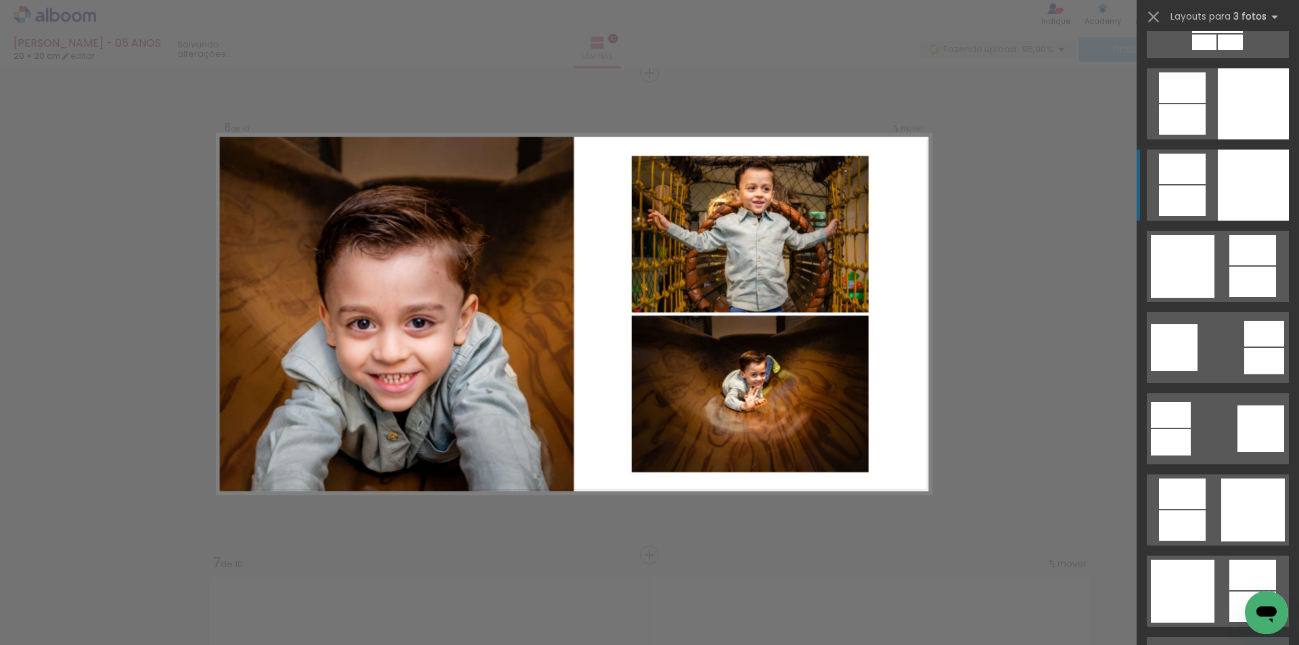
click at [1206, 184] on quentale-layouter at bounding box center [1218, 185] width 142 height 71
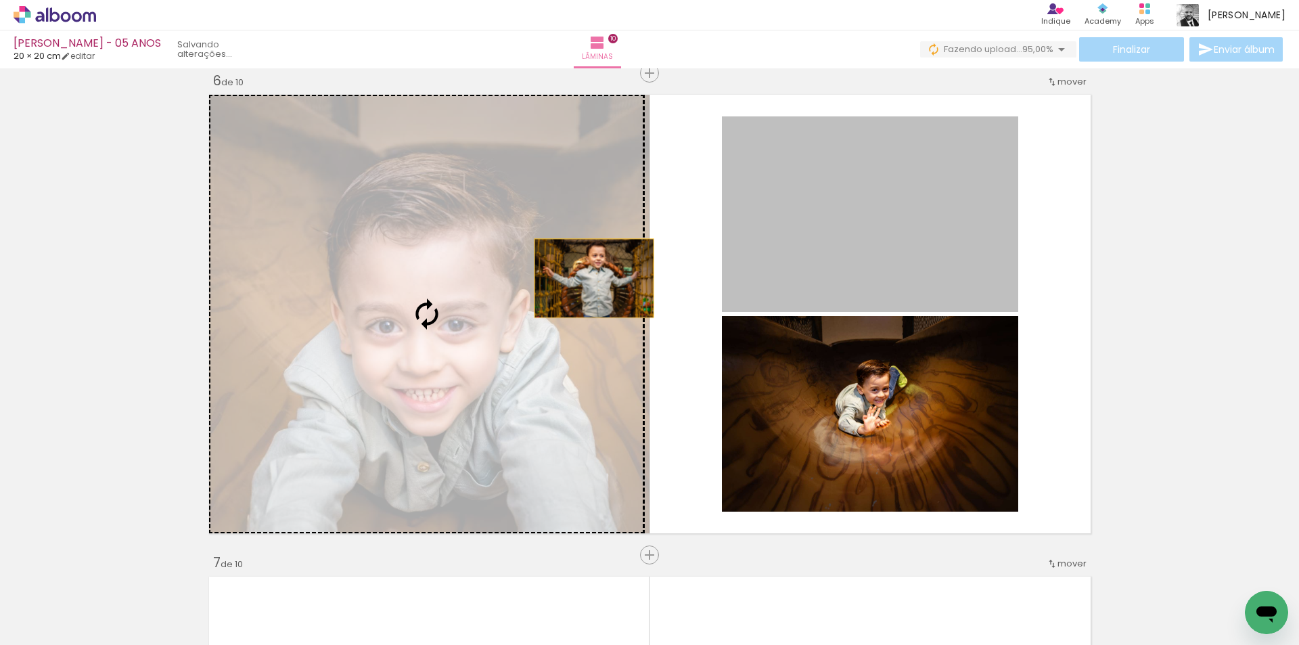
drag, startPoint x: 849, startPoint y: 247, endPoint x: 511, endPoint y: 278, distance: 339.7
click at [0, 0] on slot at bounding box center [0, 0] width 0 height 0
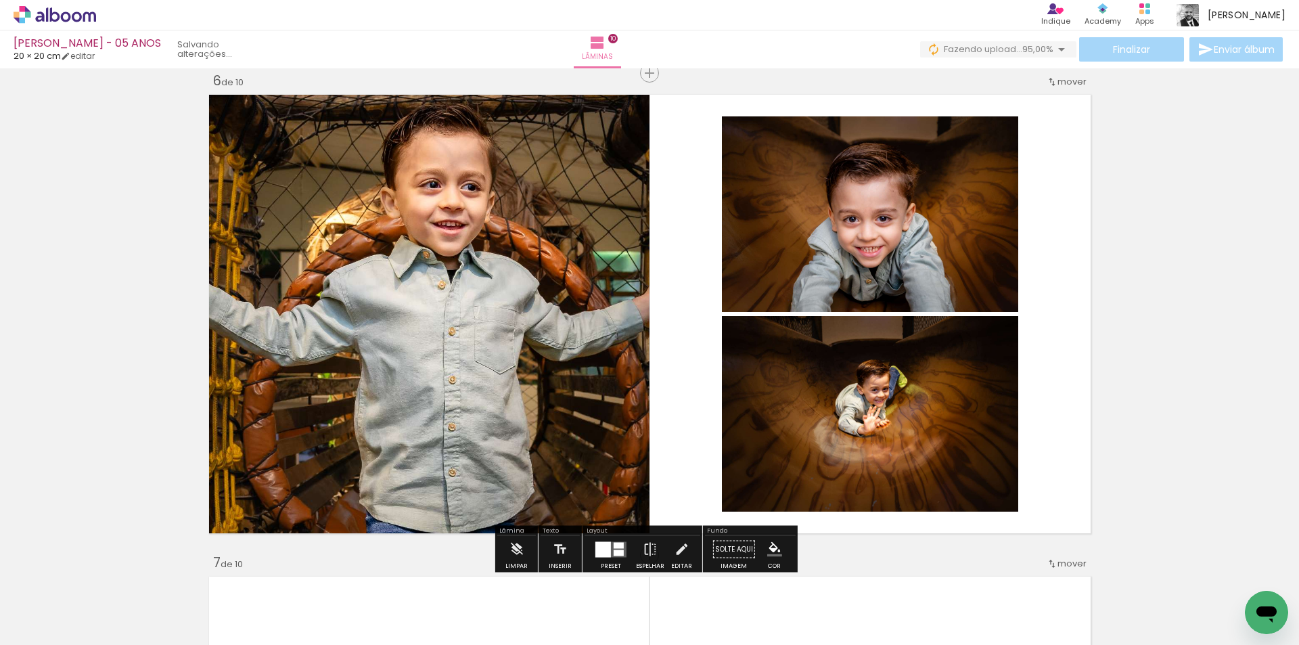
click at [1192, 378] on div "Inserir lâmina 1 de 10 Inserir lâmina 2 de 10 Inserir lâmina 3 de 10 Inserir lâ…" at bounding box center [649, 297] width 1299 height 5300
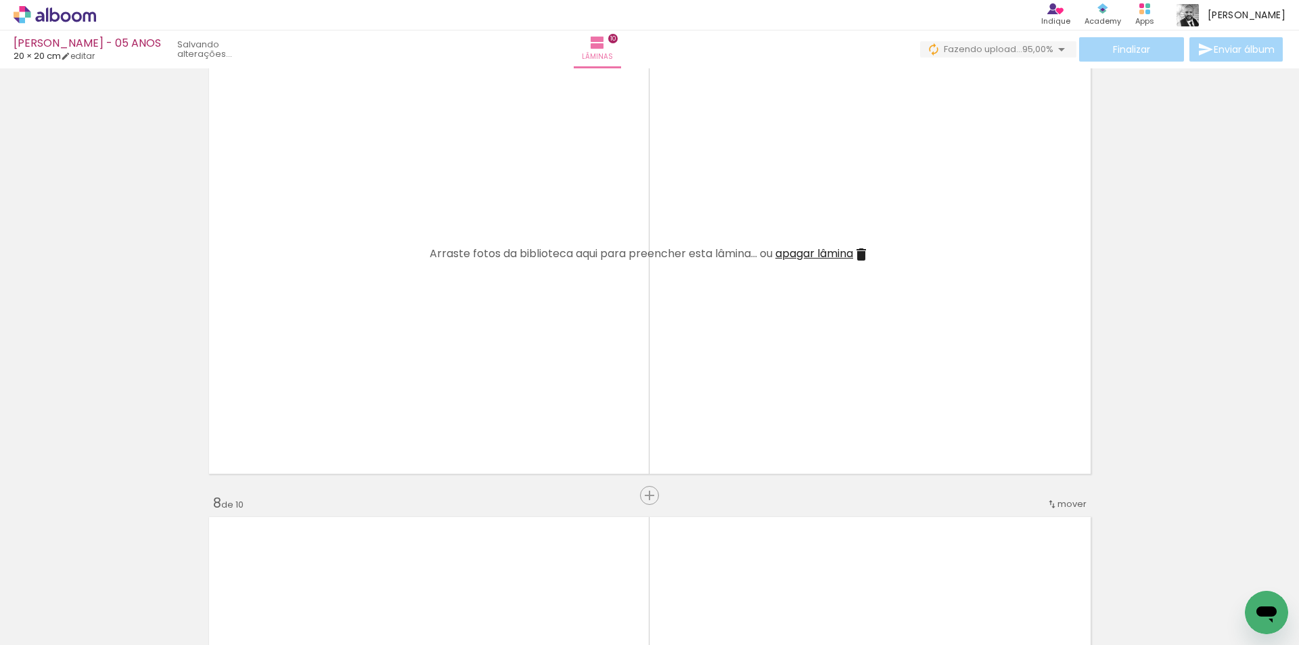
scroll to position [3035, 0]
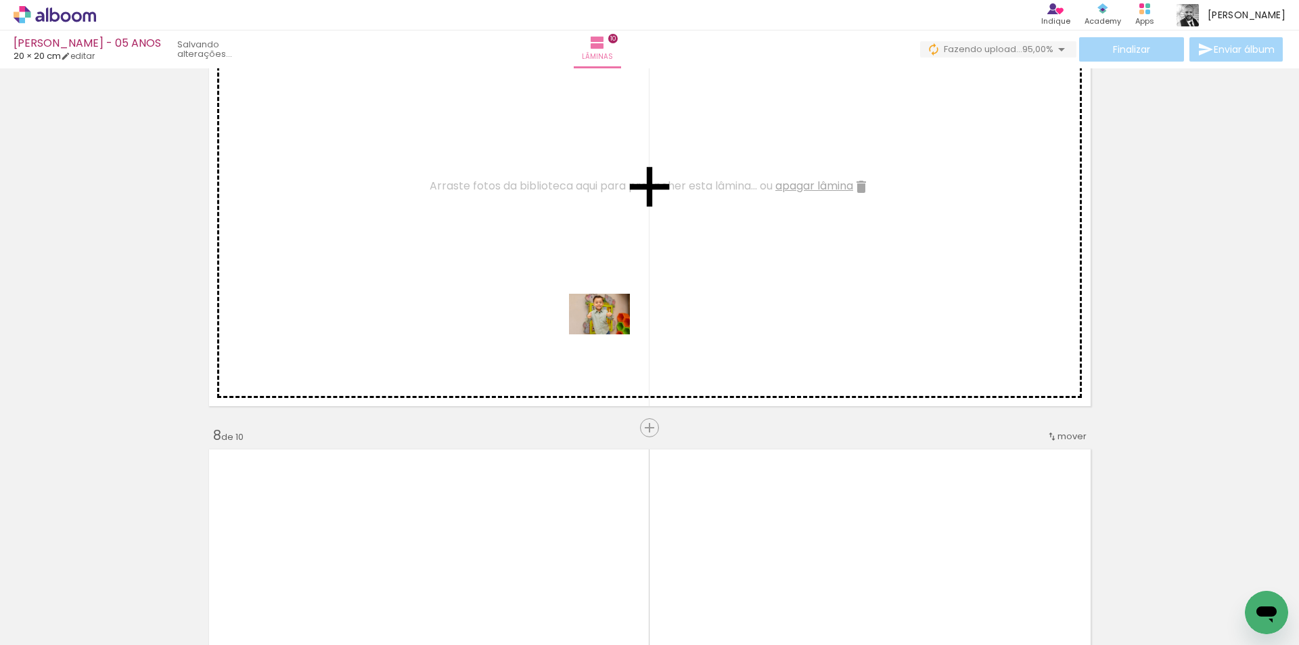
drag, startPoint x: 794, startPoint y: 586, endPoint x: 857, endPoint y: 522, distance: 90.4
click at [605, 331] on quentale-workspace at bounding box center [649, 322] width 1299 height 645
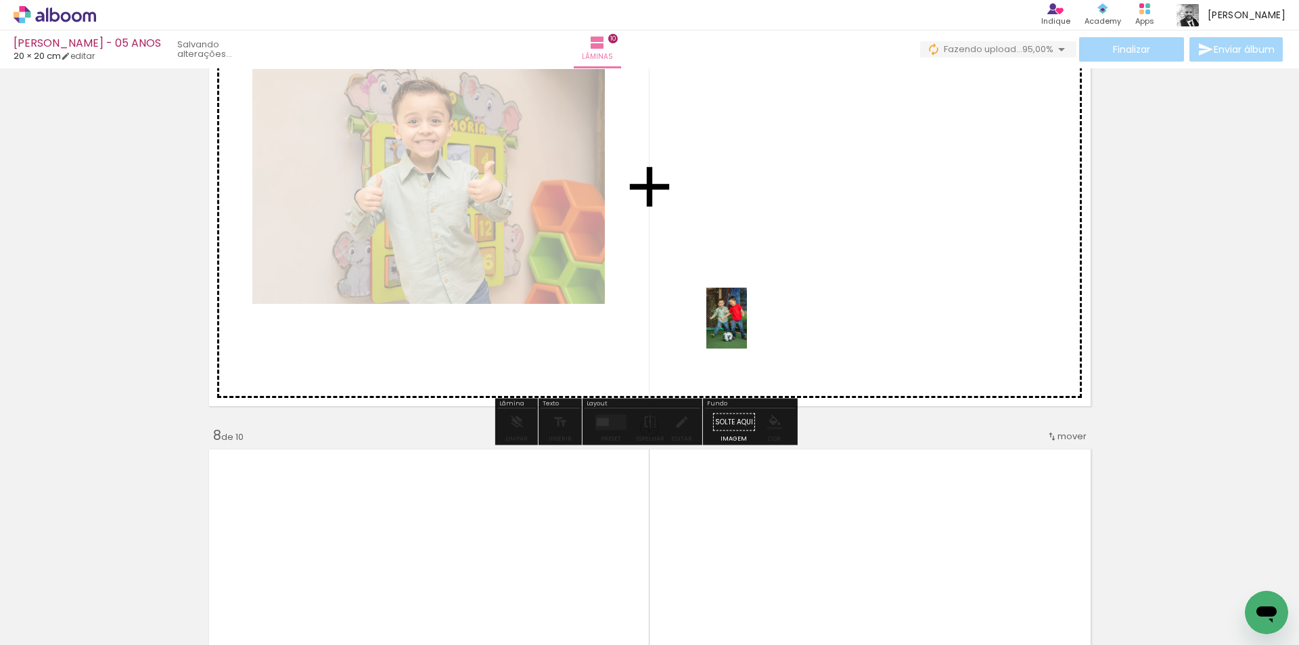
drag, startPoint x: 944, startPoint y: 593, endPoint x: 747, endPoint y: 328, distance: 329.8
click at [747, 328] on quentale-workspace at bounding box center [649, 322] width 1299 height 645
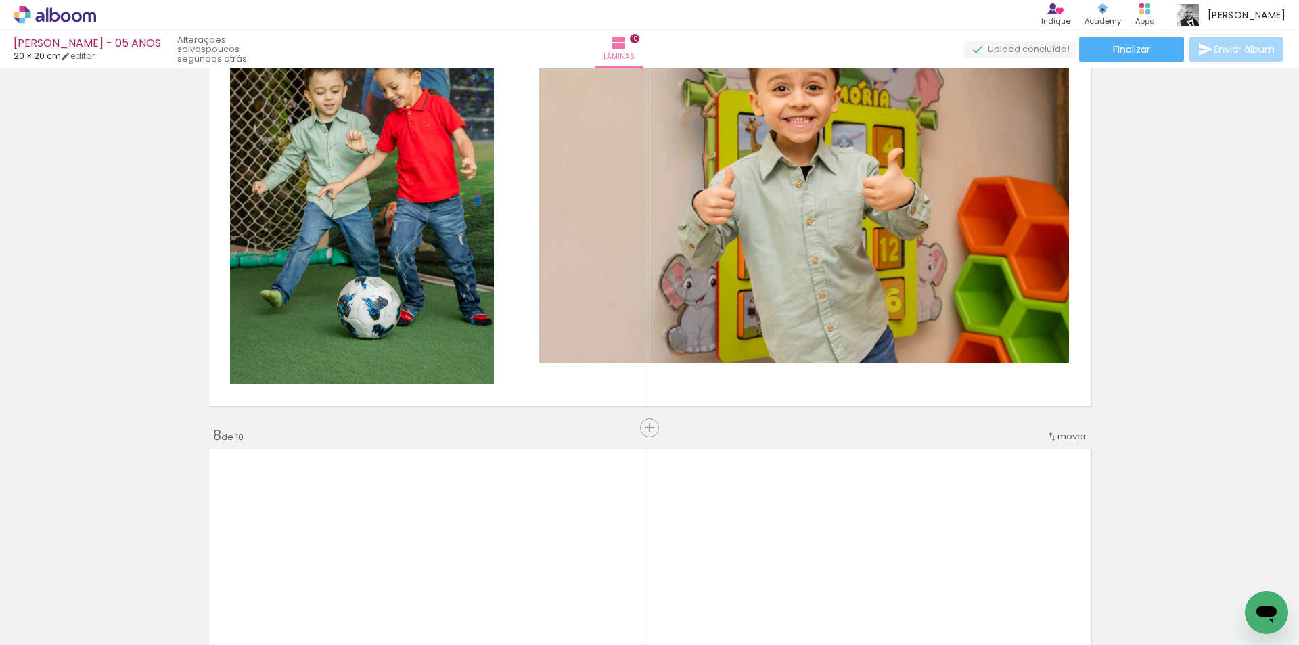
click at [51, 622] on span "Adicionar Fotos" at bounding box center [48, 626] width 41 height 15
click at [0, 0] on input "file" at bounding box center [0, 0] width 0 height 0
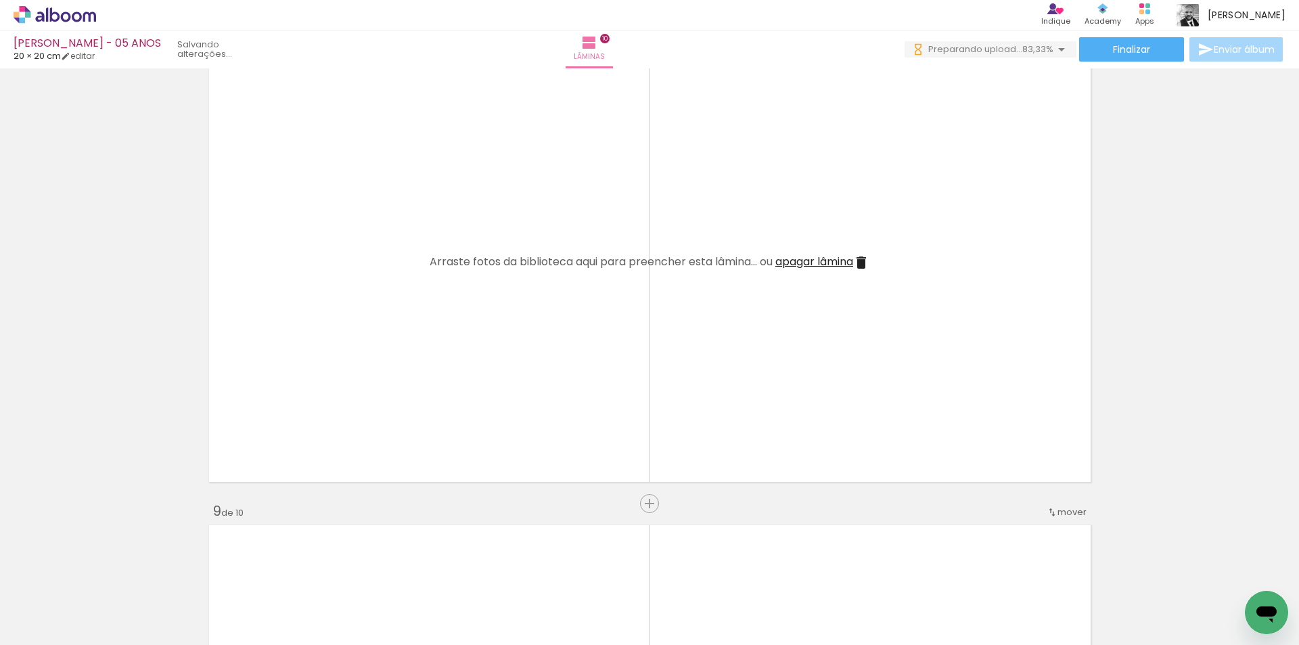
scroll to position [0, 635]
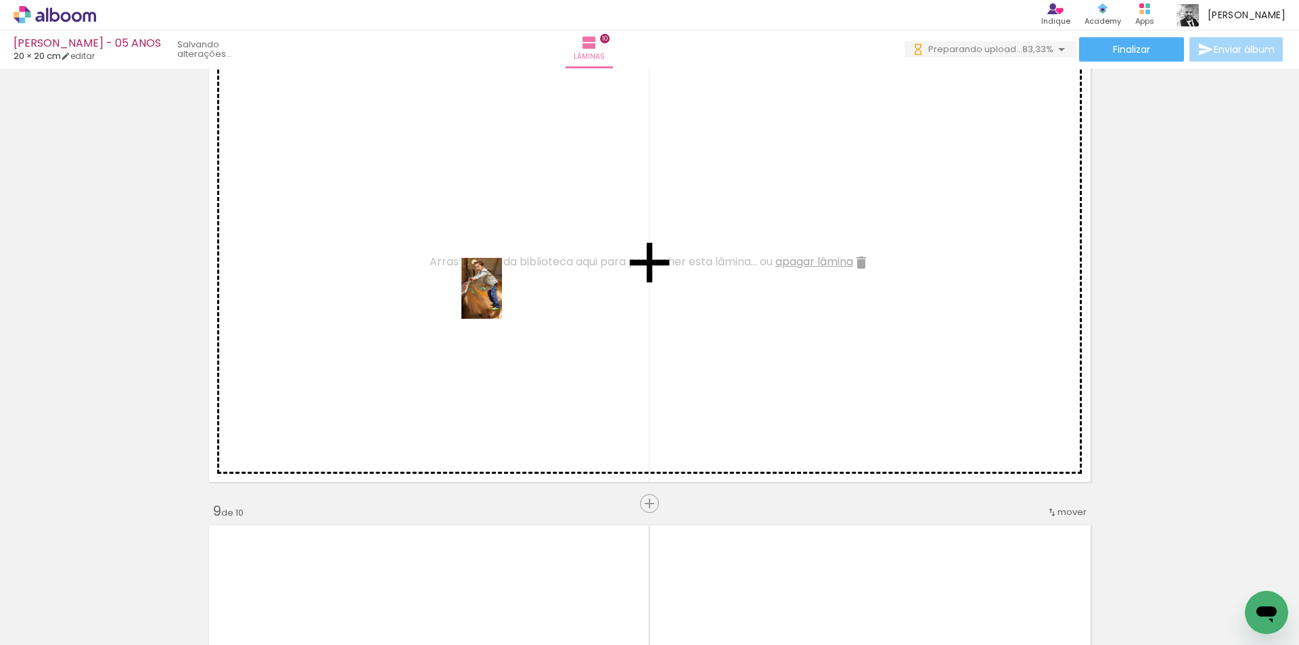
drag, startPoint x: 723, startPoint y: 604, endPoint x: 502, endPoint y: 298, distance: 376.9
click at [502, 298] on quentale-workspace at bounding box center [649, 322] width 1299 height 645
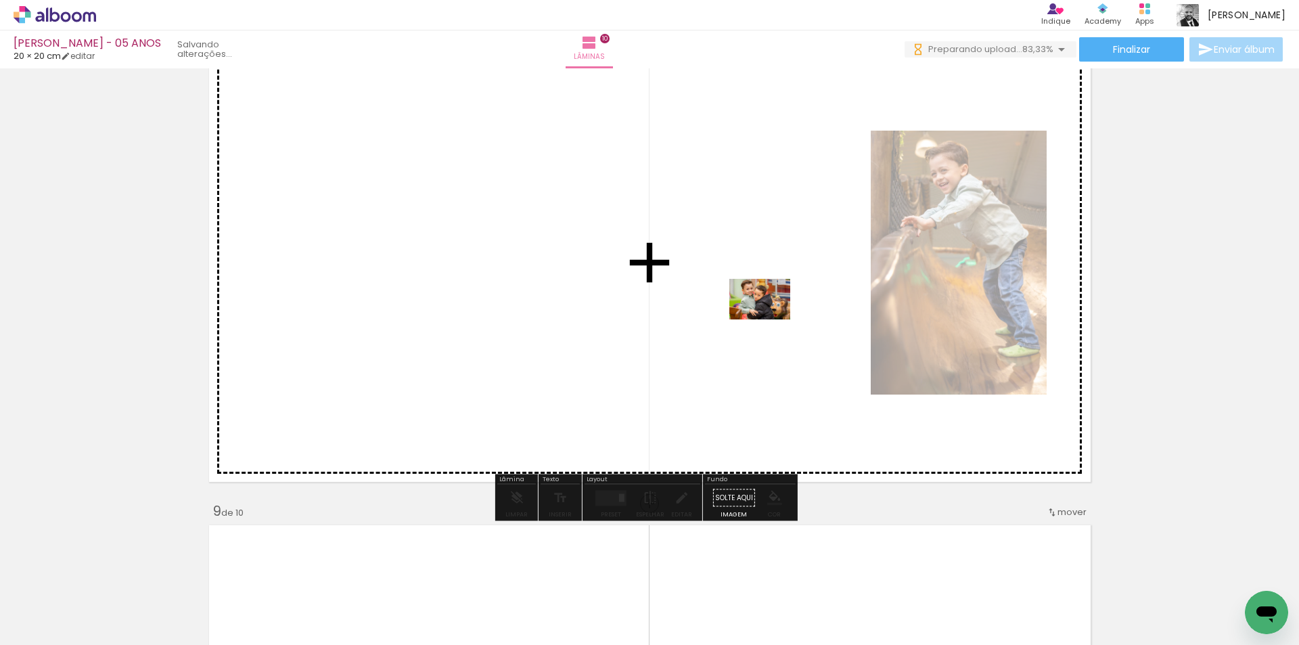
drag, startPoint x: 1004, startPoint y: 585, endPoint x: 770, endPoint y: 319, distance: 354.3
click at [770, 319] on quentale-workspace at bounding box center [649, 322] width 1299 height 645
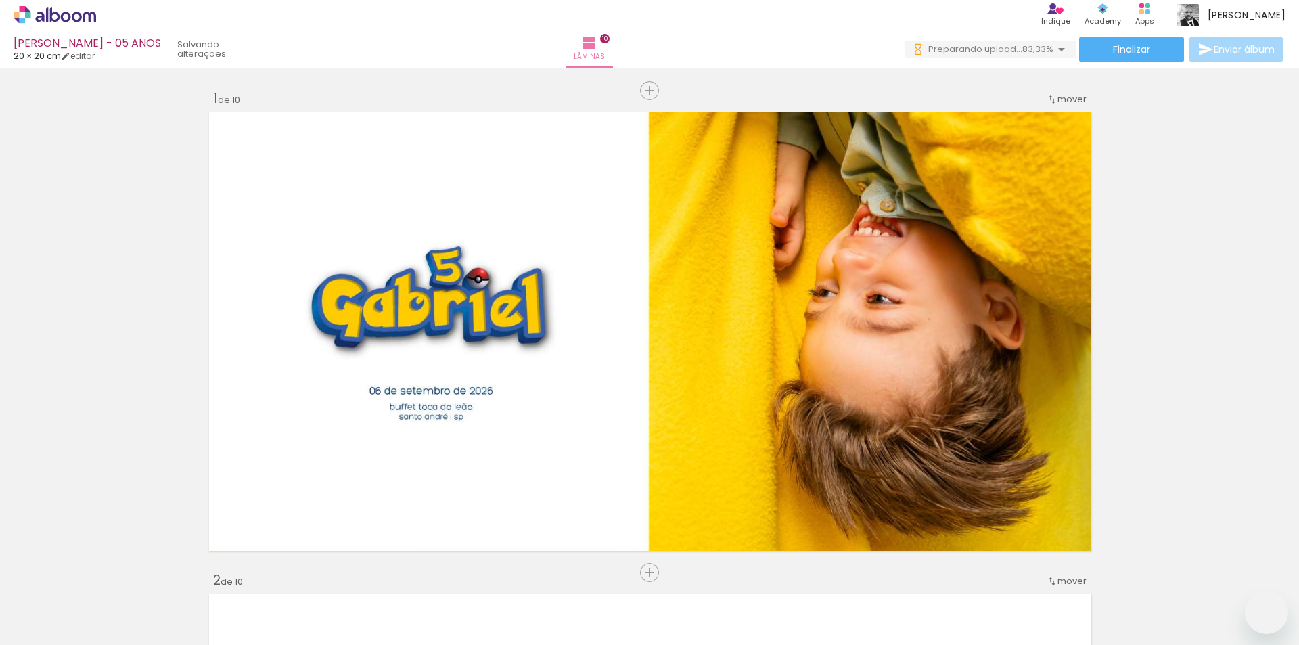
click at [798, 341] on quentale-workspace at bounding box center [649, 322] width 1299 height 645
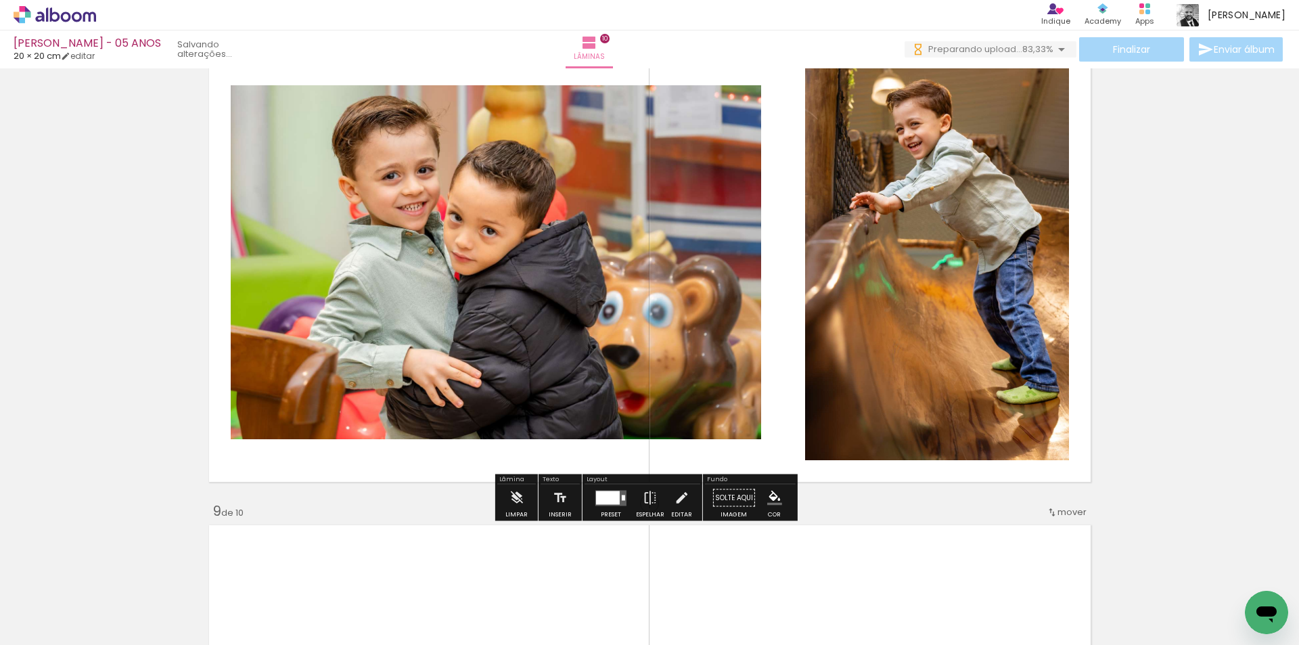
scroll to position [0, 635]
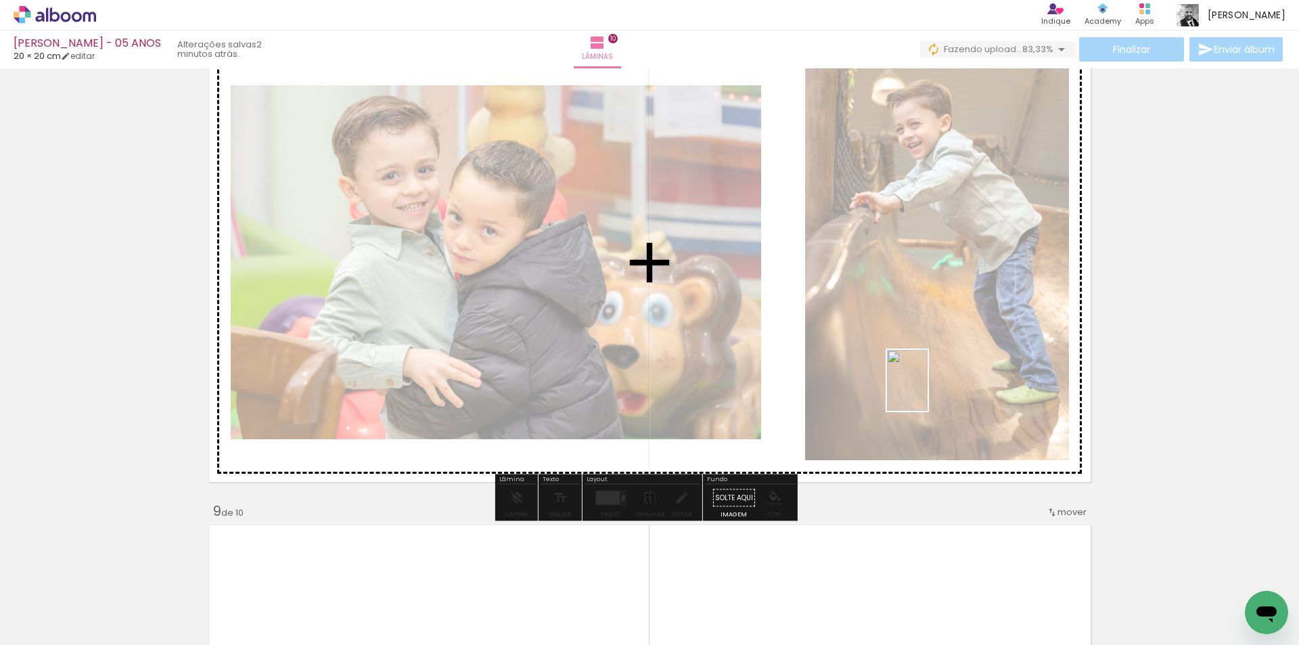
drag, startPoint x: 1090, startPoint y: 588, endPoint x: 1040, endPoint y: 494, distance: 106.5
click at [924, 386] on quentale-workspace at bounding box center [649, 322] width 1299 height 645
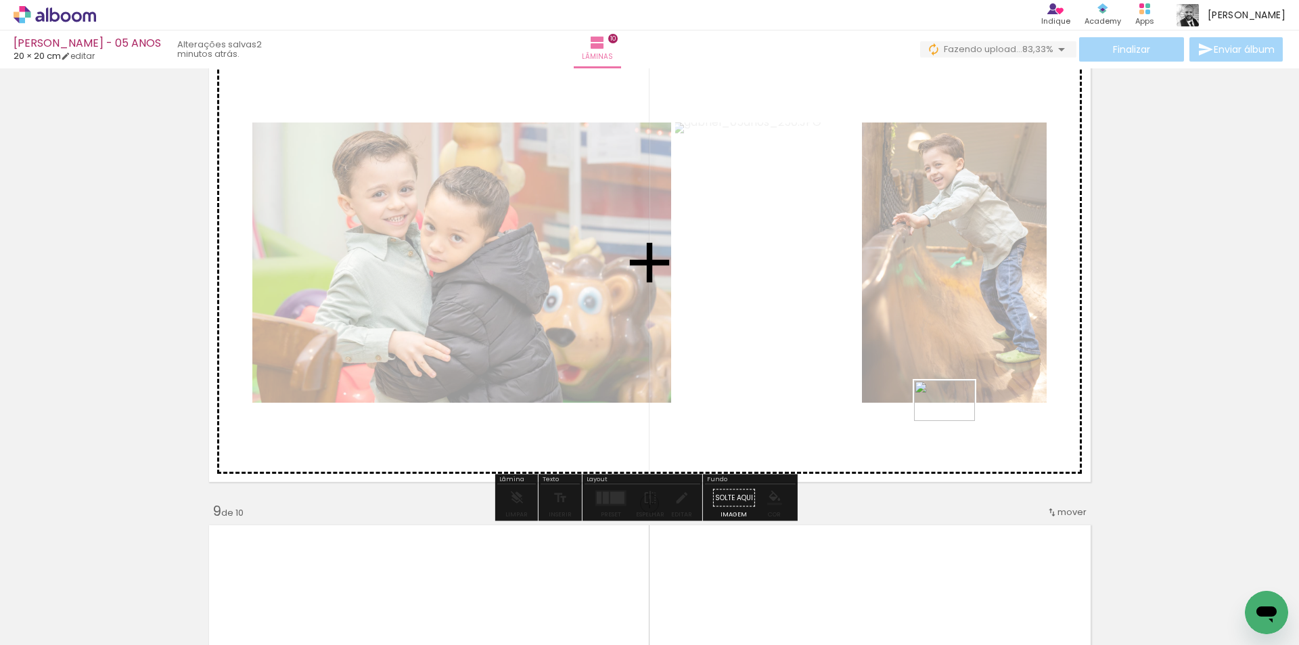
drag, startPoint x: 1155, startPoint y: 597, endPoint x: 1095, endPoint y: 531, distance: 89.1
click at [953, 420] on quentale-workspace at bounding box center [649, 322] width 1299 height 645
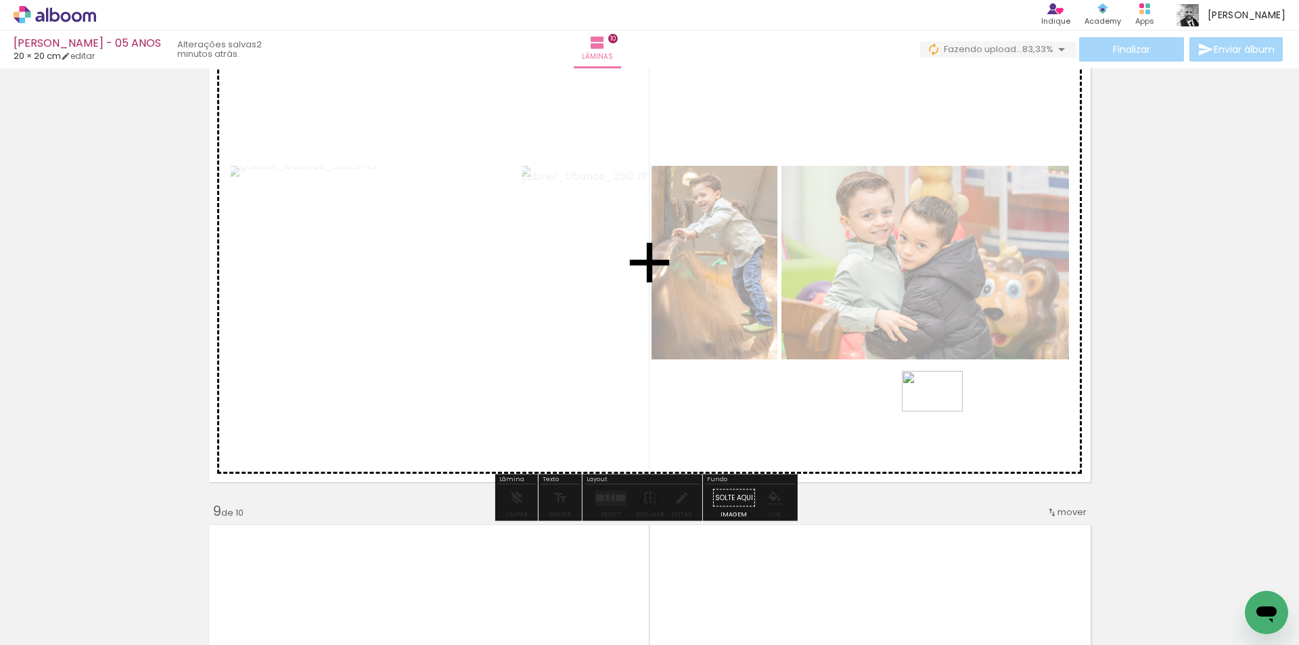
drag, startPoint x: 1222, startPoint y: 595, endPoint x: 942, endPoint y: 411, distance: 335.2
click at [942, 411] on quentale-workspace at bounding box center [649, 322] width 1299 height 645
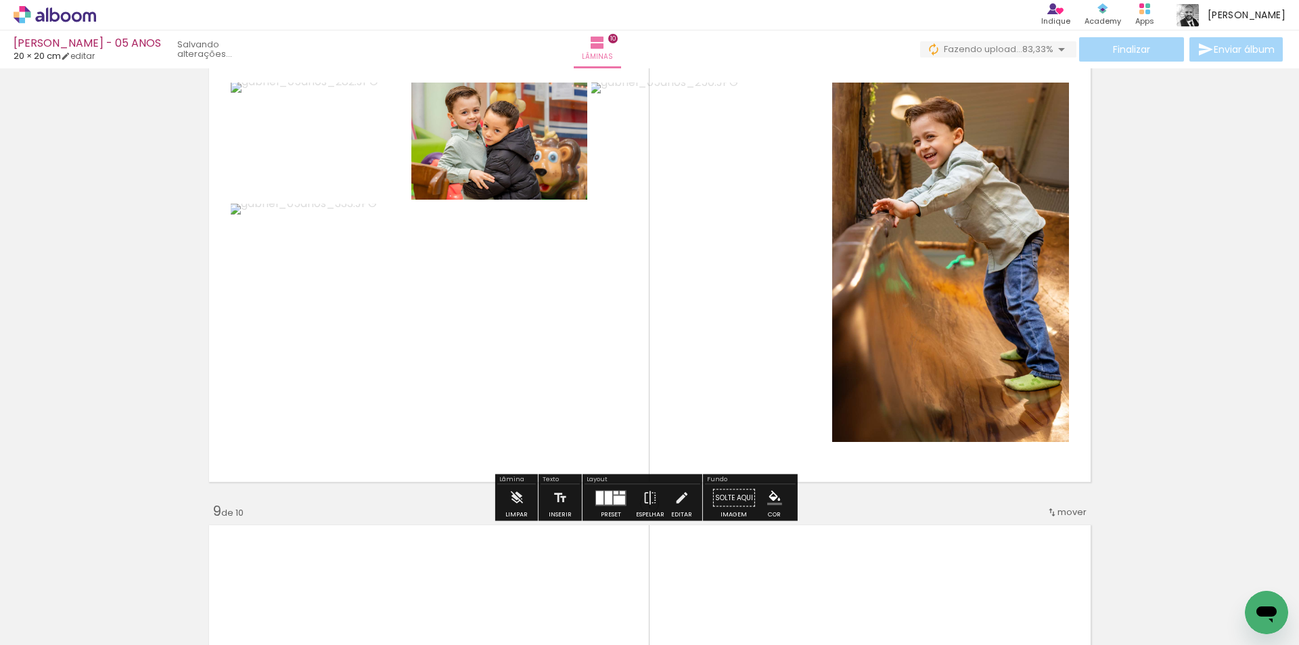
click at [0, 0] on slot "P&B" at bounding box center [0, 0] width 0 height 0
click at [343, 105] on paper-button "P&B" at bounding box center [342, 97] width 20 height 20
click at [0, 0] on slot "P&B" at bounding box center [0, 0] width 0 height 0
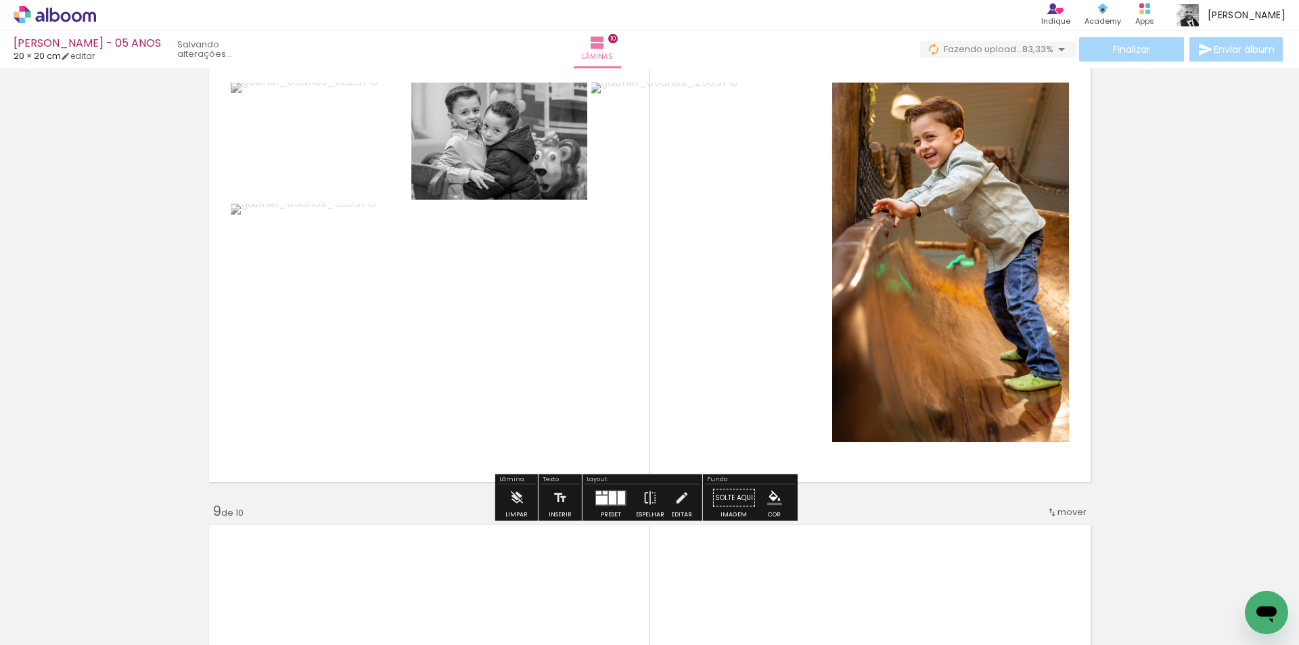
click at [0, 0] on slot "P&B" at bounding box center [0, 0] width 0 height 0
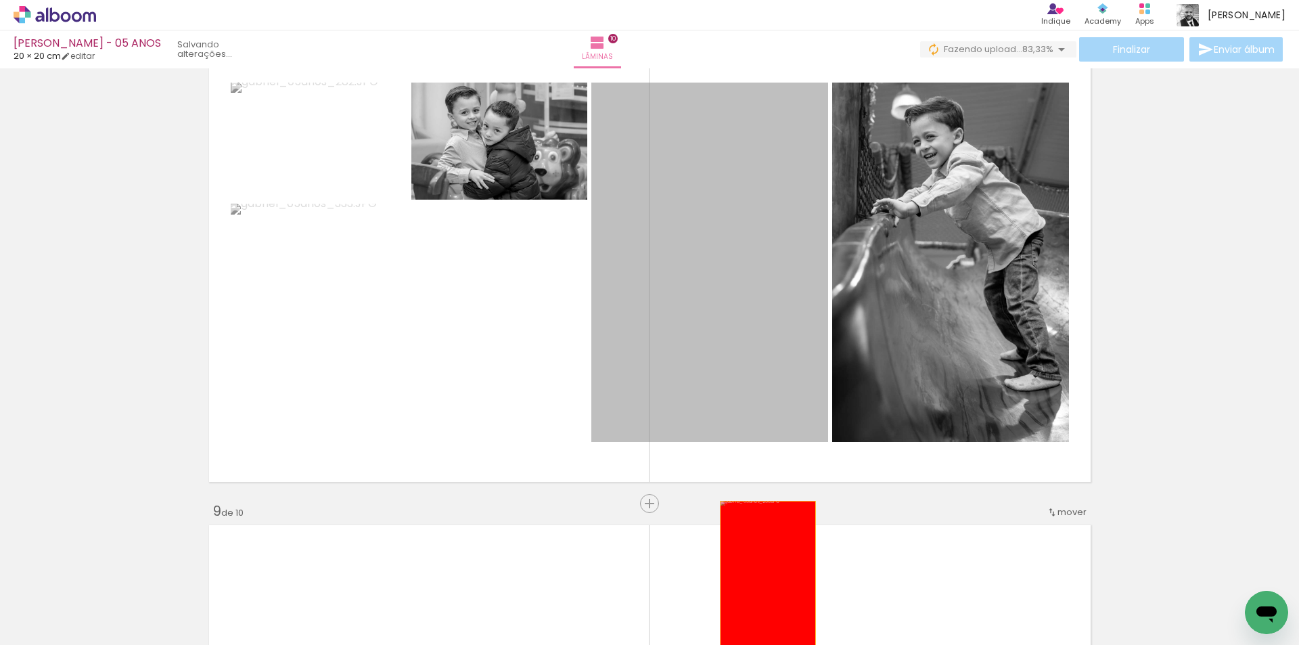
drag, startPoint x: 740, startPoint y: 266, endPoint x: 774, endPoint y: 592, distance: 327.9
click at [758, 581] on quentale-workspace at bounding box center [649, 322] width 1299 height 645
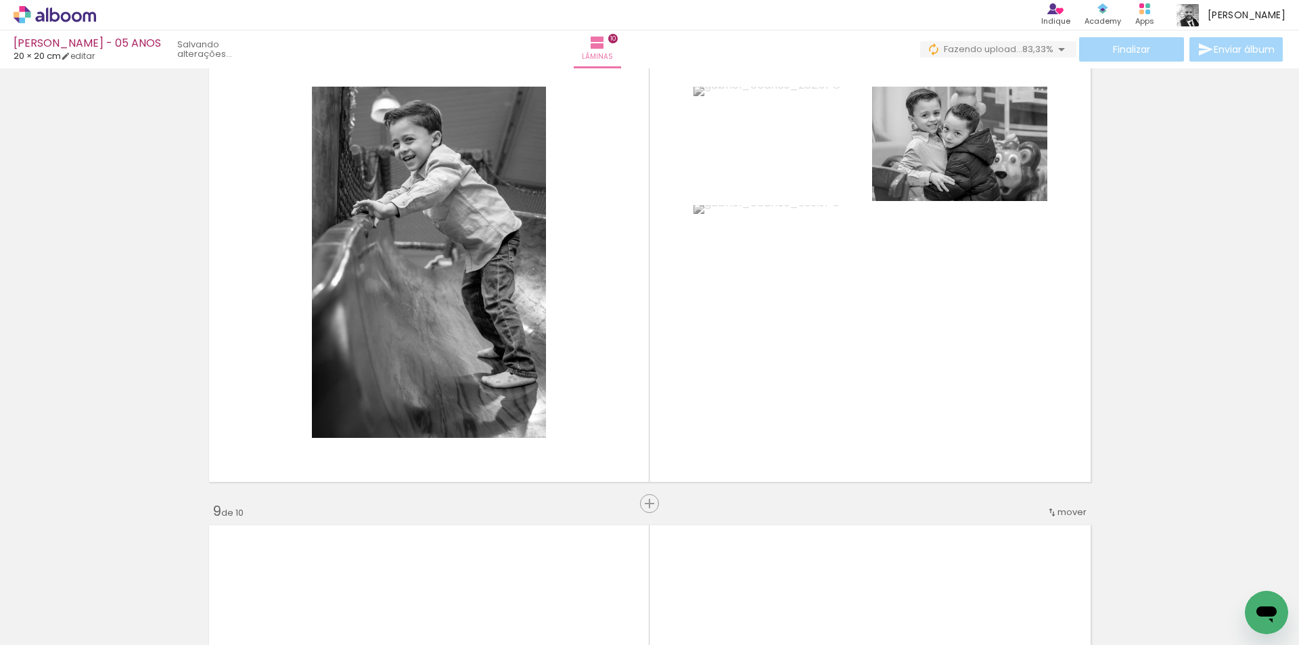
click at [1067, 568] on iron-icon at bounding box center [1063, 572] width 14 height 14
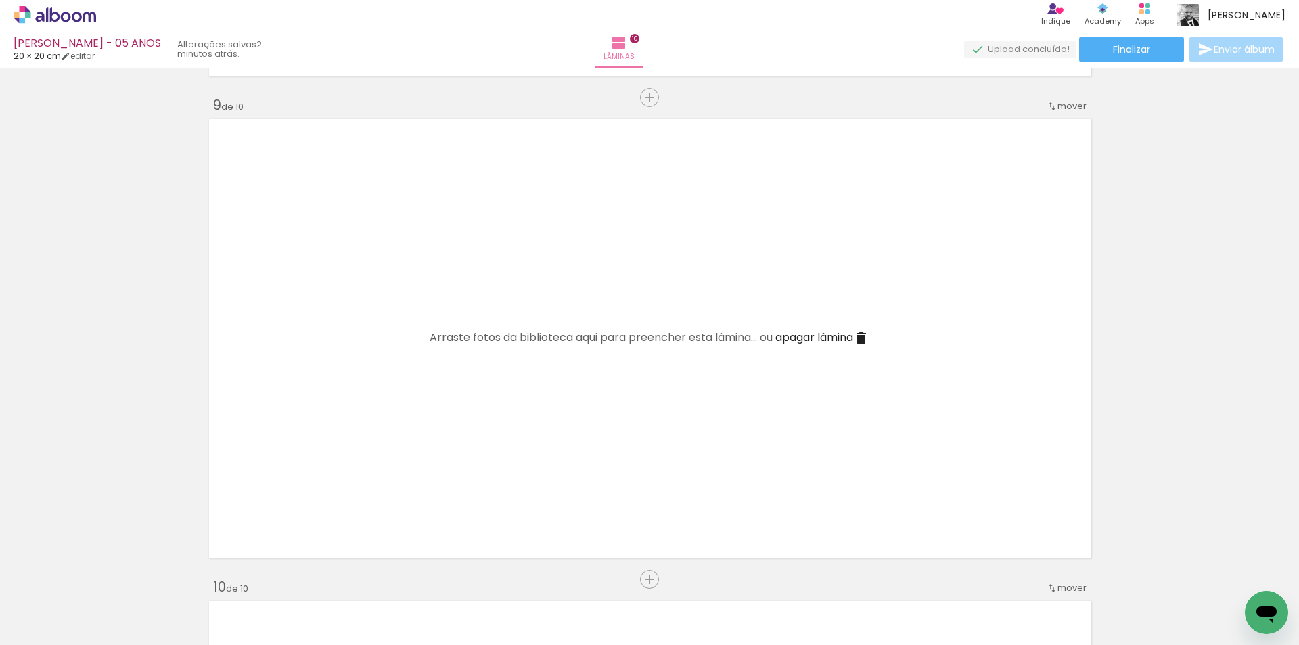
scroll to position [3915, 0]
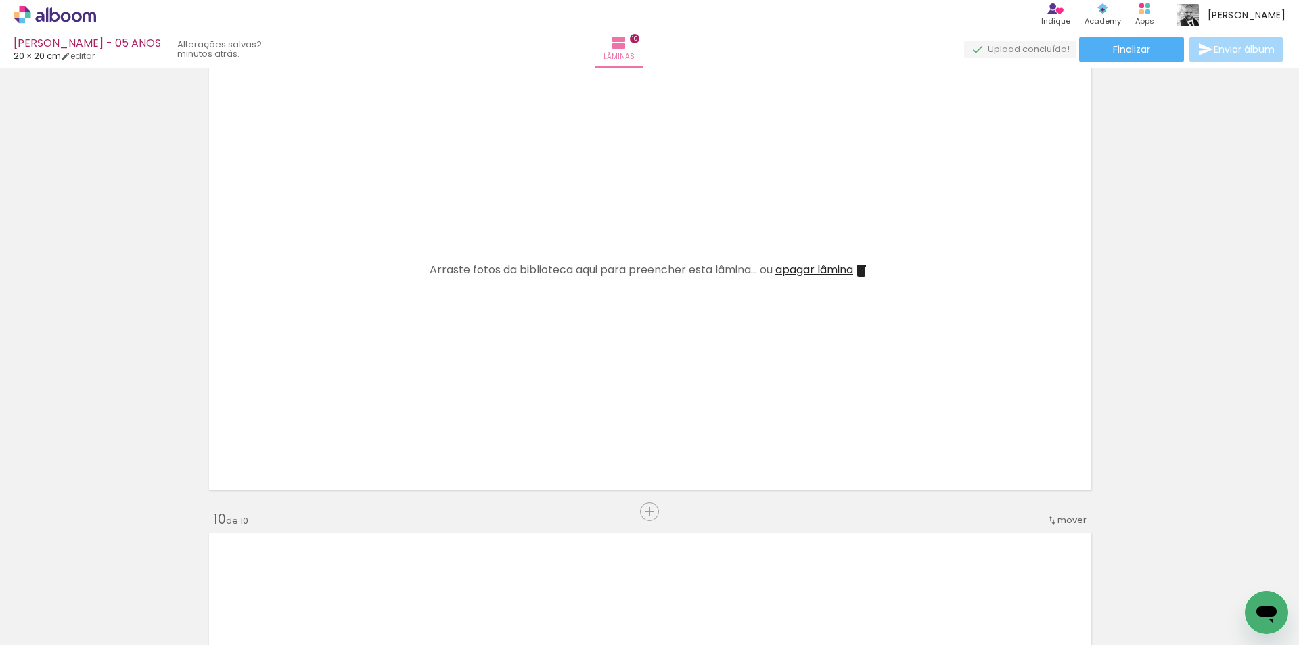
click at [49, 620] on span "Adicionar Fotos" at bounding box center [48, 626] width 41 height 15
click at [0, 0] on input "file" at bounding box center [0, 0] width 0 height 0
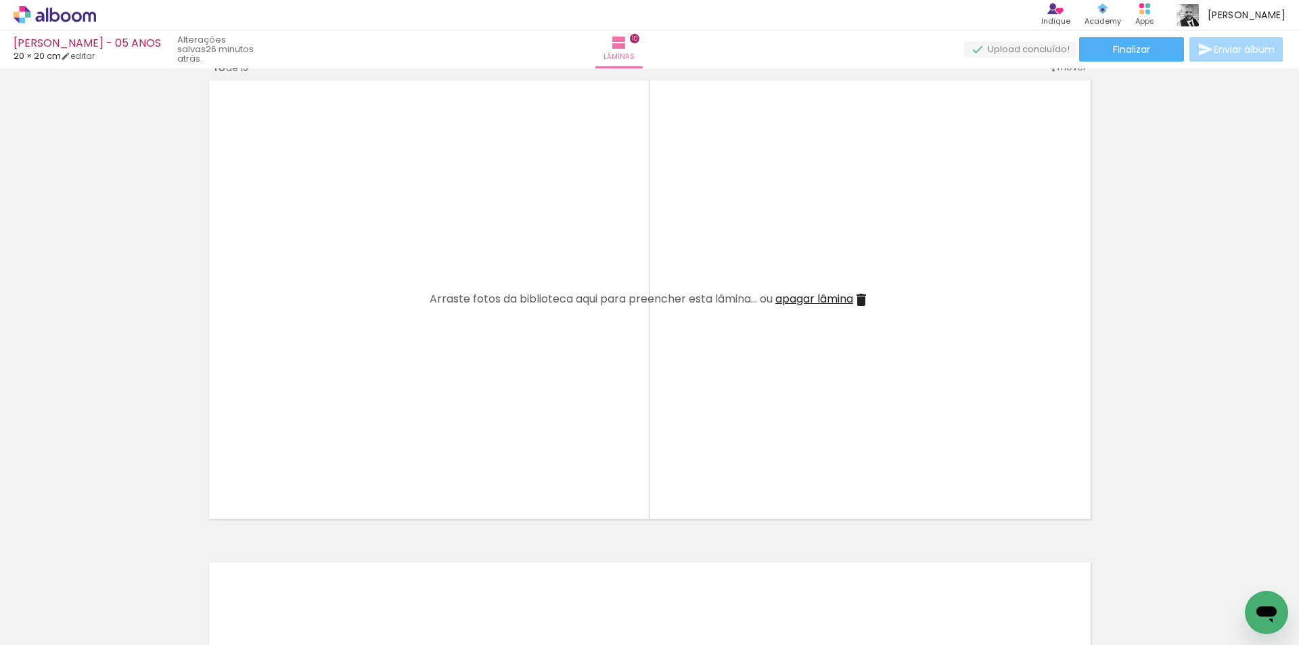
scroll to position [4389, 0]
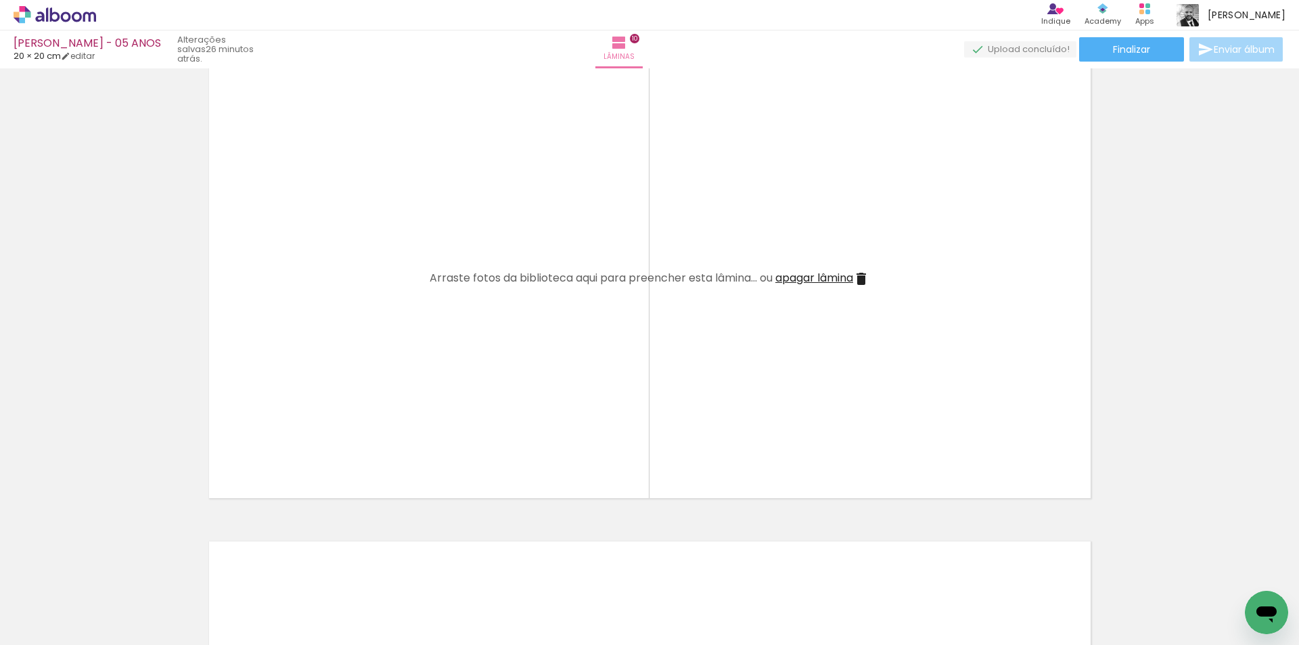
click at [57, 630] on span "Adicionar Fotos" at bounding box center [48, 626] width 41 height 15
click at [0, 0] on input "file" at bounding box center [0, 0] width 0 height 0
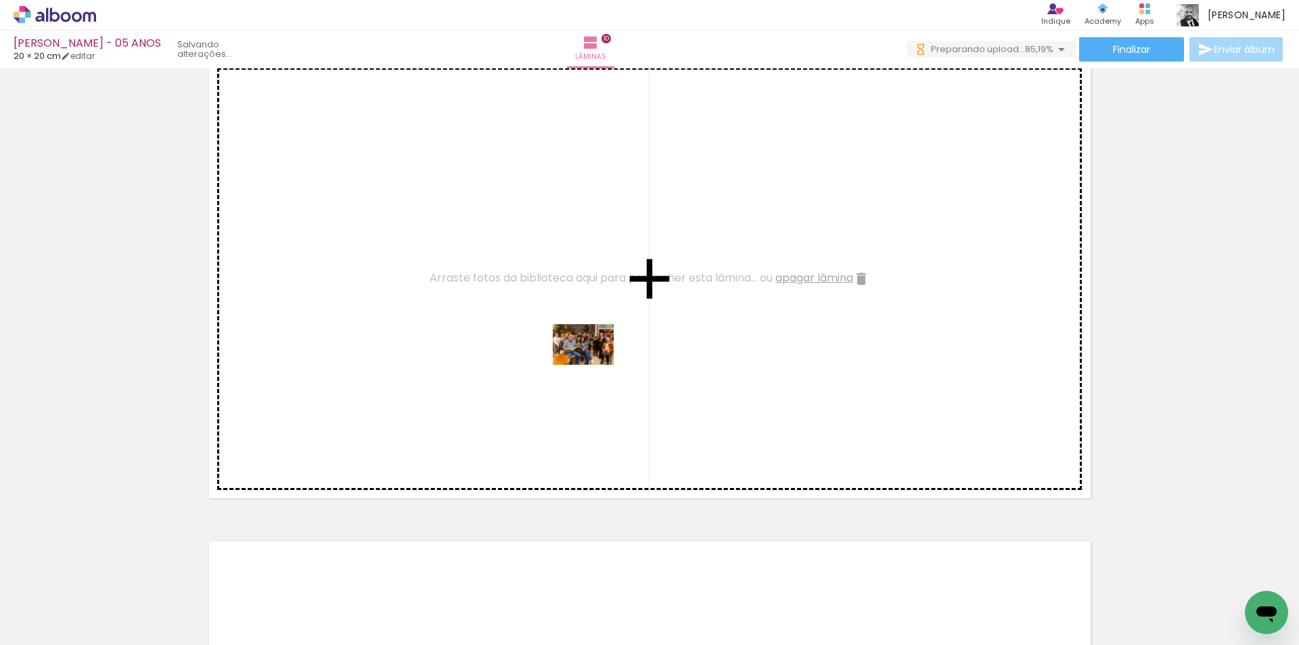
drag, startPoint x: 949, startPoint y: 605, endPoint x: 784, endPoint y: 419, distance: 248.8
click at [532, 315] on quentale-workspace at bounding box center [649, 322] width 1299 height 645
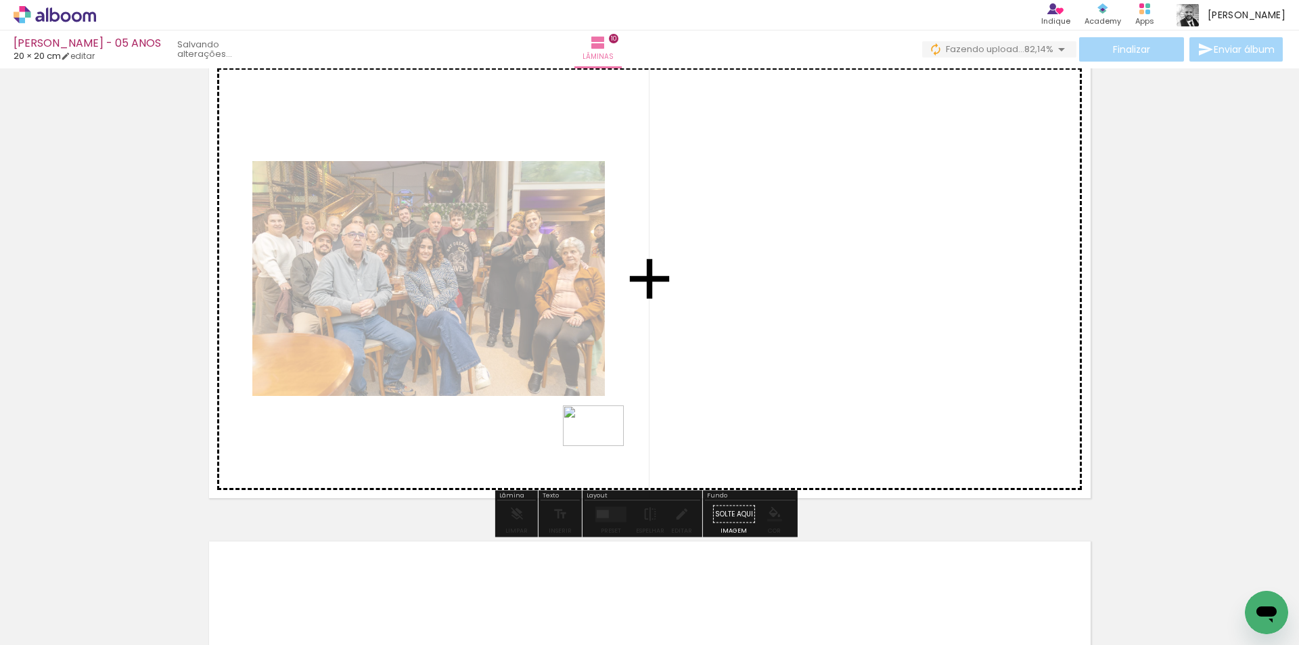
drag, startPoint x: 1083, startPoint y: 594, endPoint x: 576, endPoint y: 449, distance: 527.3
click at [576, 449] on quentale-workspace at bounding box center [649, 322] width 1299 height 645
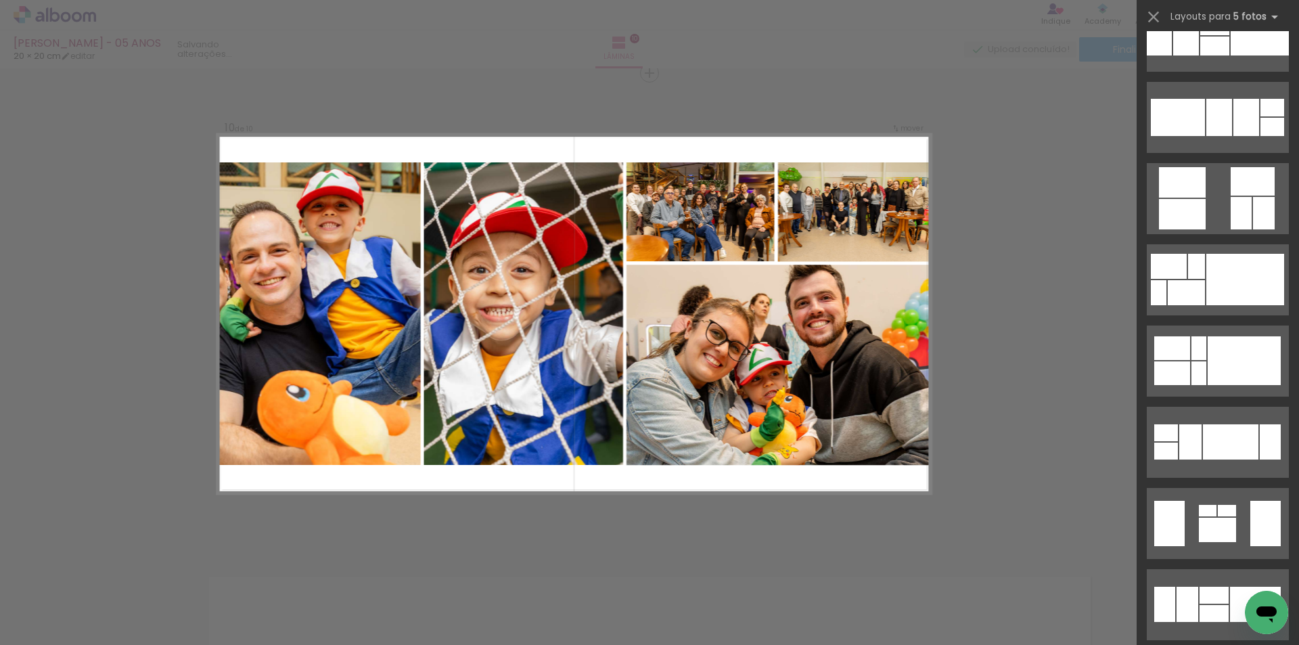
scroll to position [20772, 0]
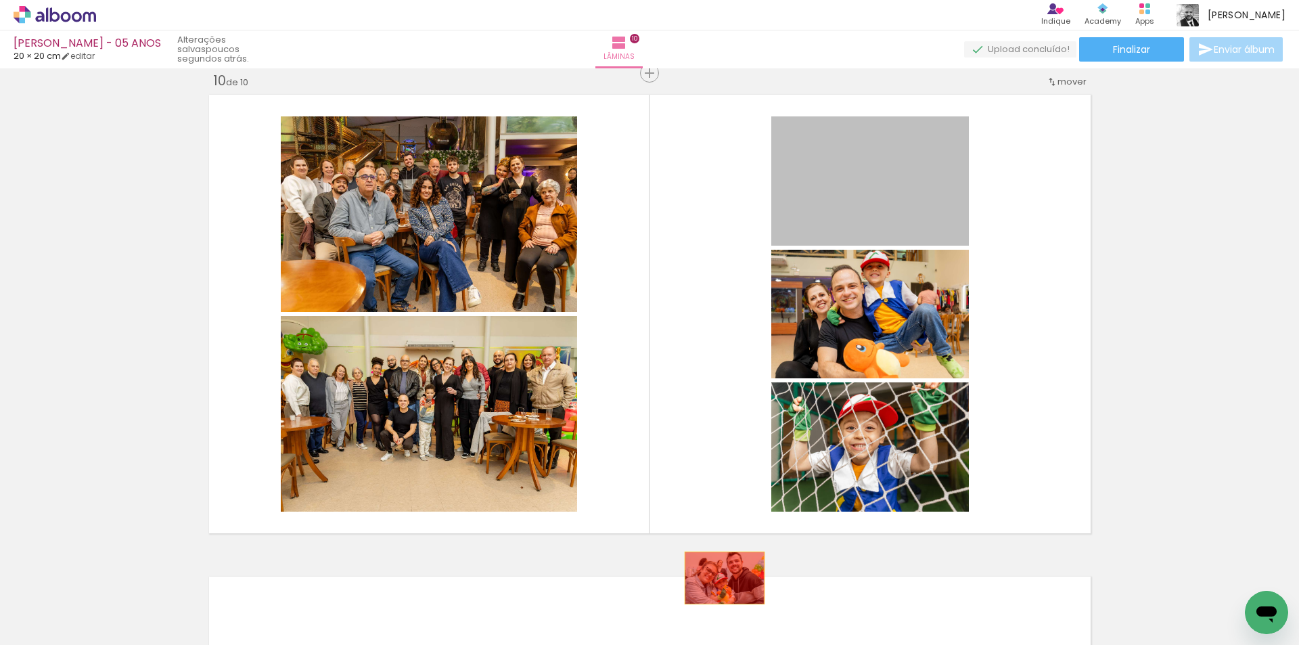
drag, startPoint x: 866, startPoint y: 183, endPoint x: 727, endPoint y: 577, distance: 417.7
click at [718, 579] on quentale-workspace at bounding box center [649, 322] width 1299 height 645
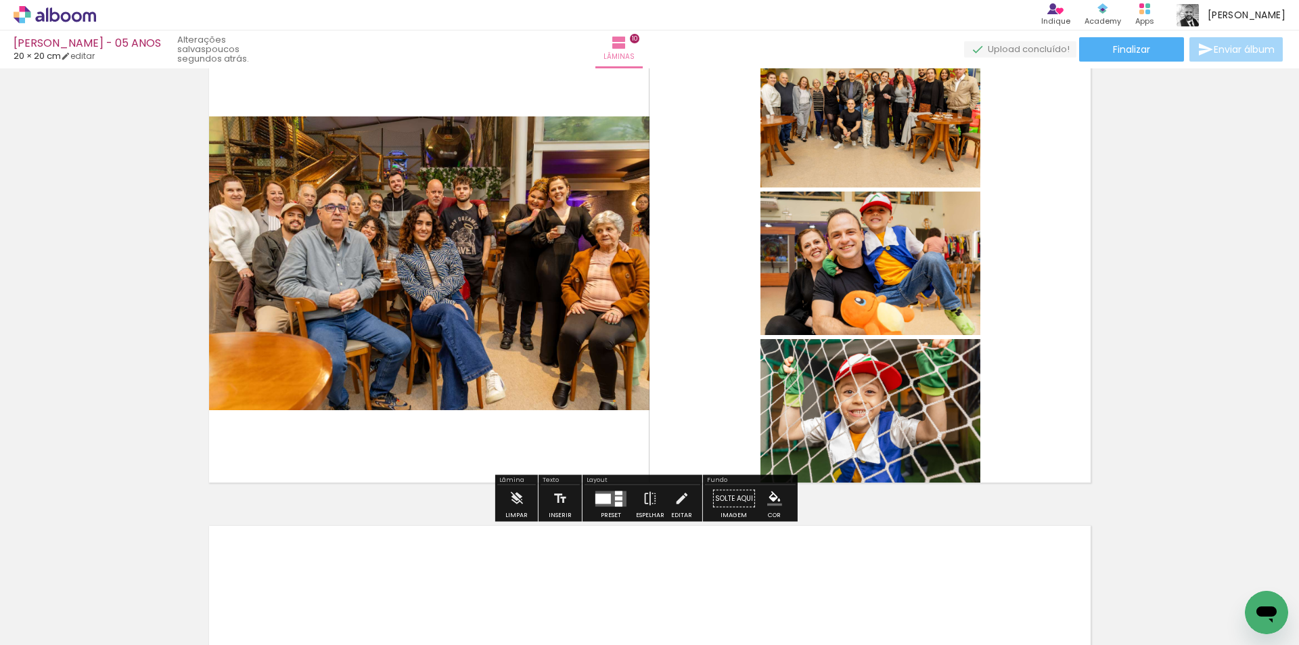
scroll to position [4489, 0]
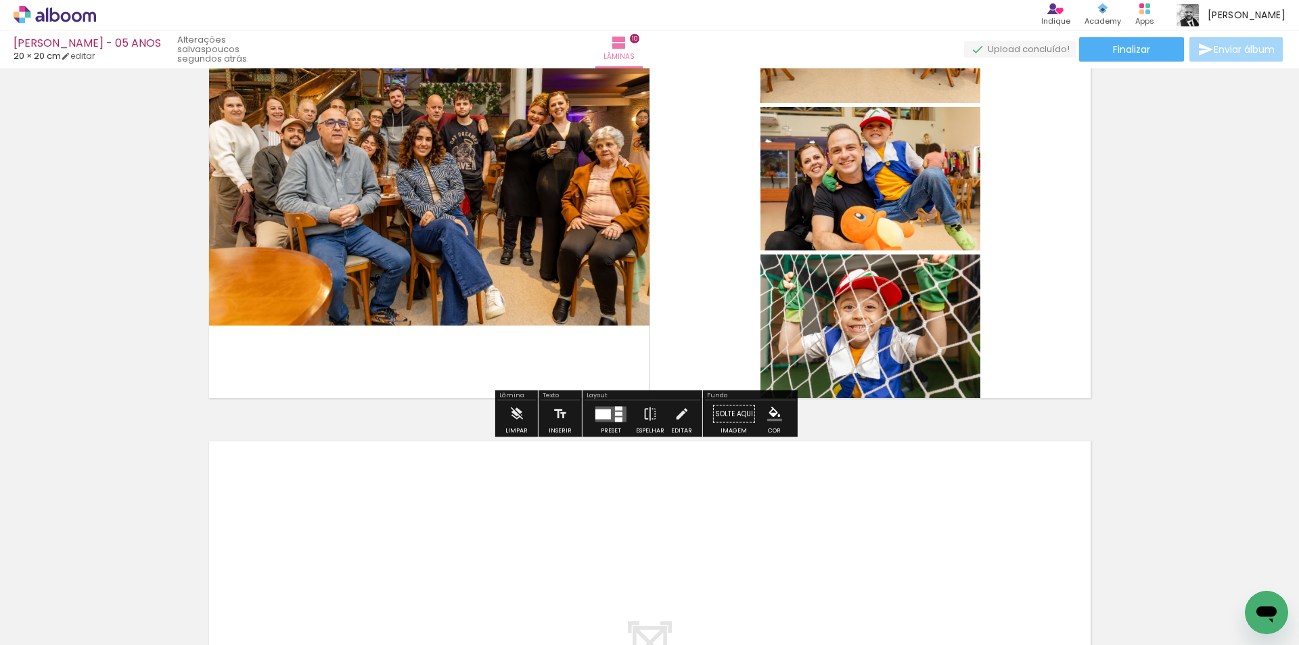
click at [610, 412] on quentale-layouter at bounding box center [610, 414] width 31 height 16
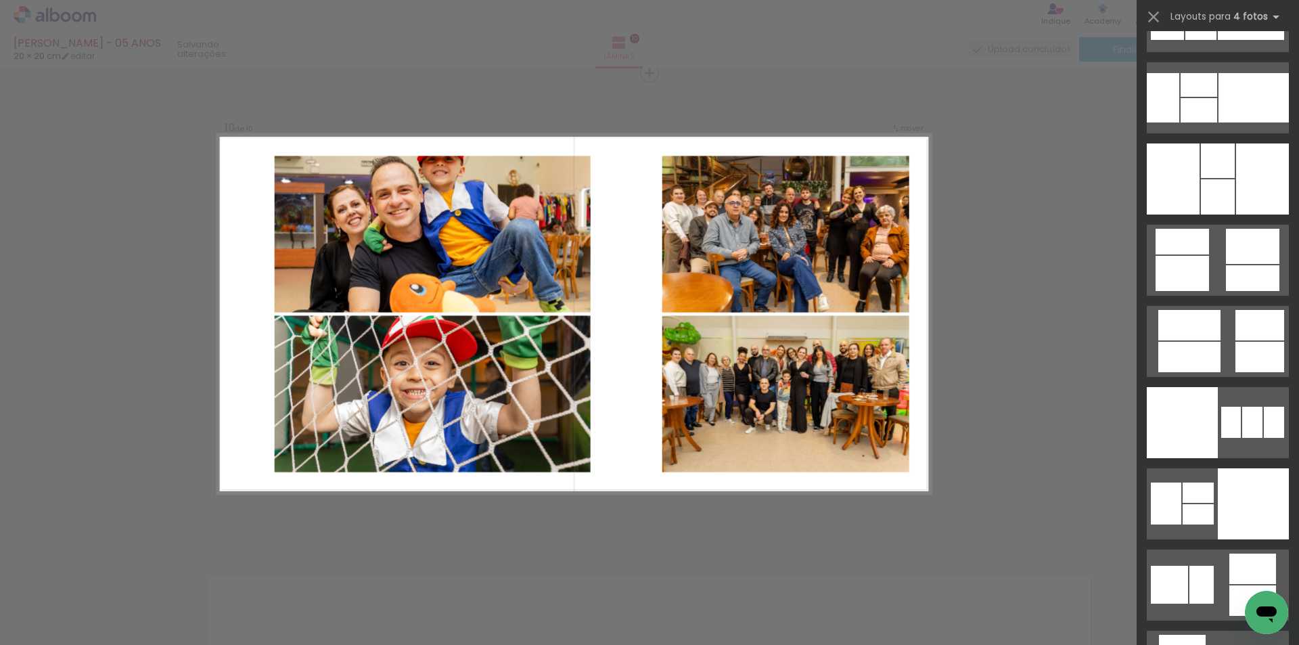
scroll to position [11367, 0]
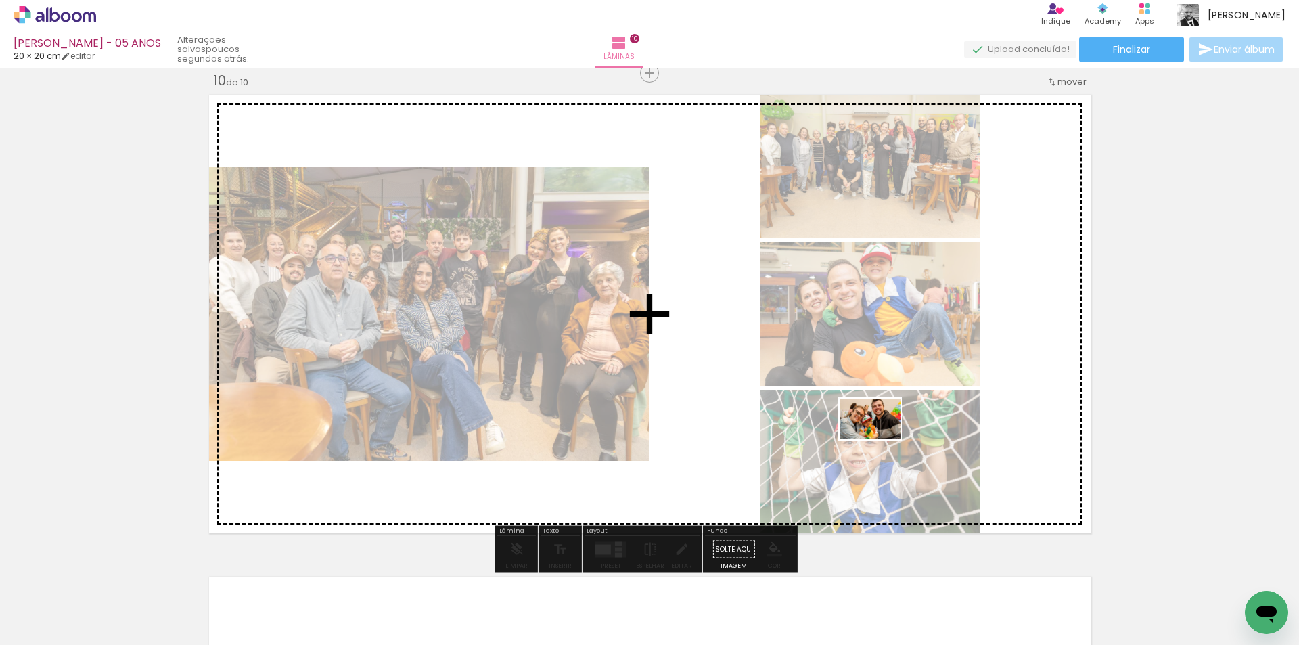
drag, startPoint x: 1026, startPoint y: 610, endPoint x: 880, endPoint y: 439, distance: 224.1
click at [880, 439] on quentale-workspace at bounding box center [649, 322] width 1299 height 645
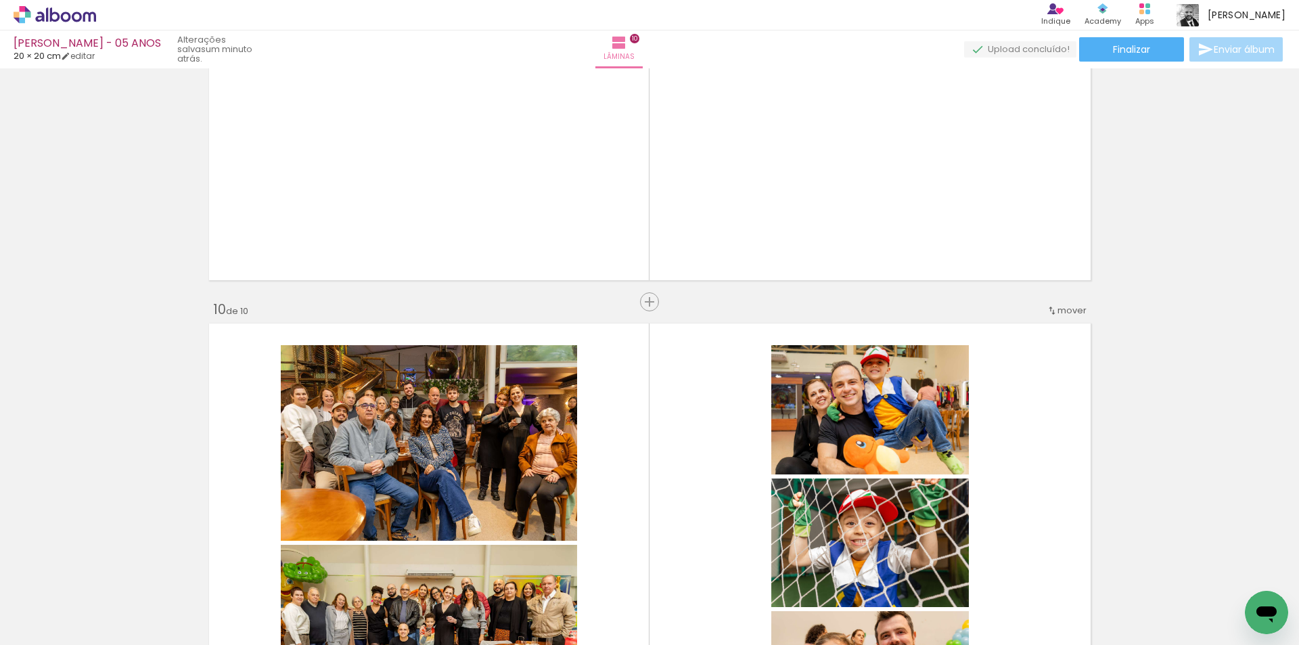
scroll to position [4015, 0]
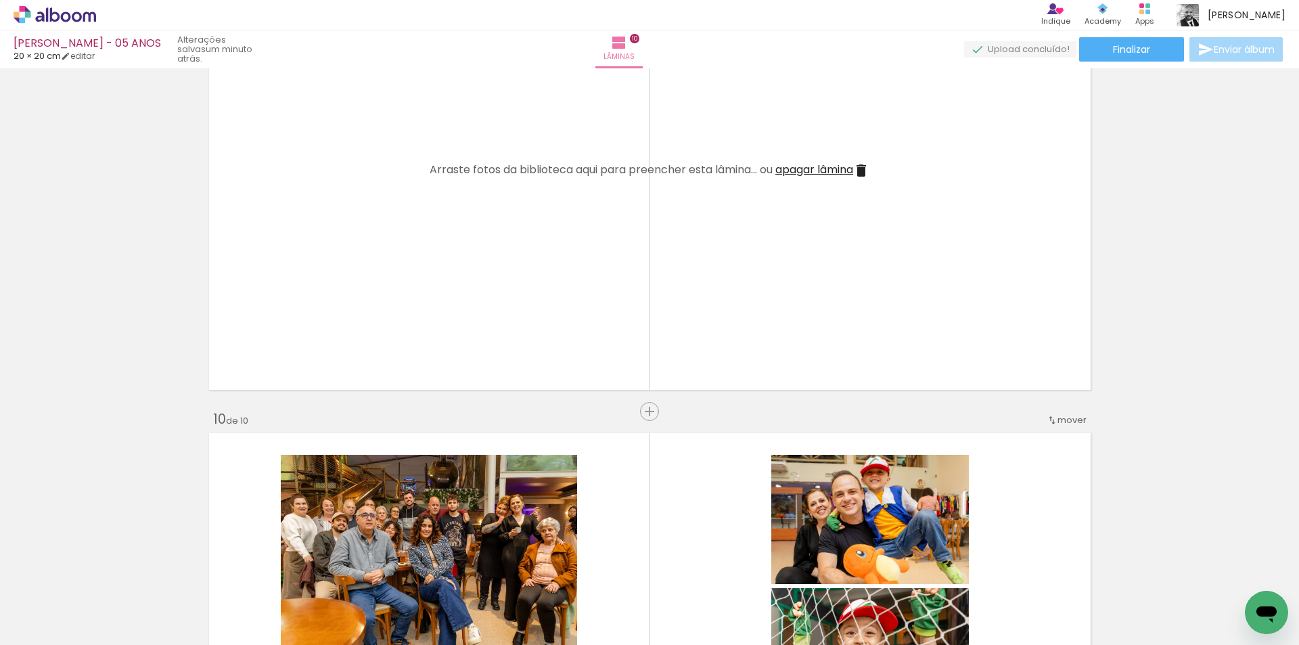
click at [65, 624] on span "Adicionar Fotos" at bounding box center [48, 626] width 41 height 15
click at [0, 0] on input "file" at bounding box center [0, 0] width 0 height 0
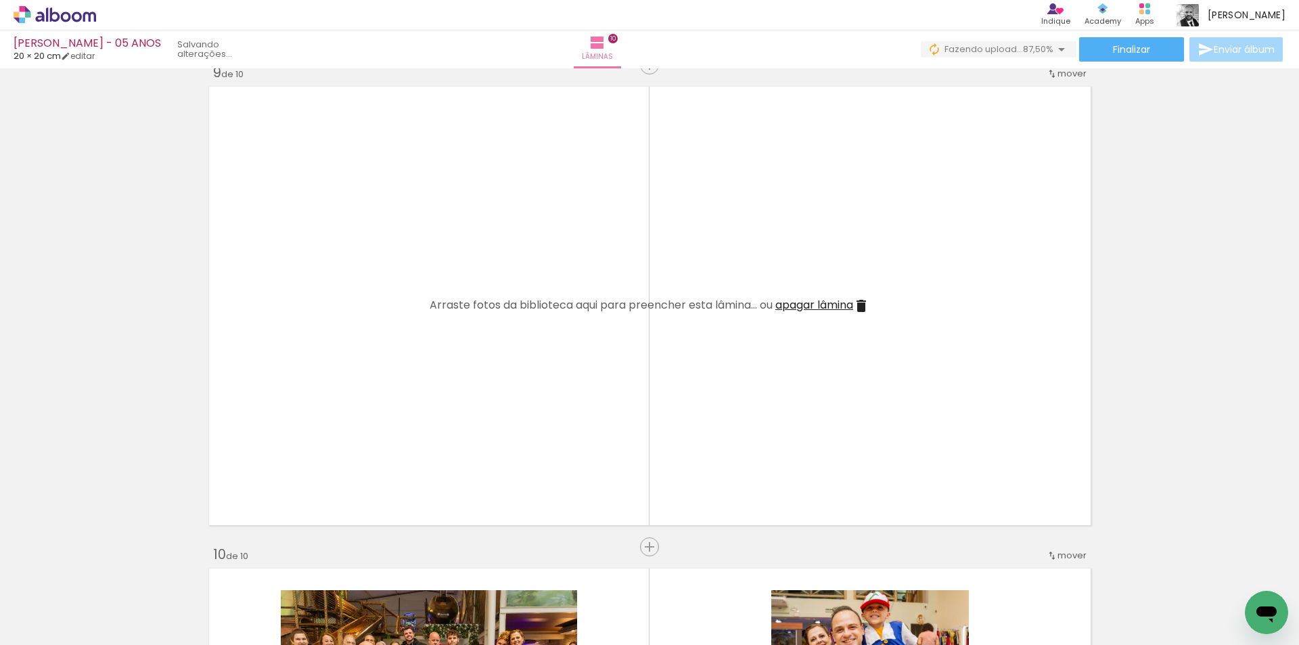
scroll to position [3947, 0]
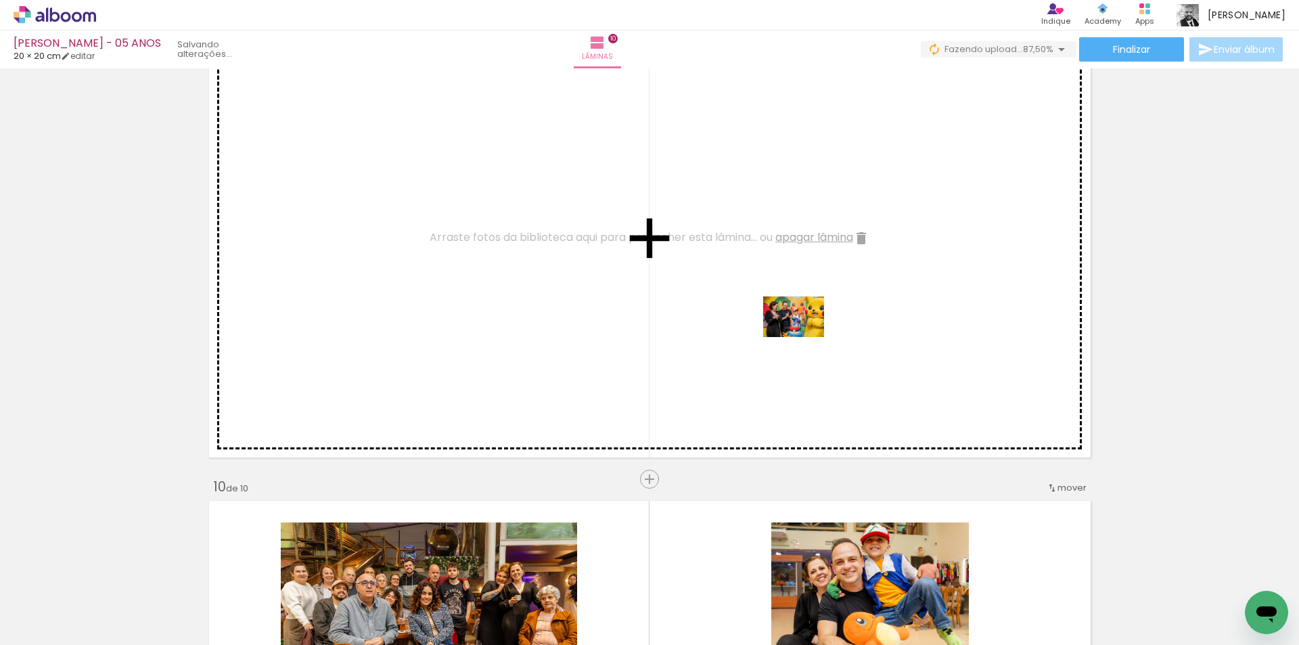
drag, startPoint x: 1003, startPoint y: 522, endPoint x: 804, endPoint y: 337, distance: 271.9
click at [804, 337] on quentale-workspace at bounding box center [649, 322] width 1299 height 645
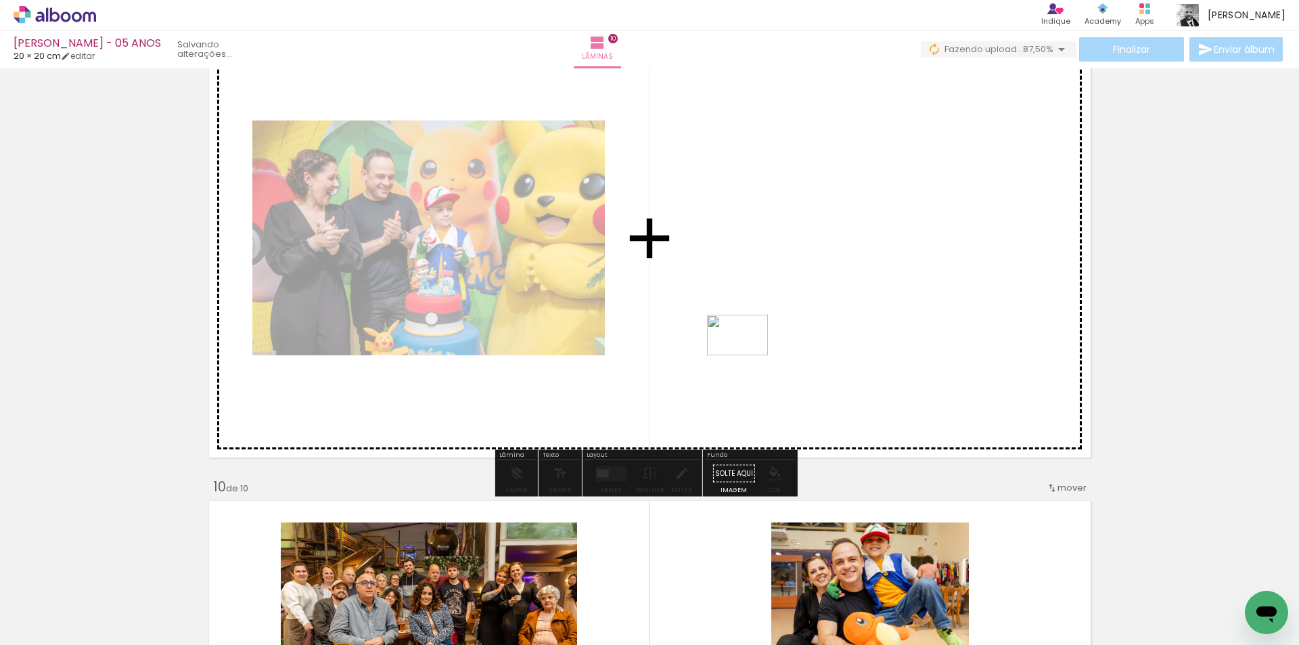
drag, startPoint x: 1088, startPoint y: 604, endPoint x: 748, endPoint y: 355, distance: 421.3
click at [748, 355] on quentale-workspace at bounding box center [649, 322] width 1299 height 645
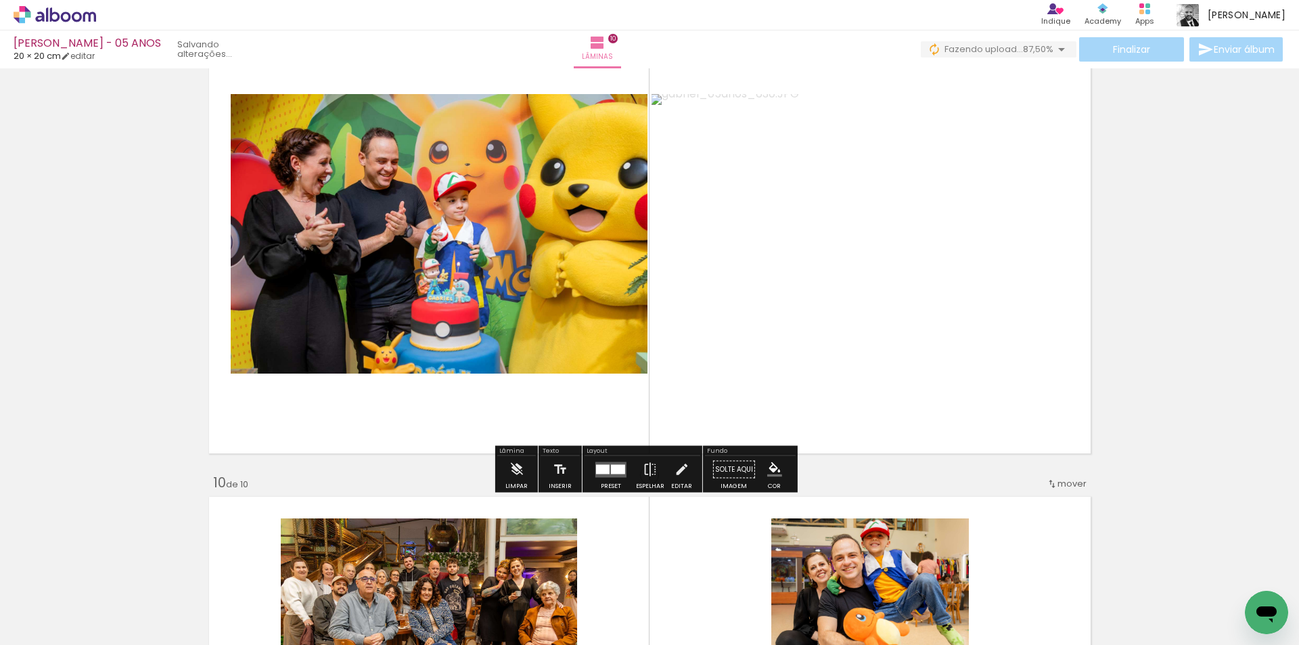
scroll to position [4015, 0]
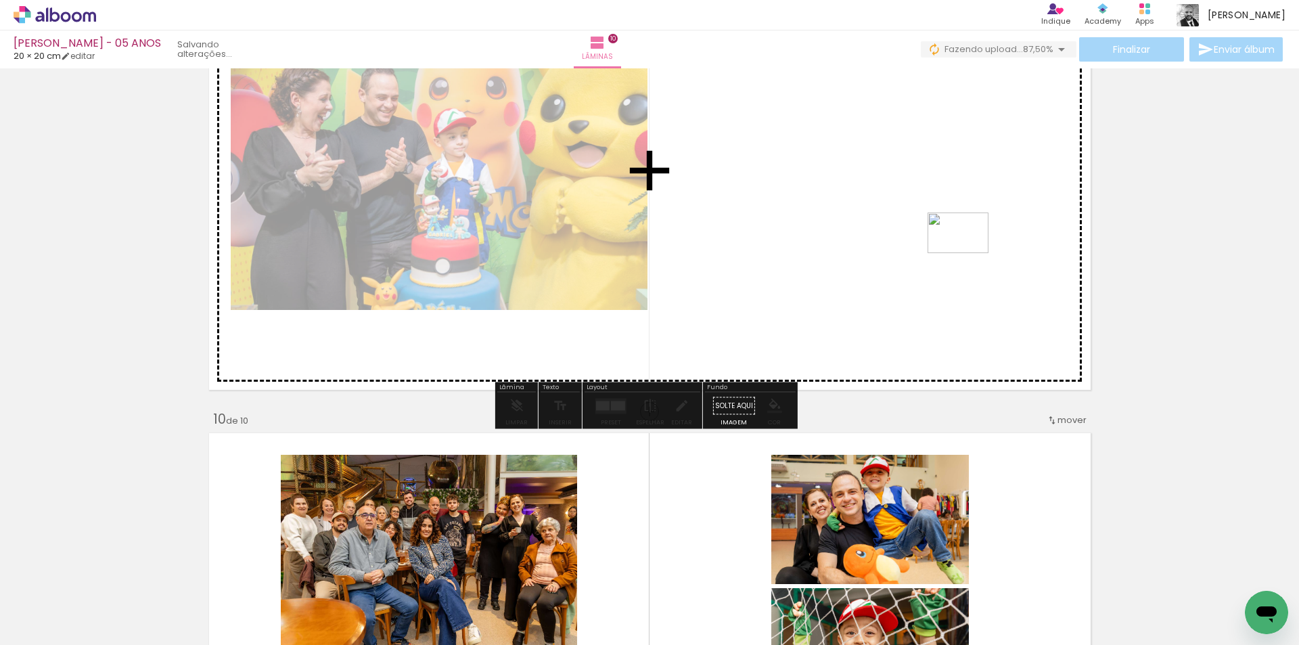
drag, startPoint x: 1183, startPoint y: 604, endPoint x: 968, endPoint y: 253, distance: 411.3
click at [968, 253] on quentale-workspace at bounding box center [649, 322] width 1299 height 645
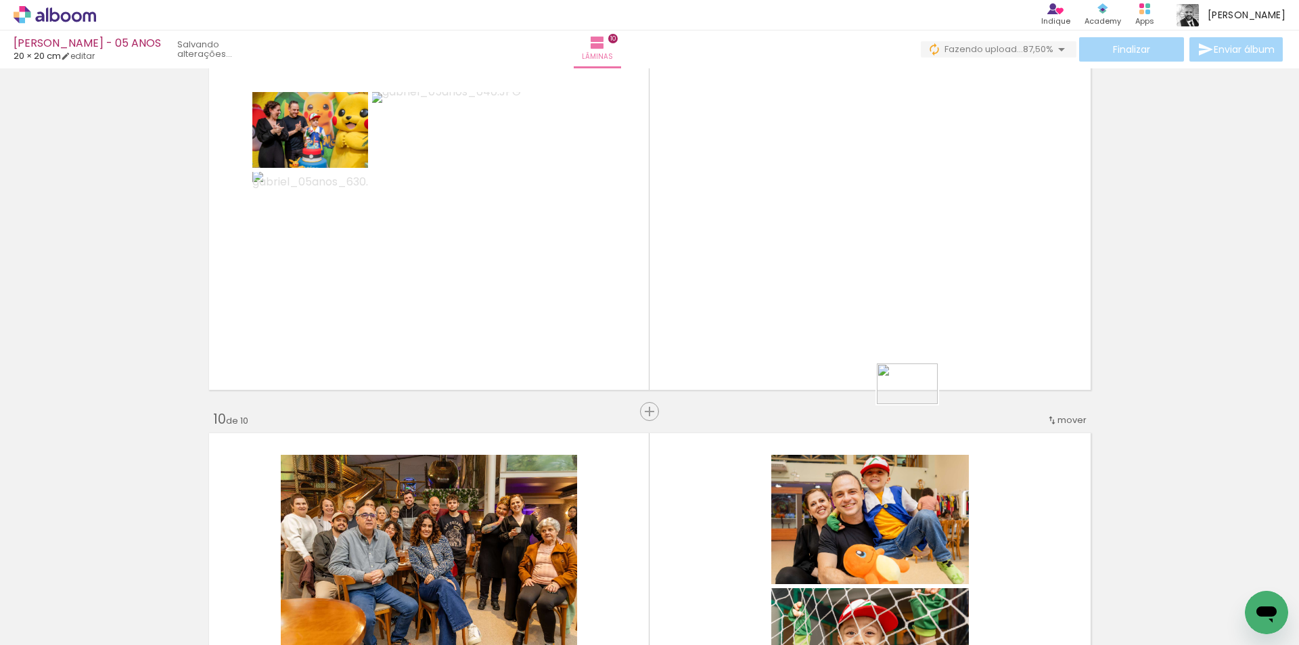
drag, startPoint x: 1210, startPoint y: 595, endPoint x: 874, endPoint y: 379, distance: 400.2
click at [874, 379] on quentale-workspace at bounding box center [649, 322] width 1299 height 645
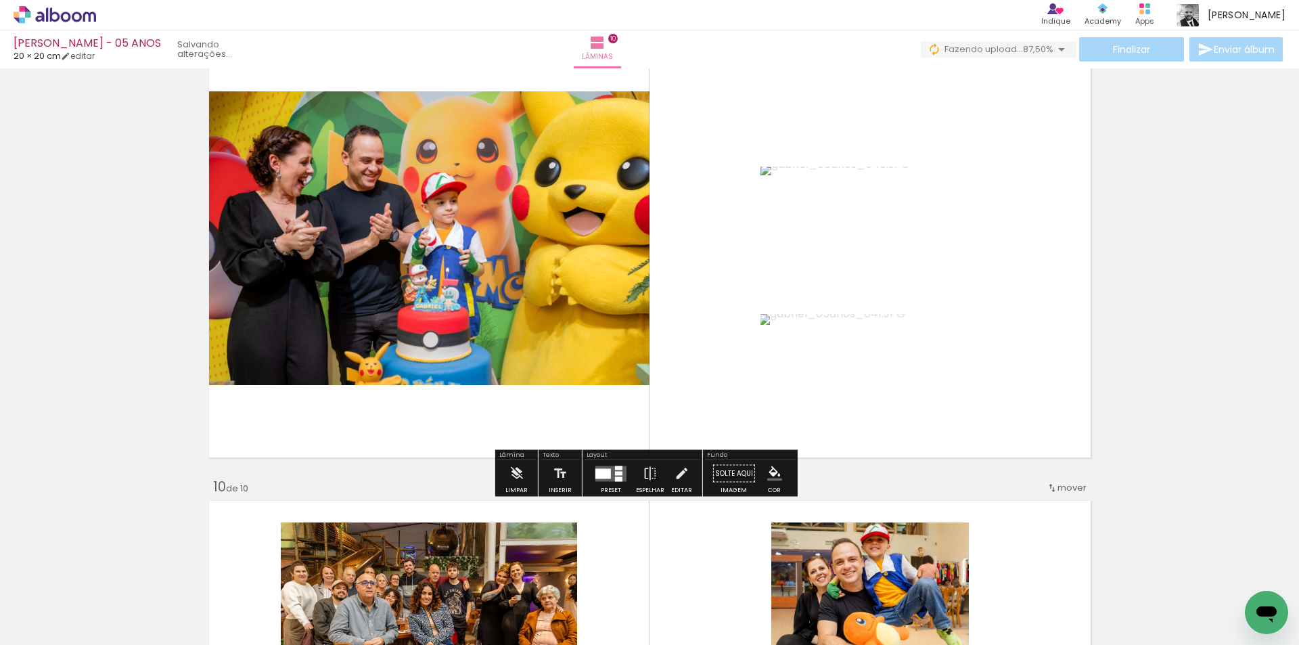
scroll to position [3880, 0]
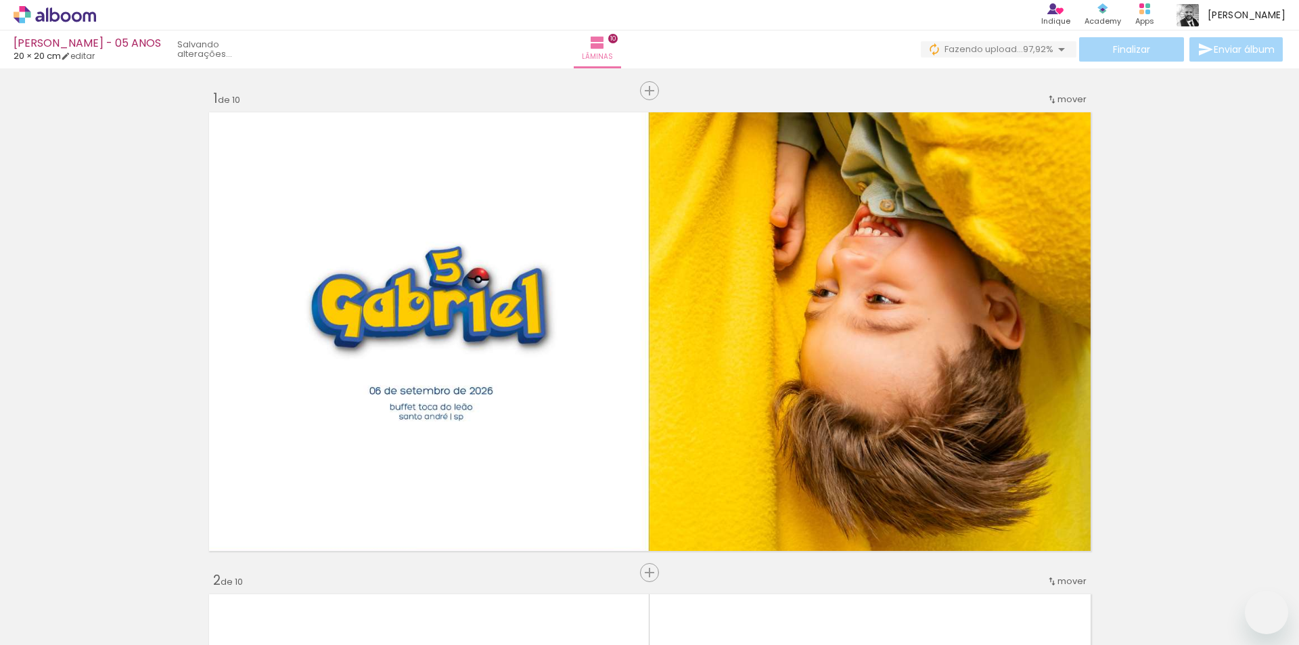
click at [50, 629] on span "Adicionar Fotos" at bounding box center [48, 626] width 41 height 15
click at [0, 0] on input "file" at bounding box center [0, 0] width 0 height 0
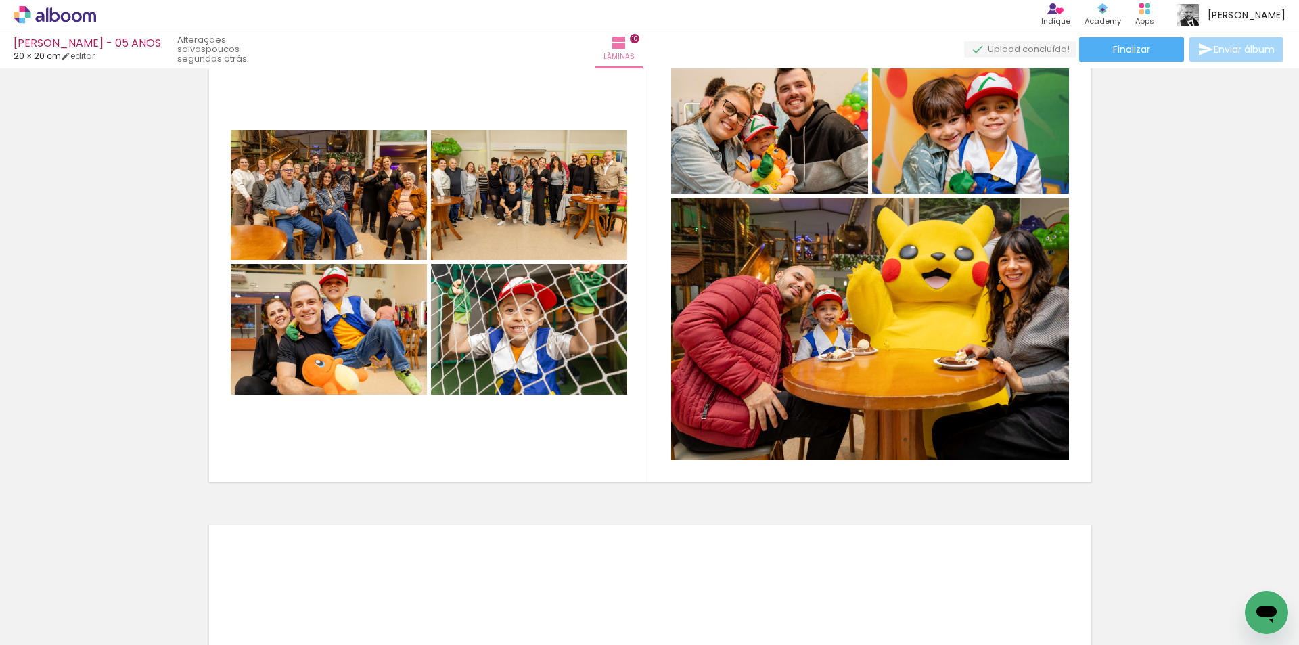
scroll to position [0, 2529]
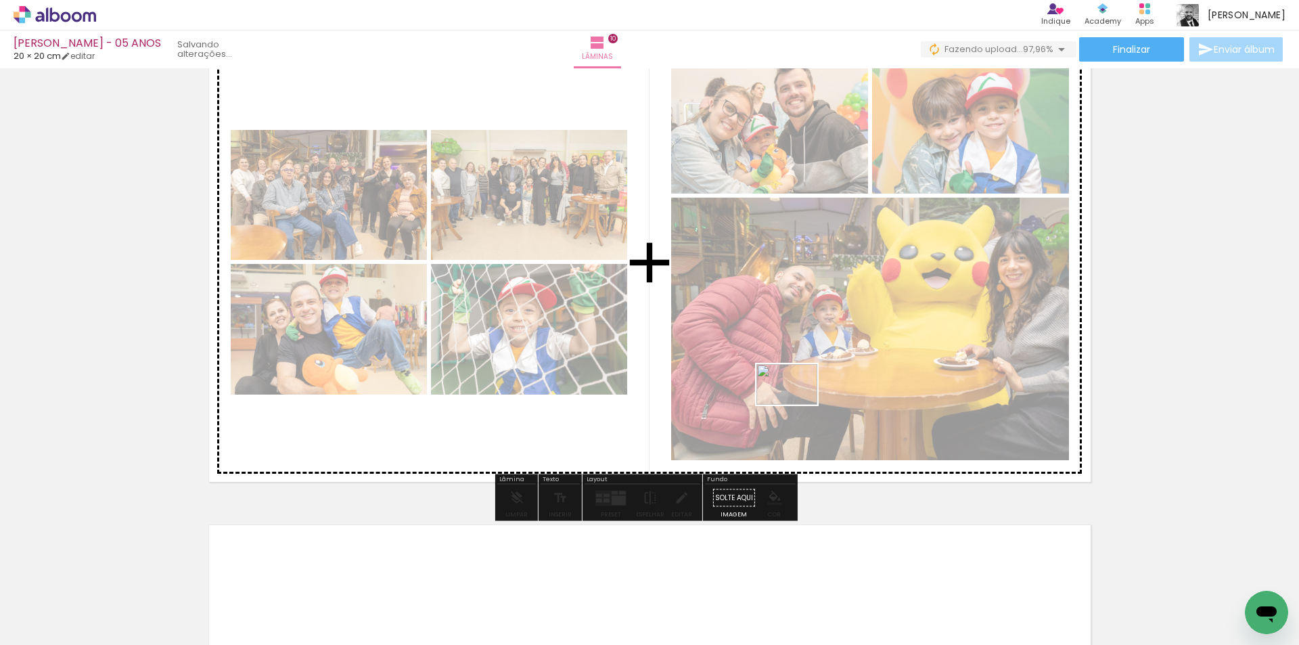
drag, startPoint x: 1242, startPoint y: 608, endPoint x: 797, endPoint y: 405, distance: 489.0
click at [797, 405] on quentale-workspace at bounding box center [649, 322] width 1299 height 645
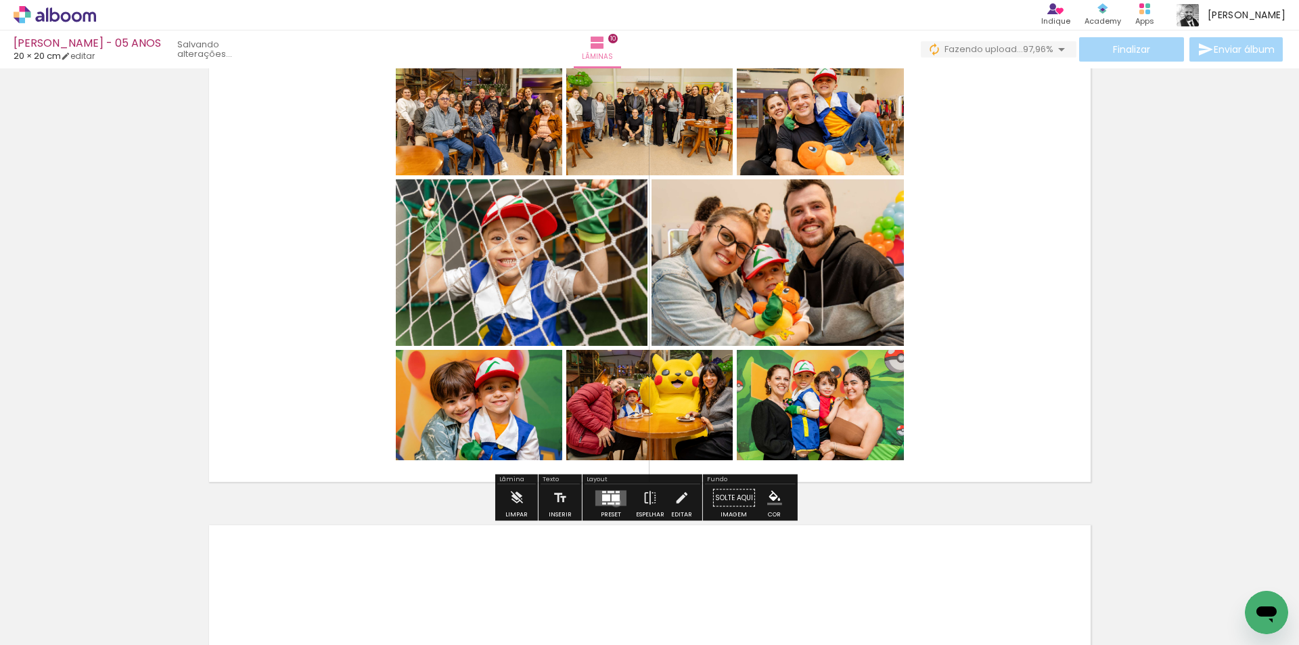
click at [616, 502] on div at bounding box center [618, 503] width 4 height 2
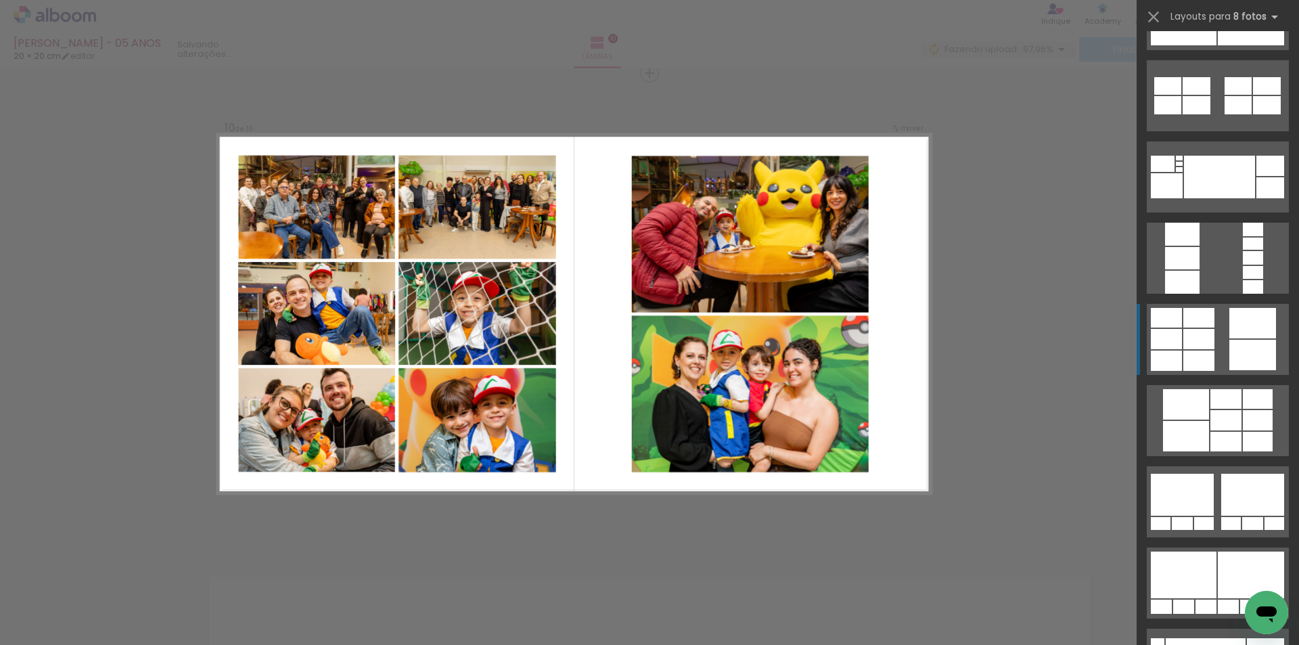
scroll to position [406, 0]
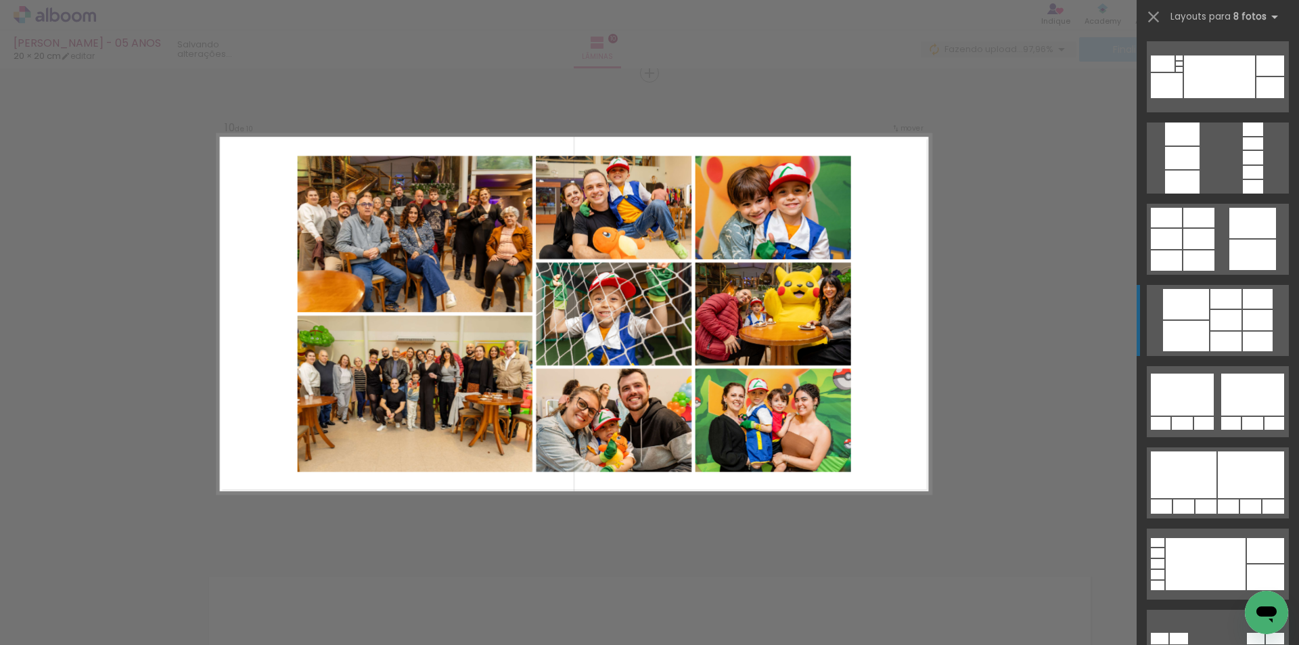
click at [1187, 328] on div at bounding box center [1186, 336] width 46 height 30
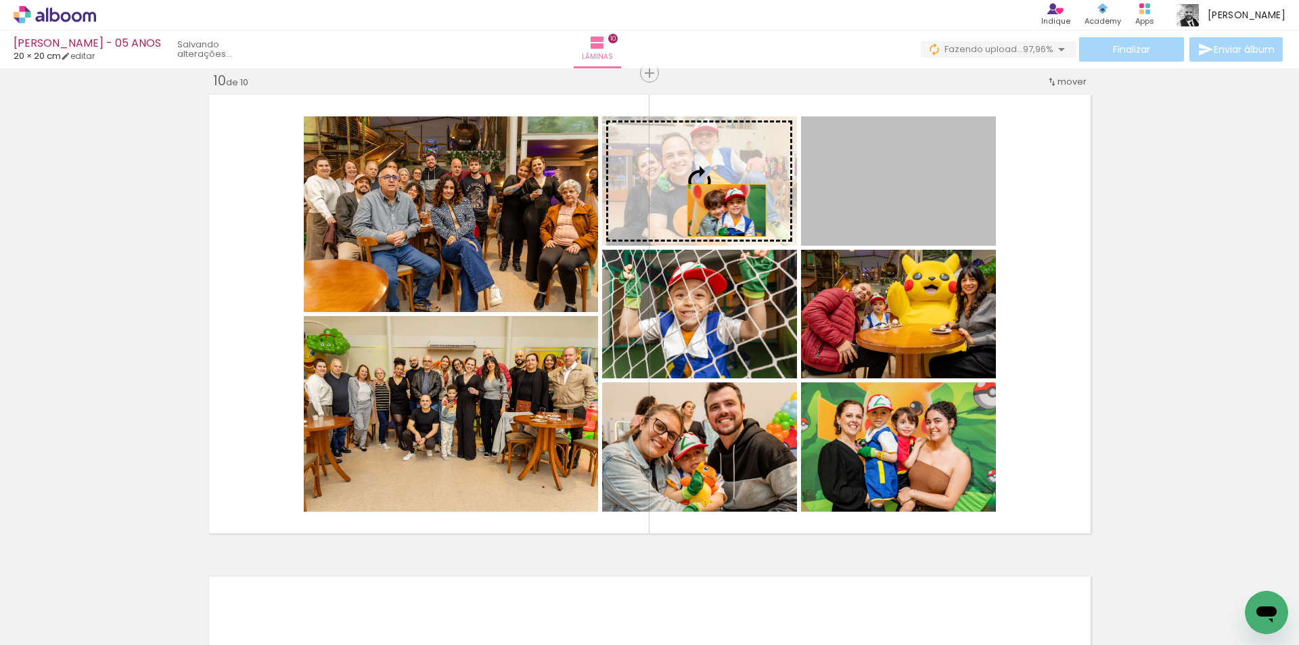
drag, startPoint x: 889, startPoint y: 225, endPoint x: 721, endPoint y: 210, distance: 168.4
click at [0, 0] on slot at bounding box center [0, 0] width 0 height 0
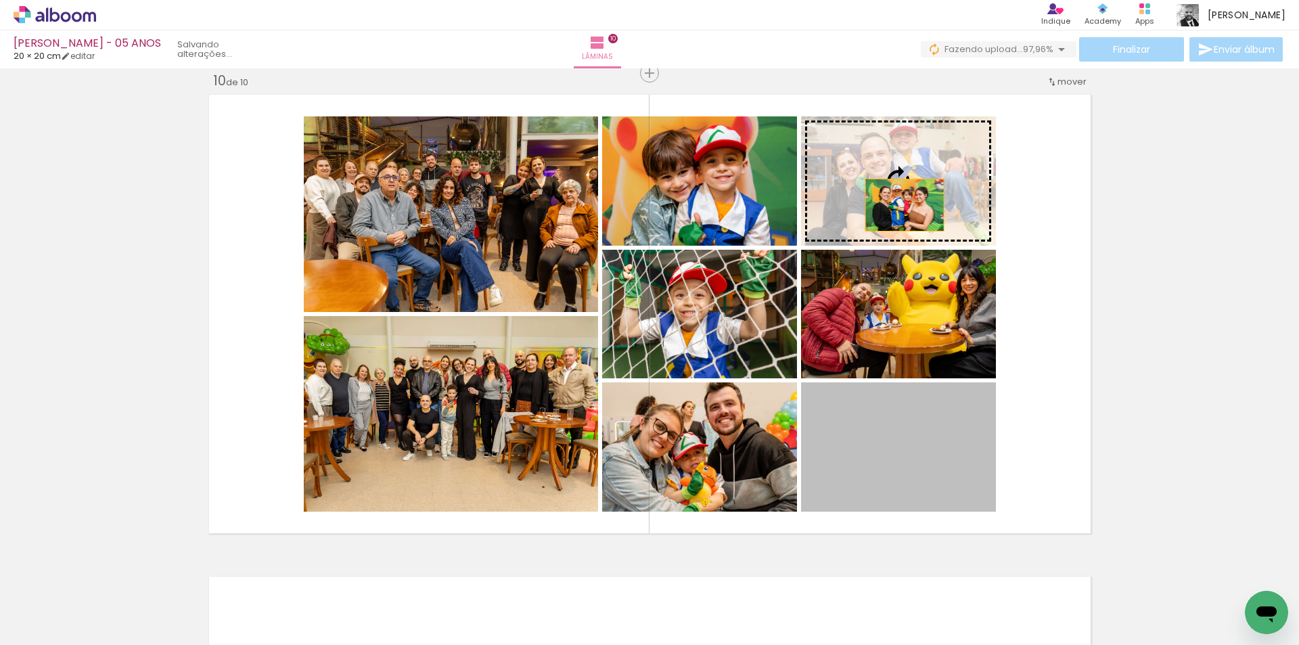
drag, startPoint x: 898, startPoint y: 446, endPoint x: 899, endPoint y: 203, distance: 242.9
click at [0, 0] on slot at bounding box center [0, 0] width 0 height 0
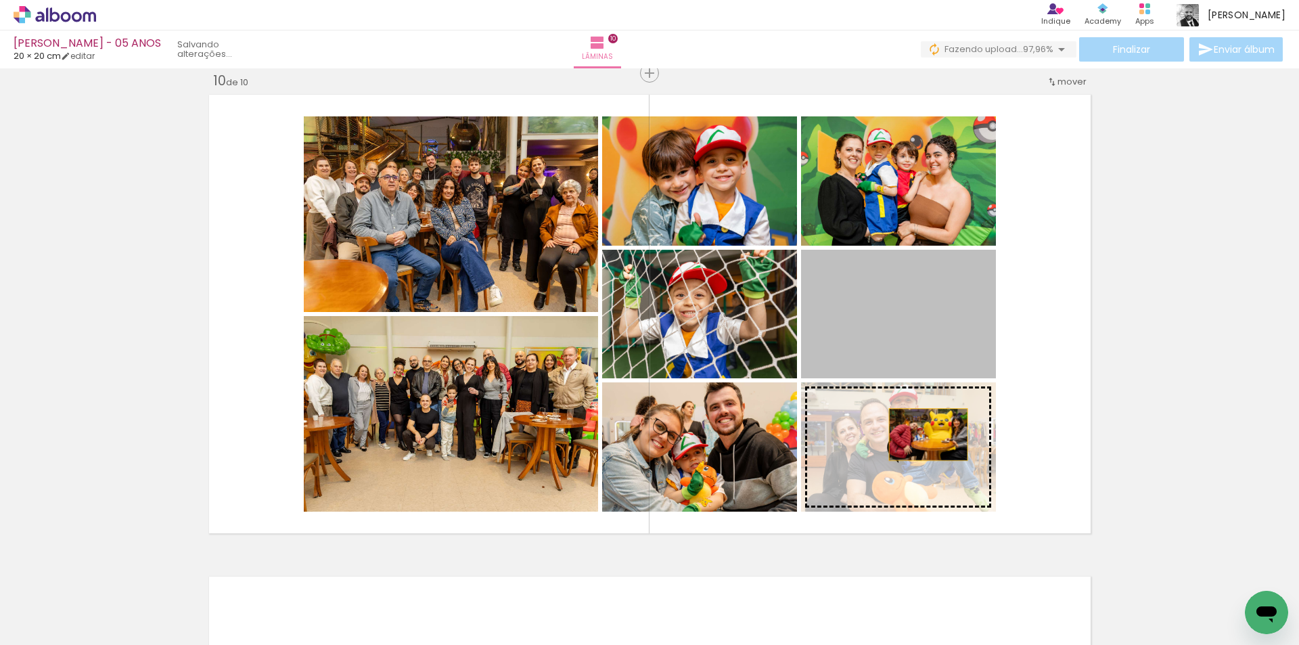
drag, startPoint x: 930, startPoint y: 328, endPoint x: 922, endPoint y: 436, distance: 107.8
click at [0, 0] on slot at bounding box center [0, 0] width 0 height 0
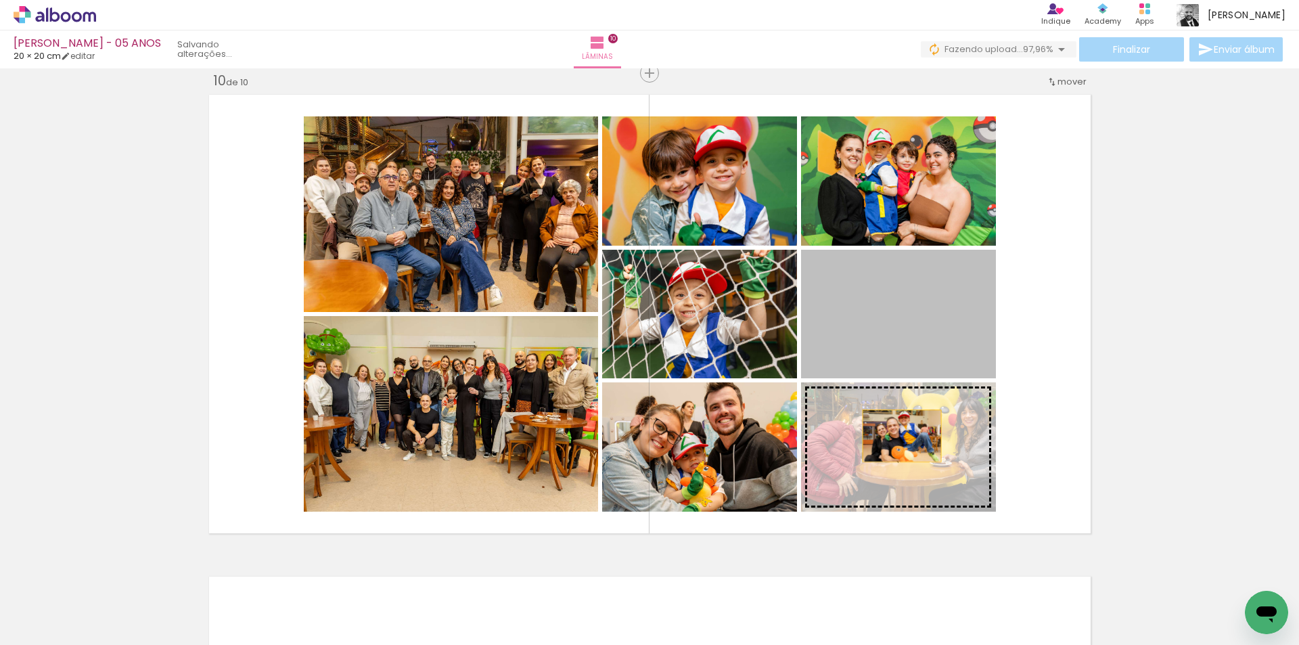
drag, startPoint x: 901, startPoint y: 334, endPoint x: 897, endPoint y: 438, distance: 105.0
click at [0, 0] on slot at bounding box center [0, 0] width 0 height 0
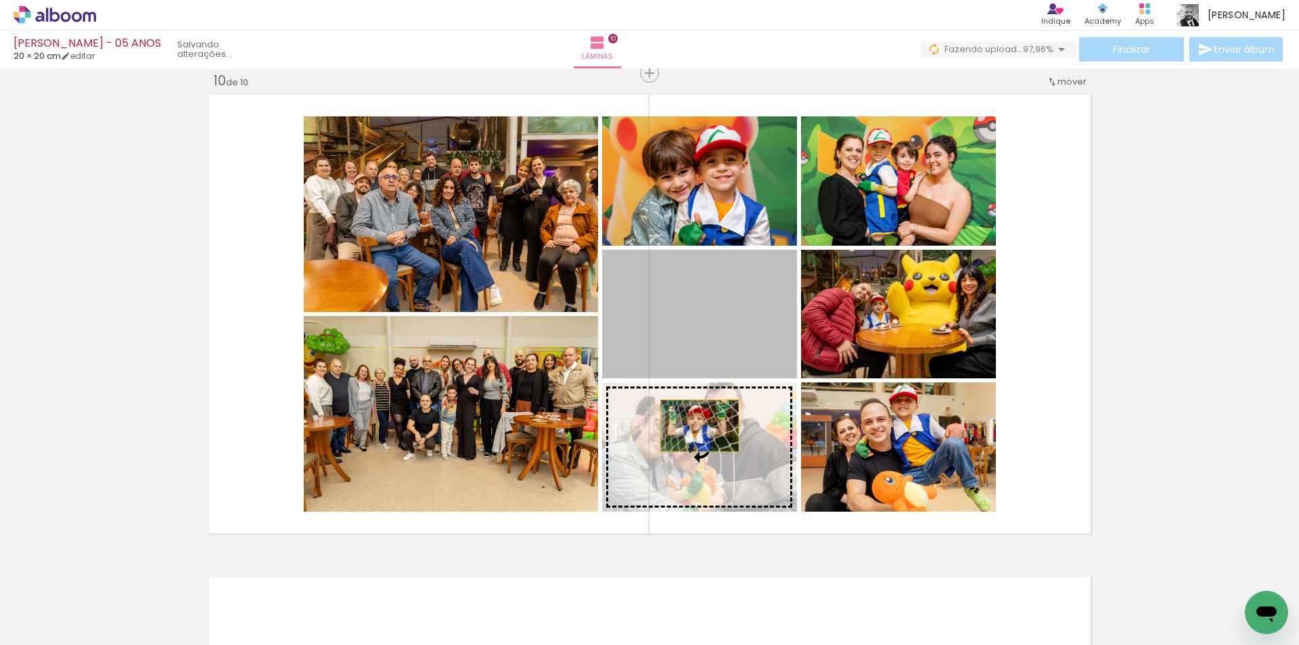
drag, startPoint x: 703, startPoint y: 338, endPoint x: 694, endPoint y: 426, distance: 88.4
click at [0, 0] on slot at bounding box center [0, 0] width 0 height 0
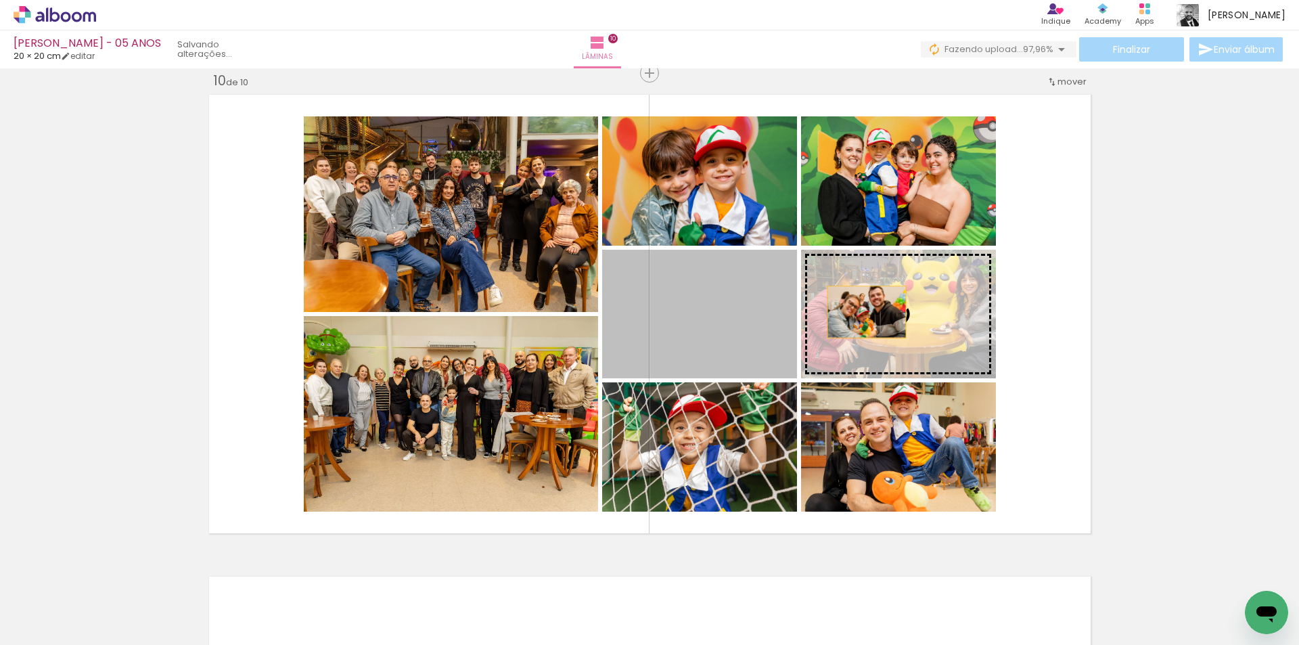
drag, startPoint x: 769, startPoint y: 319, endPoint x: 861, endPoint y: 312, distance: 92.3
click at [0, 0] on slot at bounding box center [0, 0] width 0 height 0
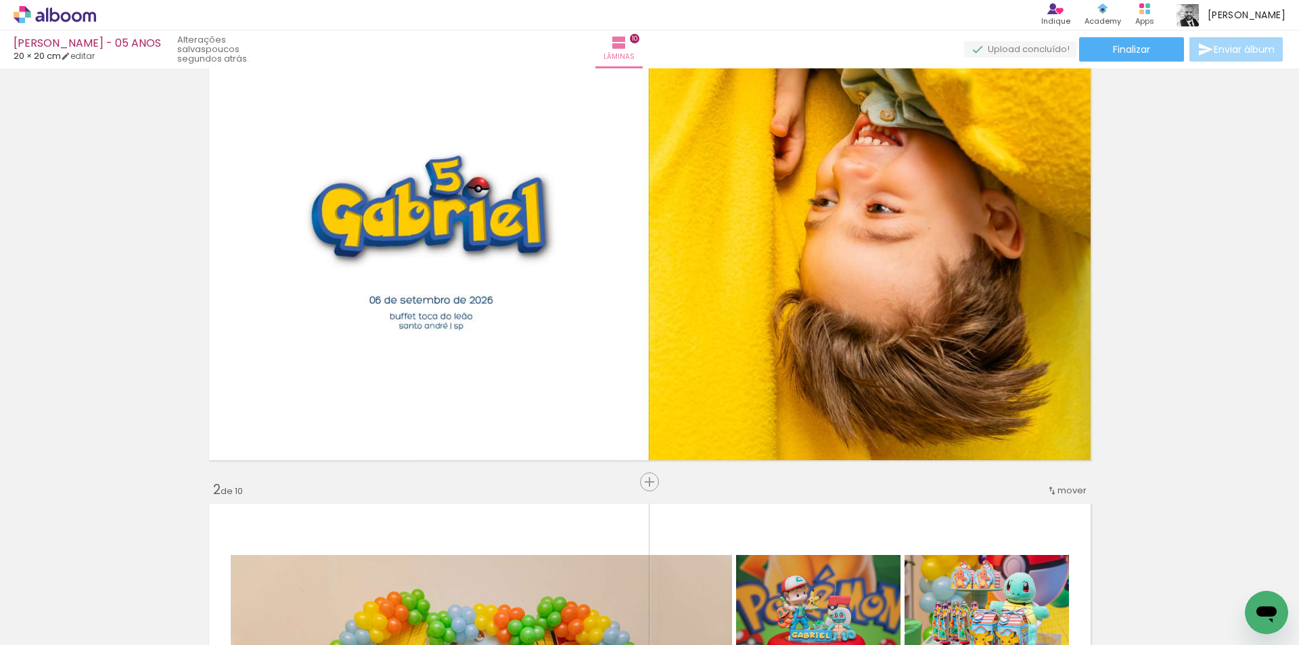
scroll to position [0, 0]
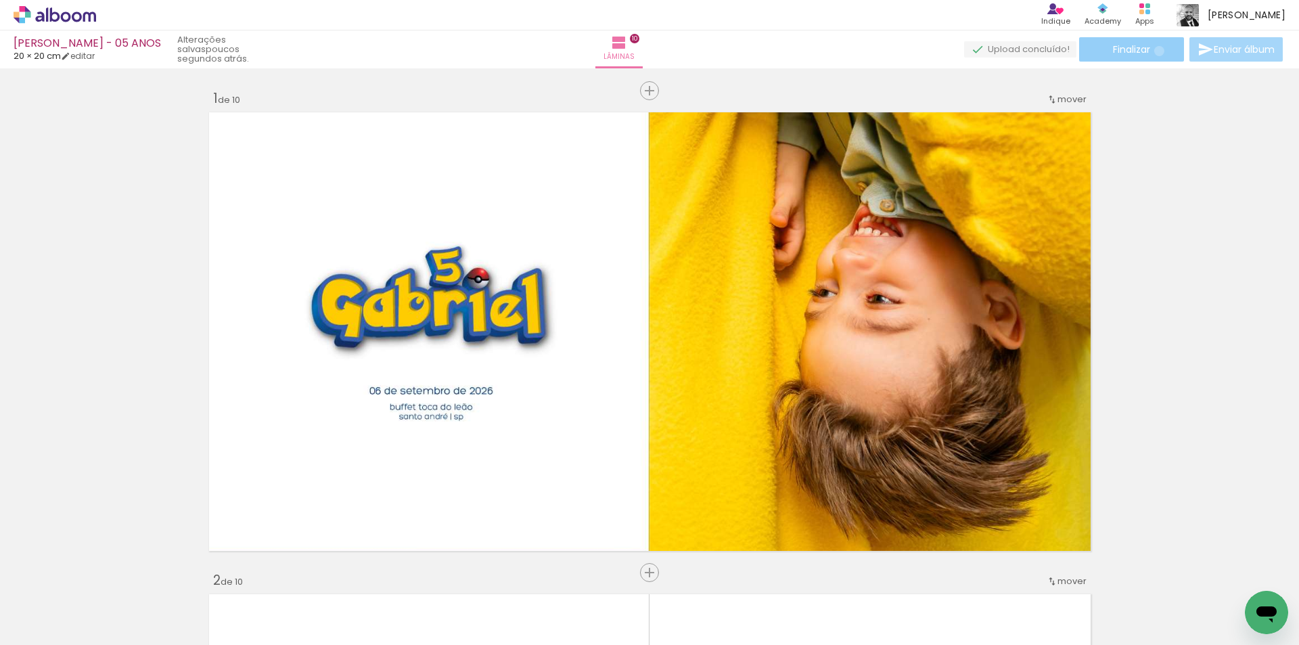
click at [1154, 51] on paper-button "Finalizar" at bounding box center [1131, 49] width 105 height 24
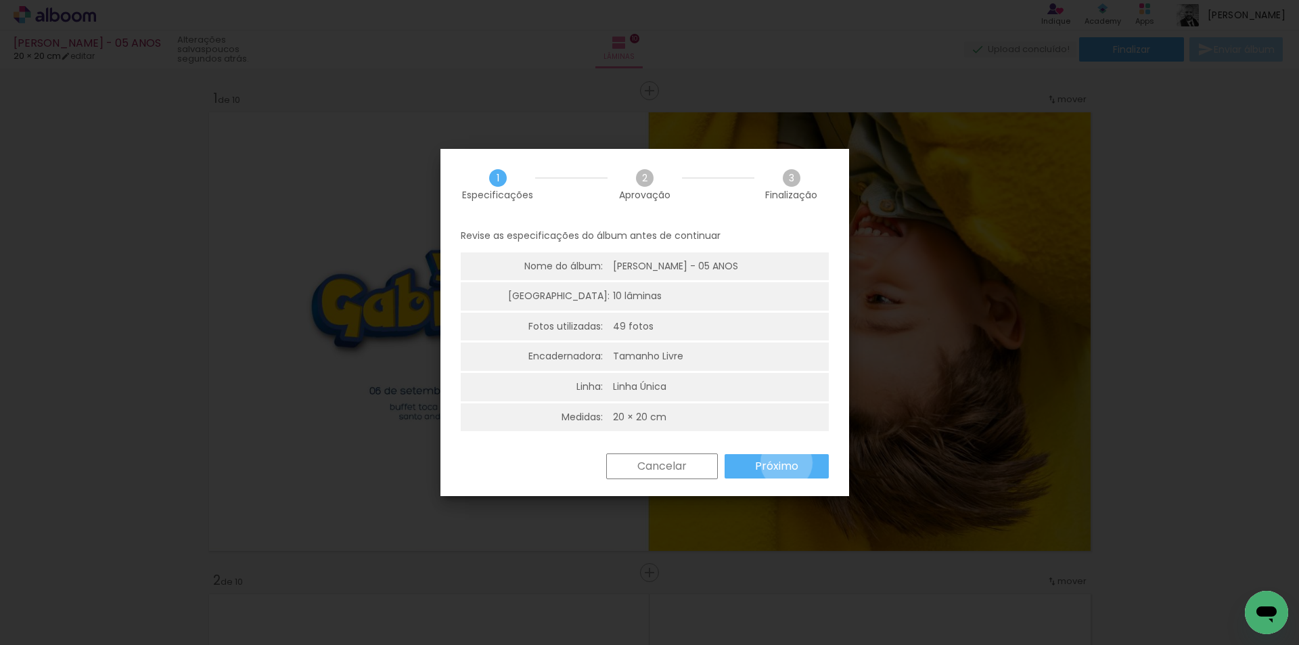
click at [0, 0] on slot "Próximo" at bounding box center [0, 0] width 0 height 0
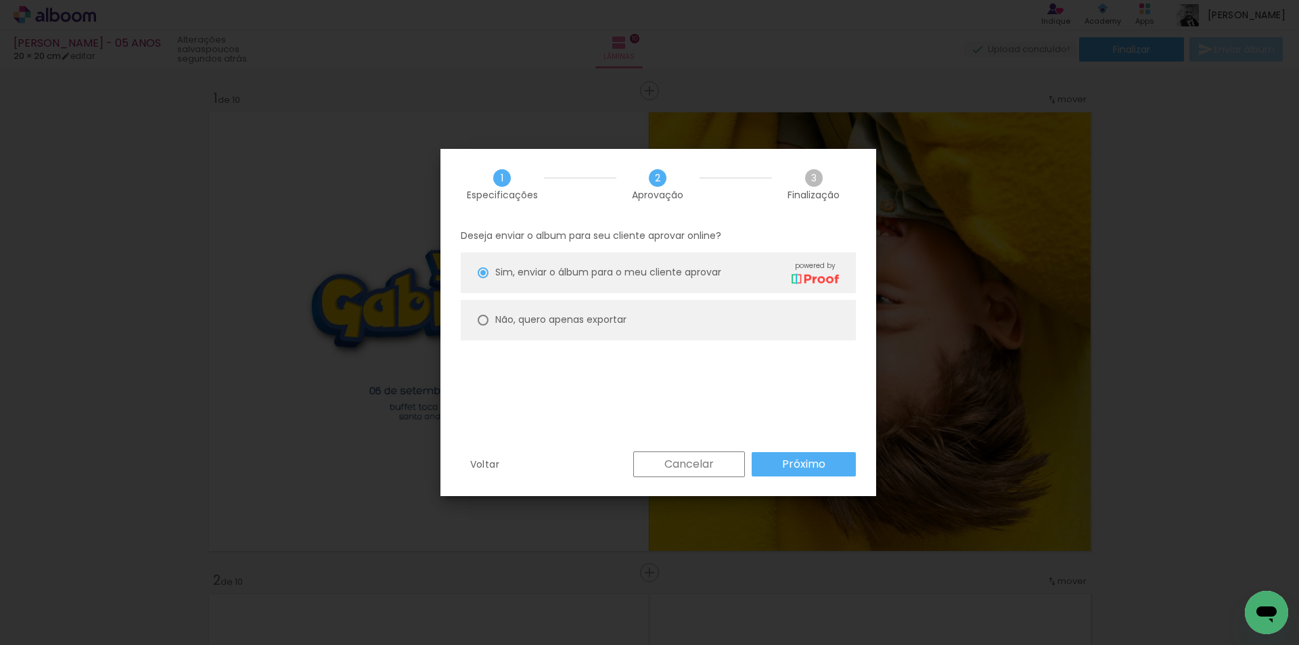
click at [0, 0] on slot "Próximo" at bounding box center [0, 0] width 0 height 0
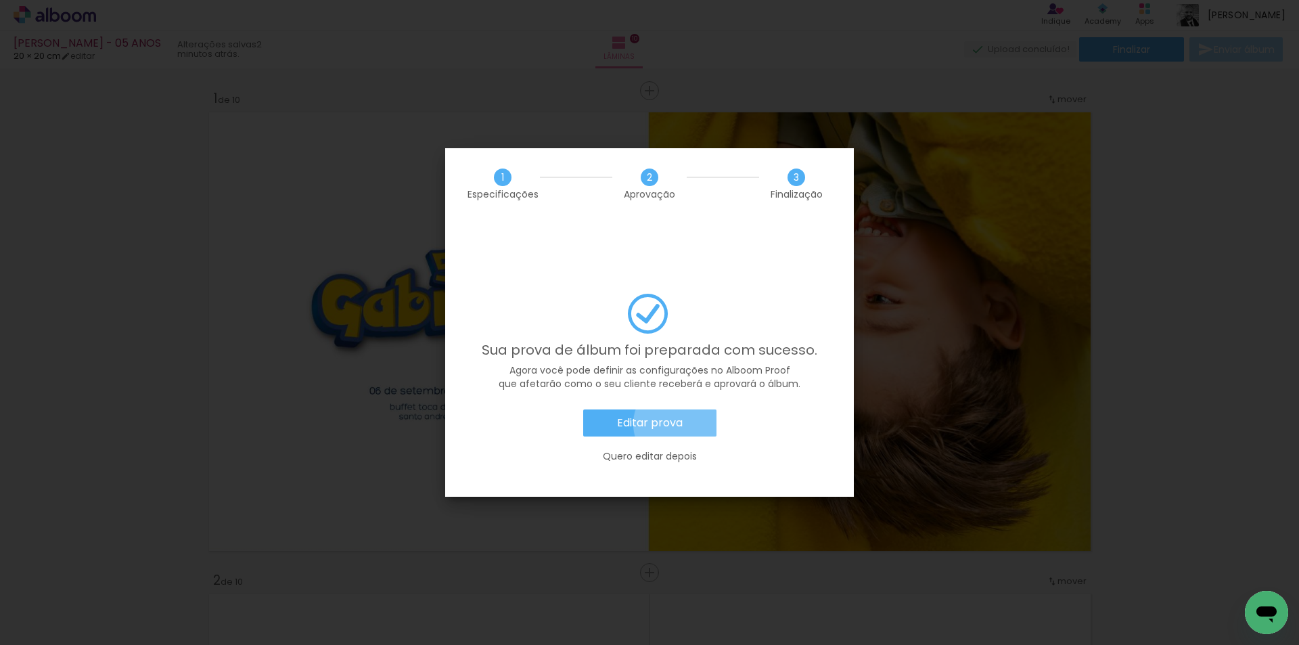
click at [0, 0] on slot "Editar prova" at bounding box center [0, 0] width 0 height 0
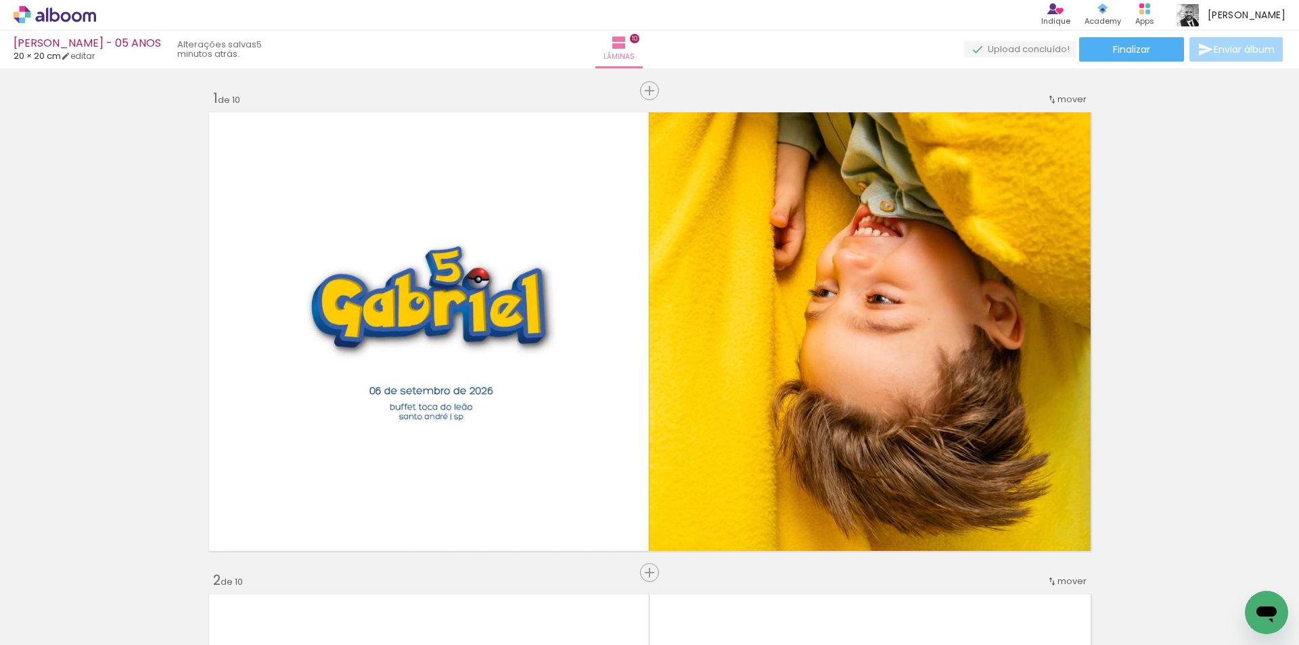
scroll to position [0, 2529]
click at [1118, 47] on span "Finalizar" at bounding box center [1131, 49] width 37 height 9
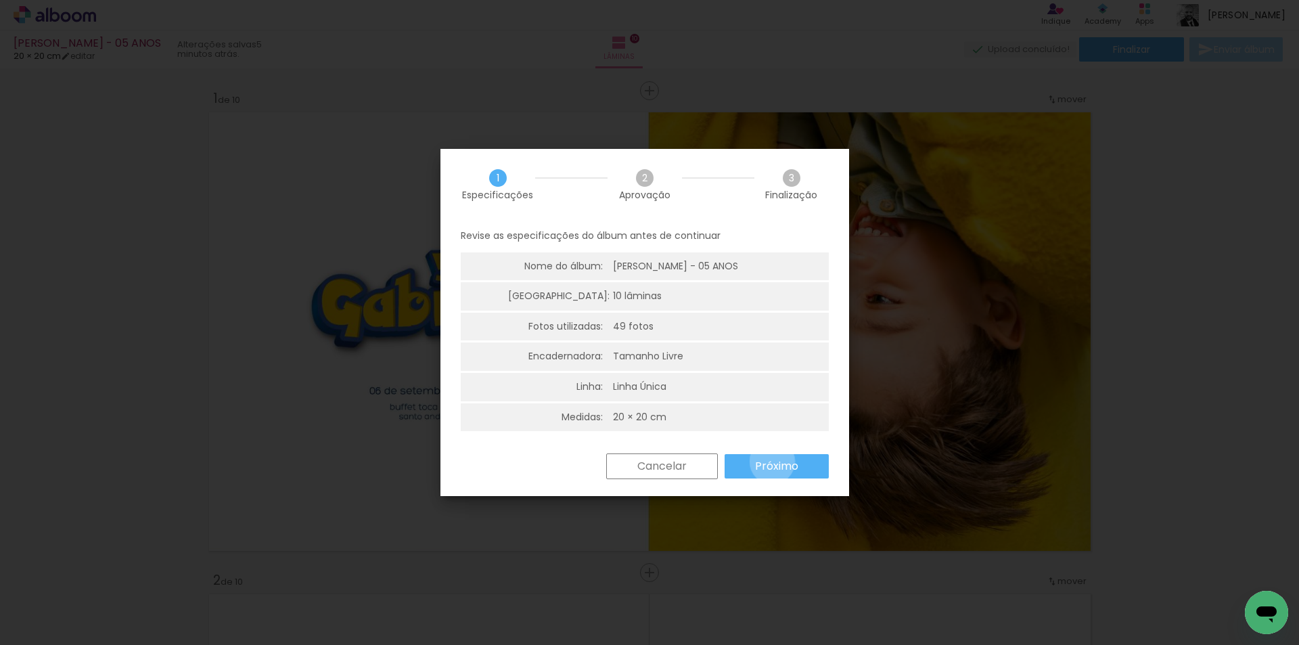
click at [0, 0] on slot "Próximo" at bounding box center [0, 0] width 0 height 0
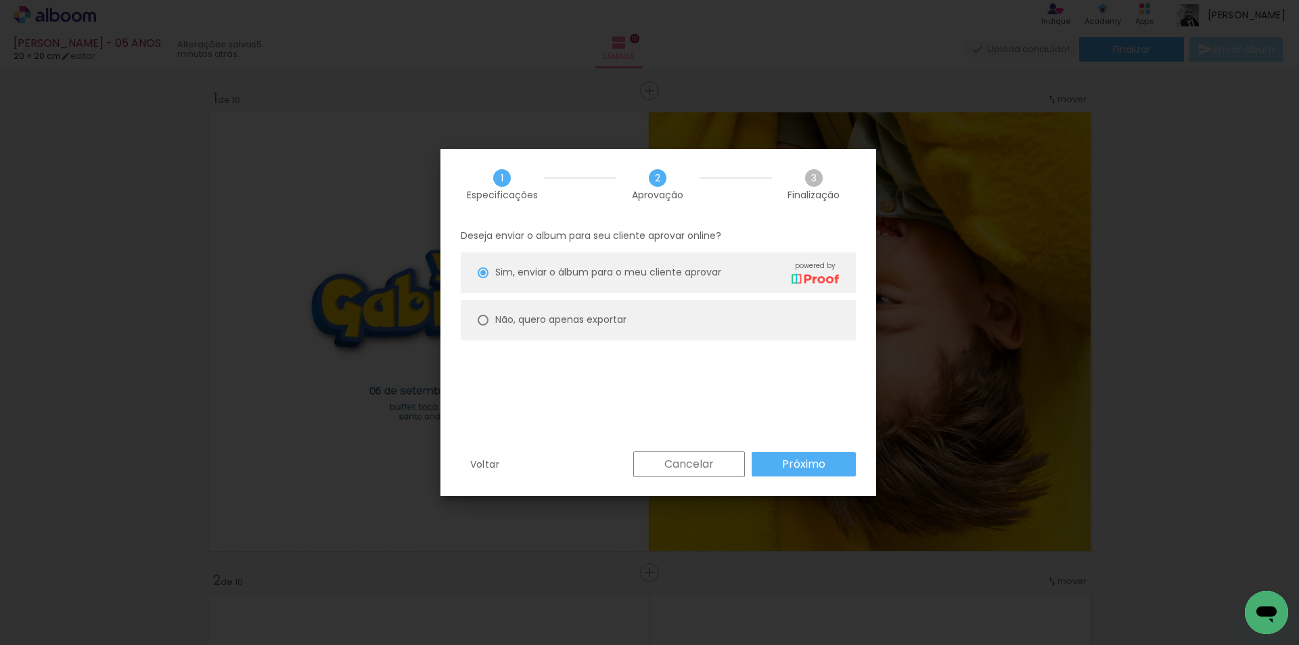
click at [0, 0] on slot "Não, quero apenas exportar" at bounding box center [0, 0] width 0 height 0
type paper-radio-button "on"
click at [0, 0] on slot "Próximo" at bounding box center [0, 0] width 0 height 0
type input "Alta, 300 DPI"
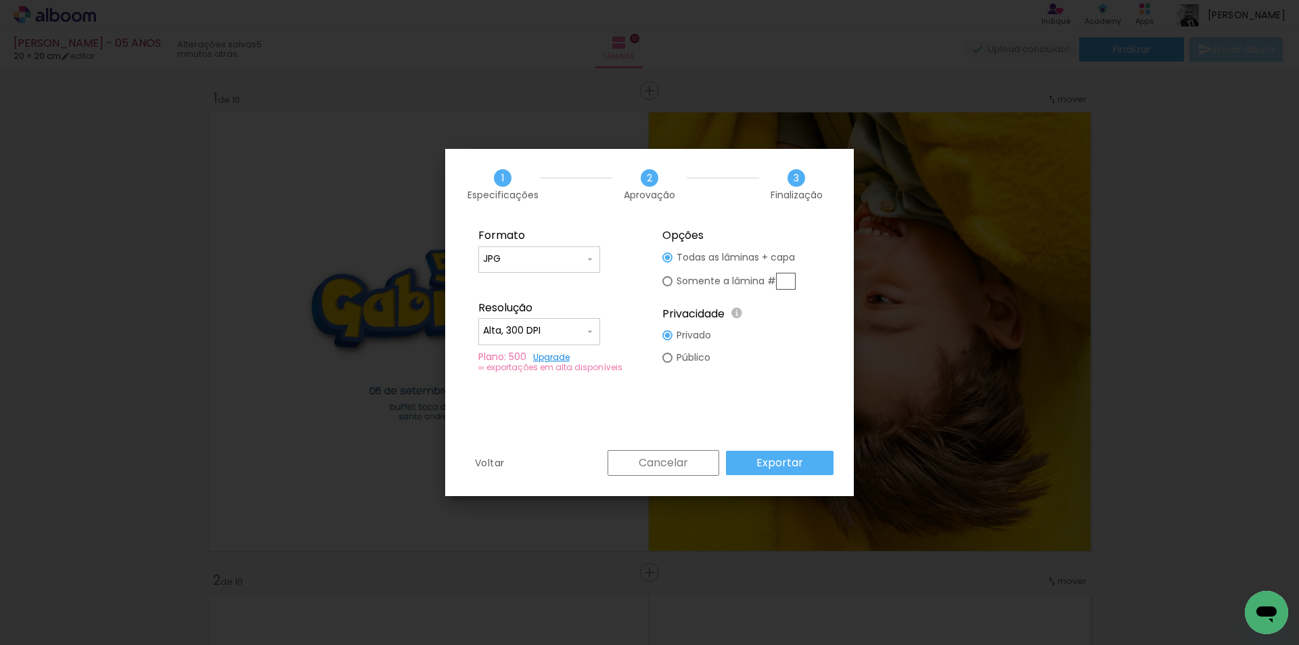
click at [0, 0] on slot "Exportar" at bounding box center [0, 0] width 0 height 0
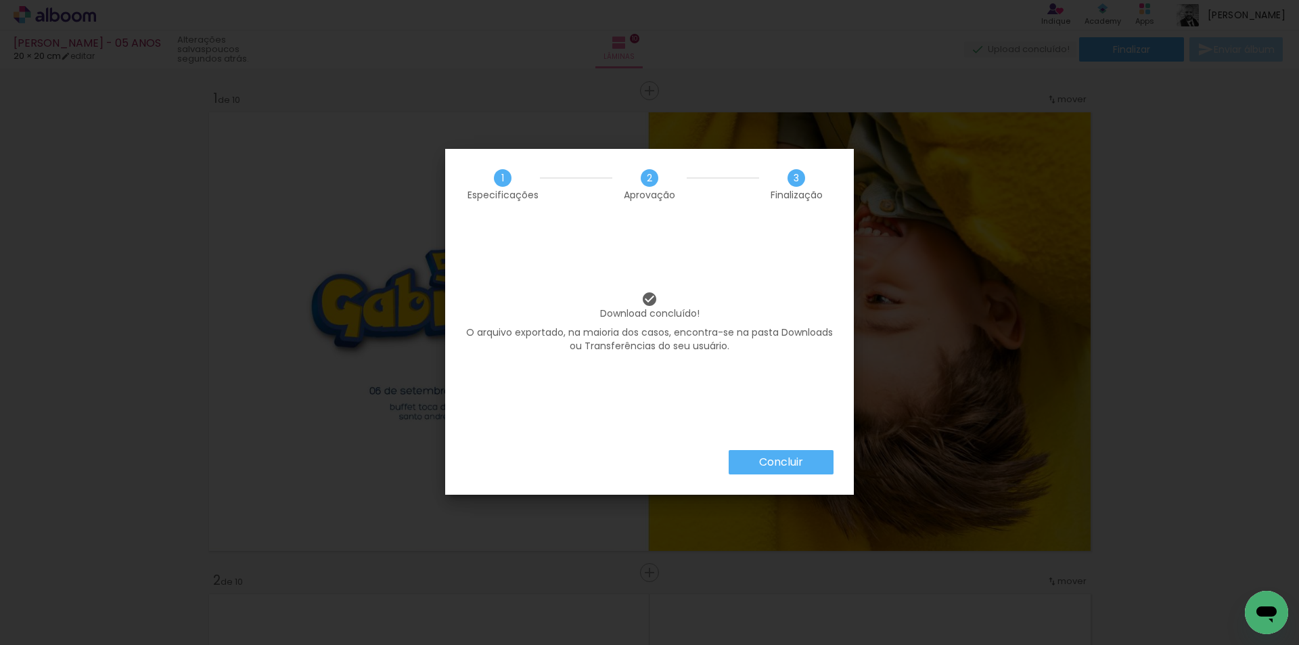
click at [815, 462] on paper-button "Concluir" at bounding box center [781, 462] width 105 height 24
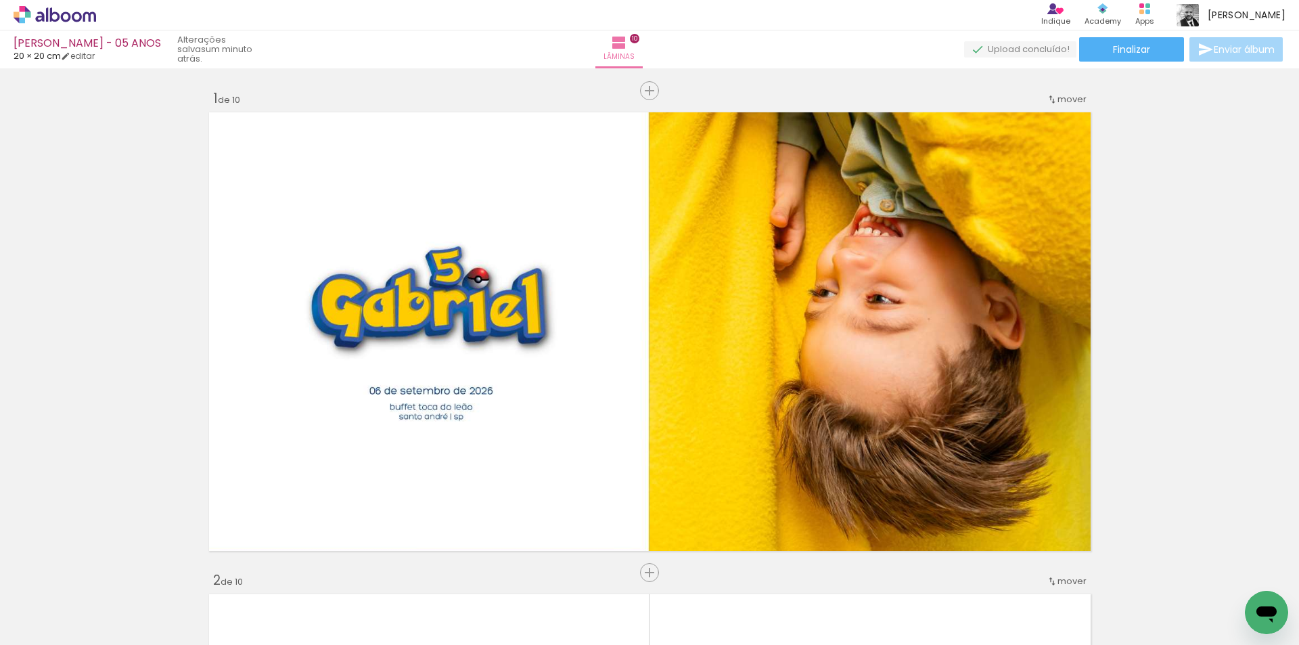
scroll to position [0, 2529]
